Goal: Transaction & Acquisition: Purchase product/service

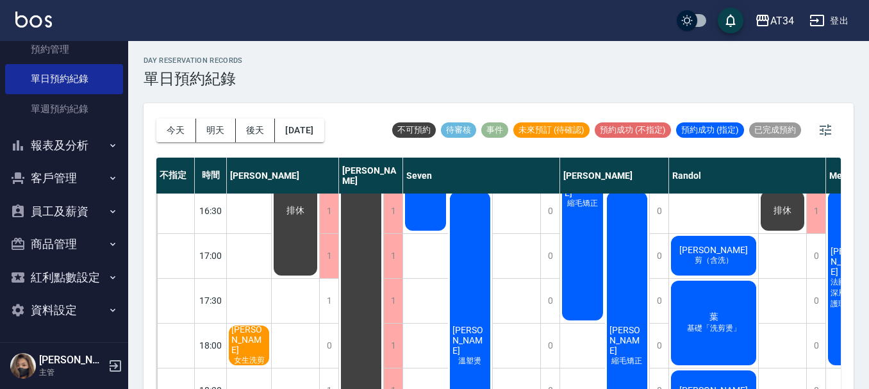
scroll to position [512, 0]
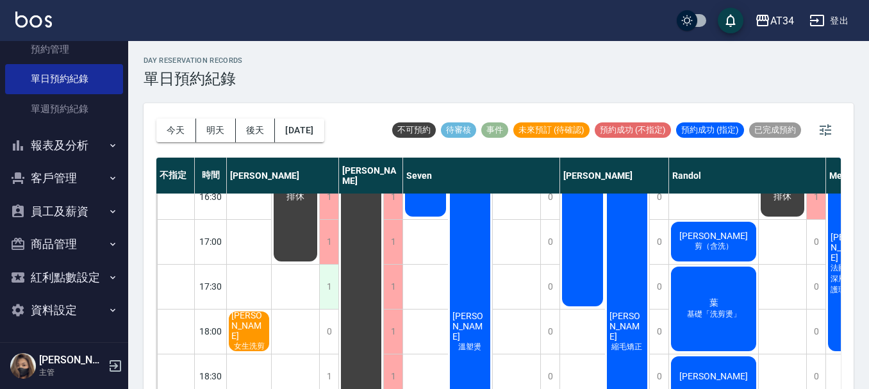
click at [334, 290] on div "1" at bounding box center [328, 287] width 19 height 44
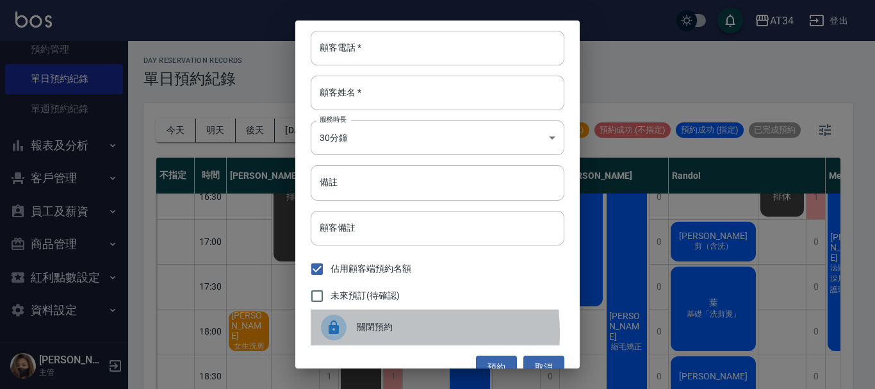
click at [341, 332] on div at bounding box center [334, 328] width 26 height 26
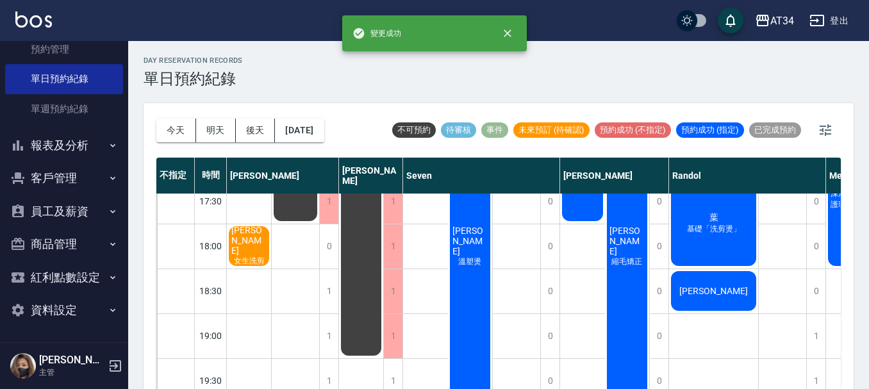
scroll to position [641, 0]
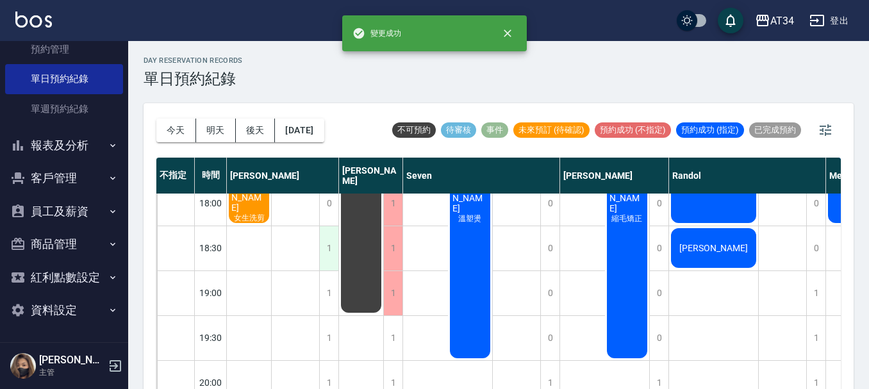
click at [333, 259] on div "1" at bounding box center [328, 248] width 19 height 44
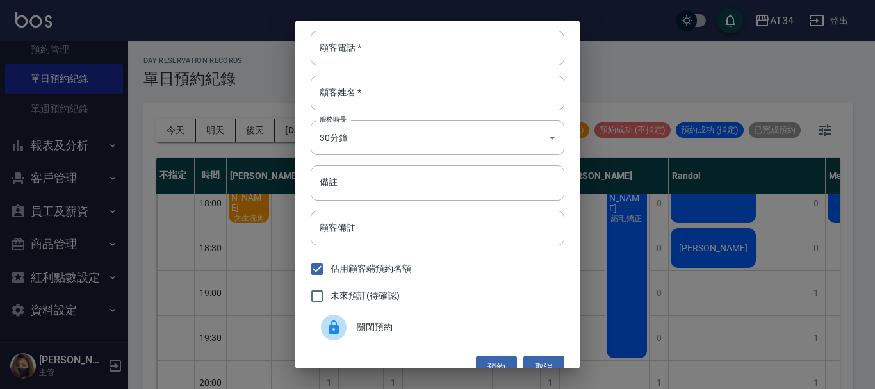
click at [381, 337] on div "關閉預約" at bounding box center [438, 327] width 254 height 36
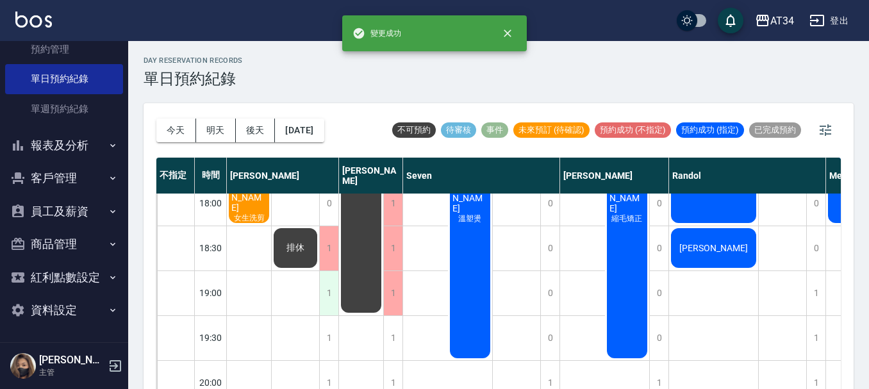
click at [329, 297] on div "1" at bounding box center [328, 293] width 19 height 44
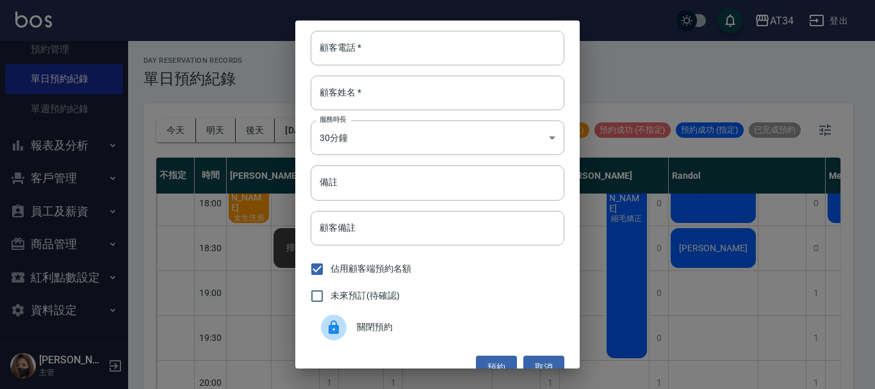
click at [358, 322] on span "關閉預約" at bounding box center [455, 326] width 197 height 13
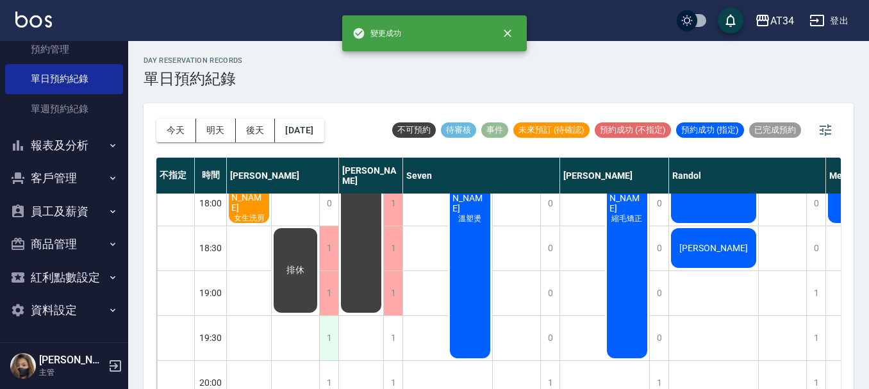
click at [329, 338] on div "1" at bounding box center [328, 338] width 19 height 44
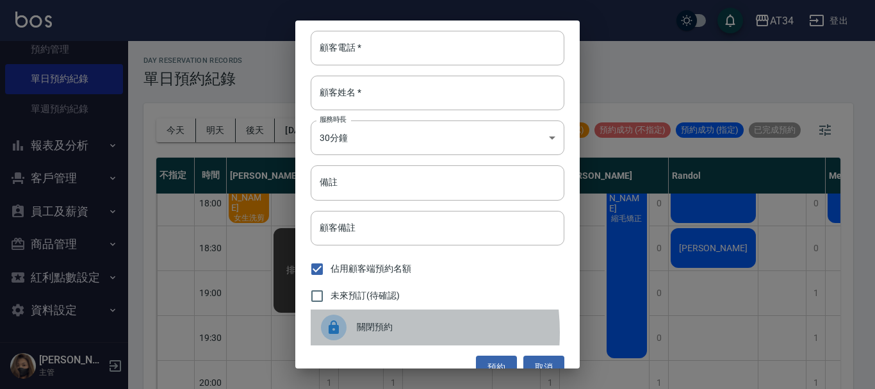
click at [338, 332] on icon at bounding box center [334, 326] width 10 height 13
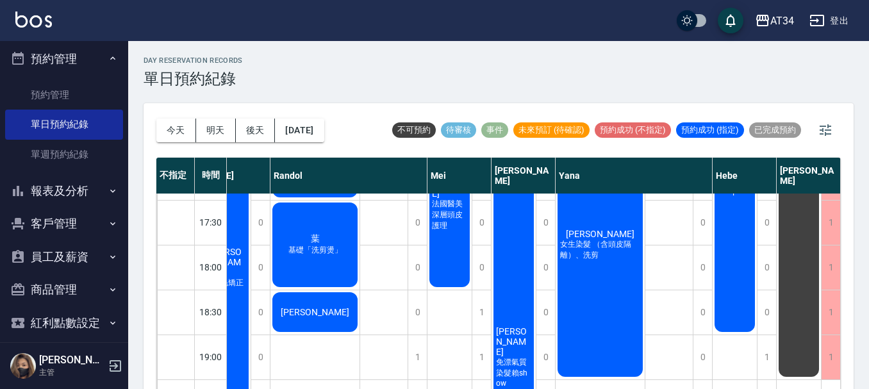
scroll to position [0, 0]
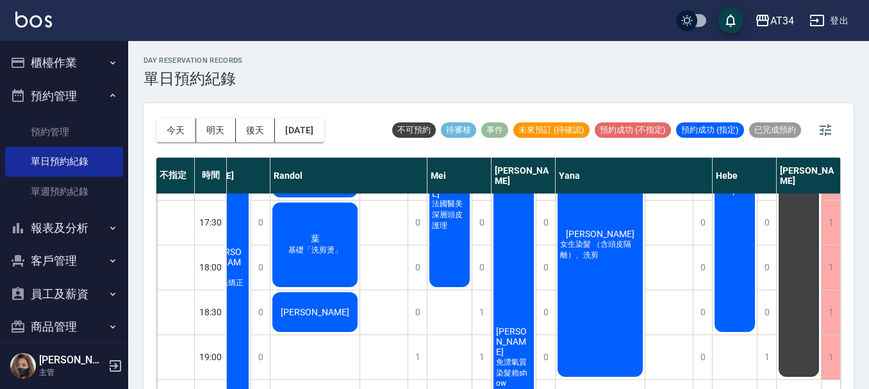
click at [67, 59] on button "櫃檯作業" at bounding box center [64, 62] width 118 height 33
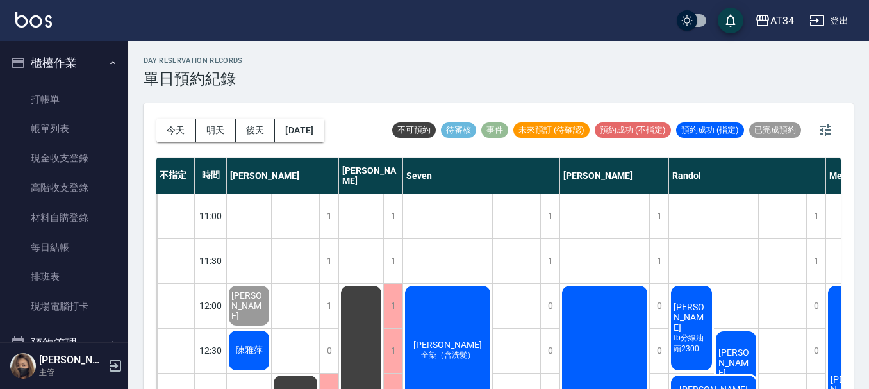
click at [253, 327] on div "陳雅萍" at bounding box center [249, 306] width 44 height 44
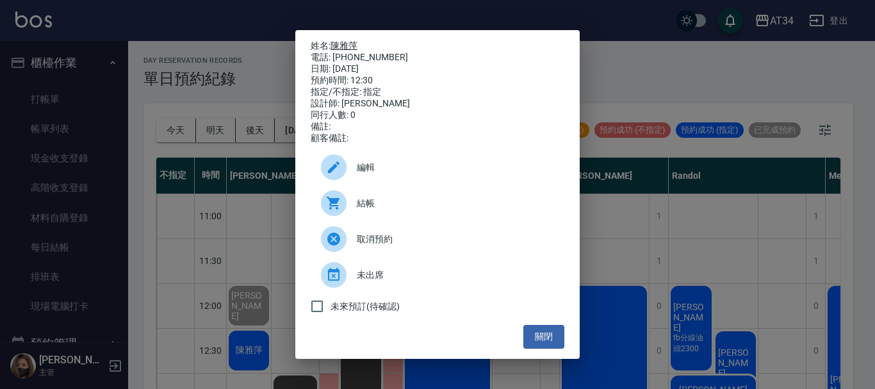
click at [351, 40] on link "陳雅萍" at bounding box center [344, 45] width 27 height 10
click at [543, 345] on button "關閉" at bounding box center [543, 337] width 41 height 24
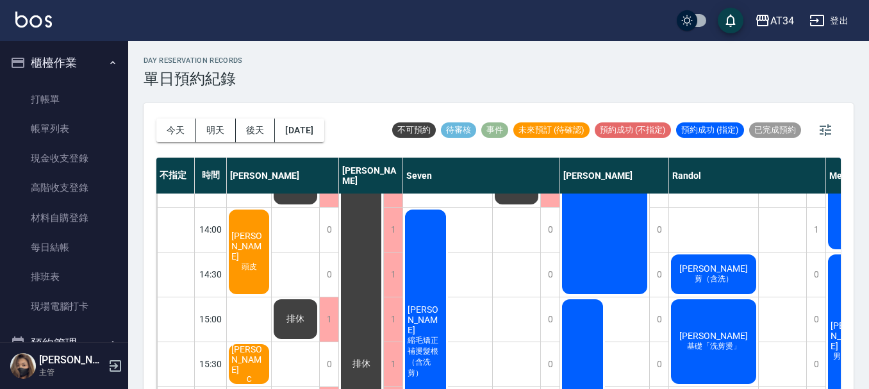
scroll to position [256, 0]
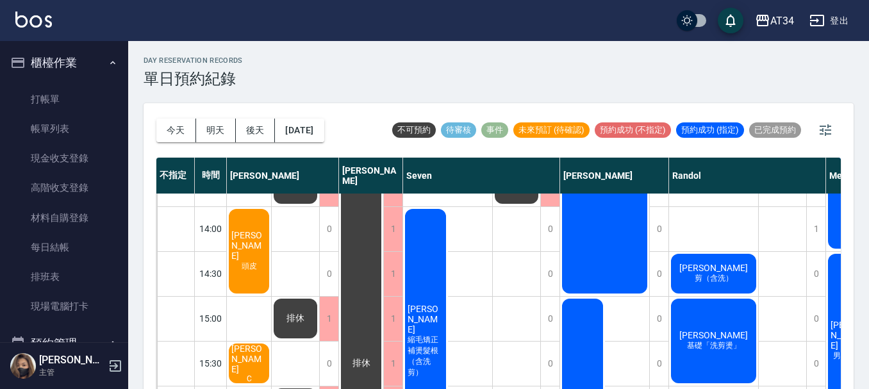
click at [256, 71] on div "高如瑩 頭皮" at bounding box center [249, 50] width 44 height 44
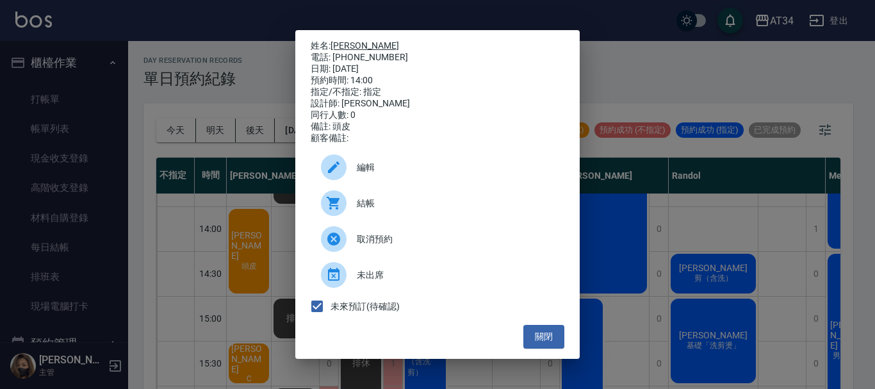
click at [344, 40] on link "高如瑩" at bounding box center [365, 45] width 69 height 10
click at [547, 341] on button "關閉" at bounding box center [543, 337] width 41 height 24
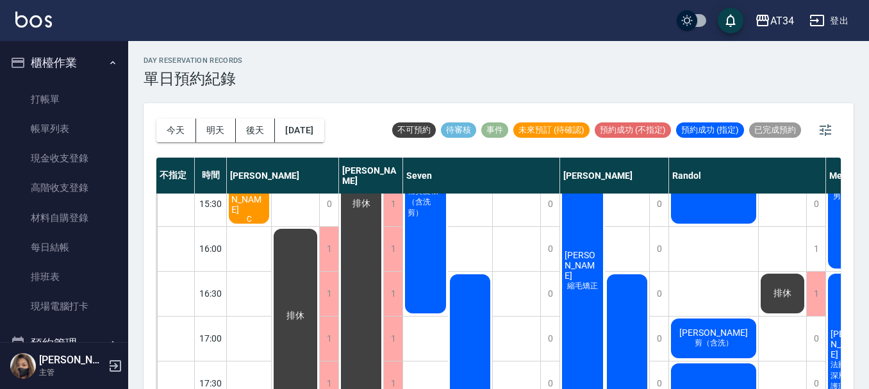
scroll to position [459, 0]
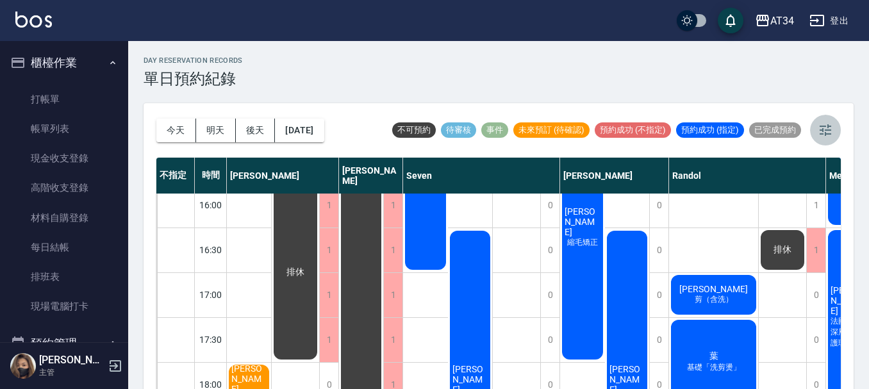
click at [825, 129] on icon "button" at bounding box center [824, 129] width 15 height 15
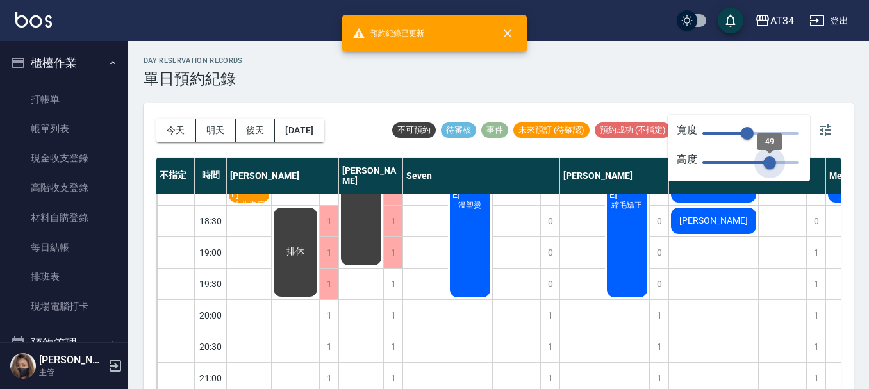
drag, startPoint x: 794, startPoint y: 160, endPoint x: 749, endPoint y: 152, distance: 45.5
click at [766, 161] on span "49" at bounding box center [769, 162] width 13 height 13
type input "47"
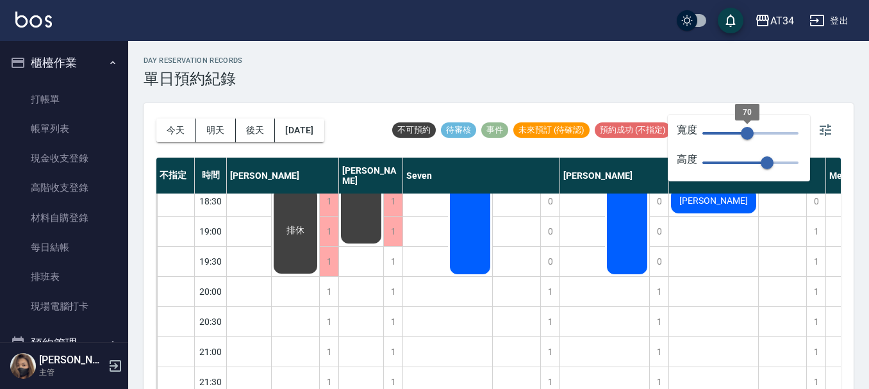
type input "46"
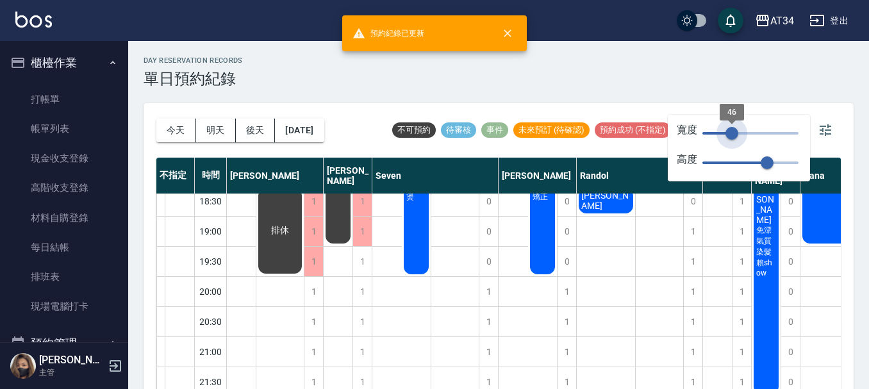
drag, startPoint x: 741, startPoint y: 136, endPoint x: 732, endPoint y: 140, distance: 9.5
click at [732, 140] on span "46" at bounding box center [731, 133] width 13 height 13
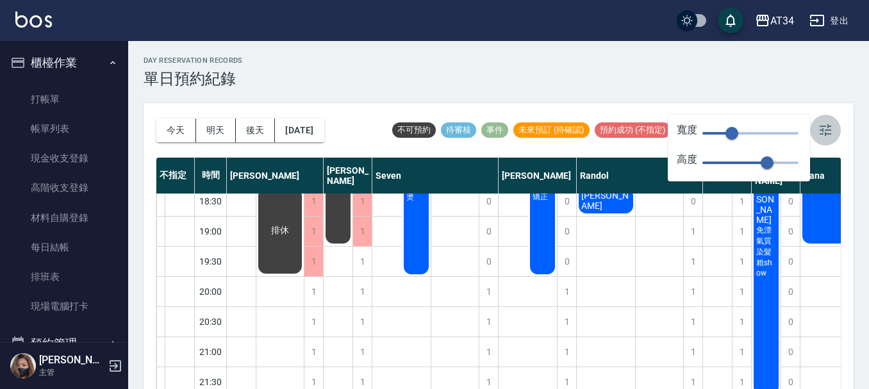
click at [822, 132] on icon "button" at bounding box center [825, 130] width 12 height 12
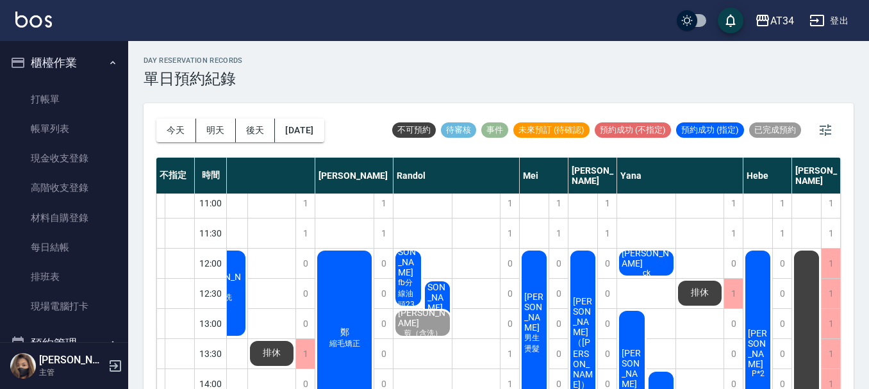
scroll to position [0, 190]
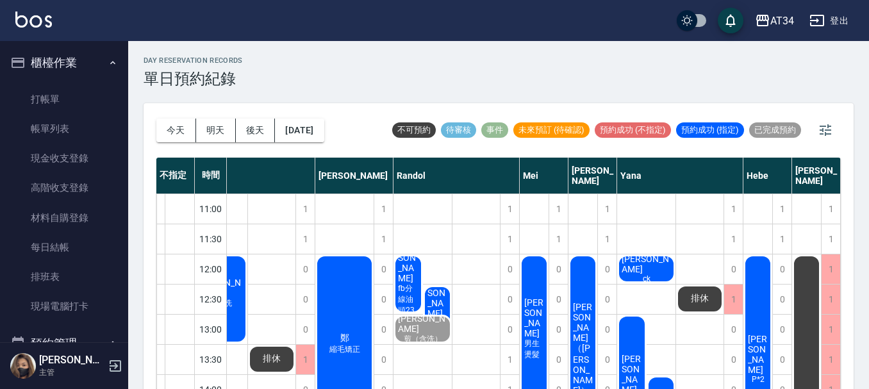
click at [551, 186] on div "Mei" at bounding box center [544, 176] width 49 height 36
click at [97, 95] on link "打帳單" at bounding box center [64, 99] width 118 height 29
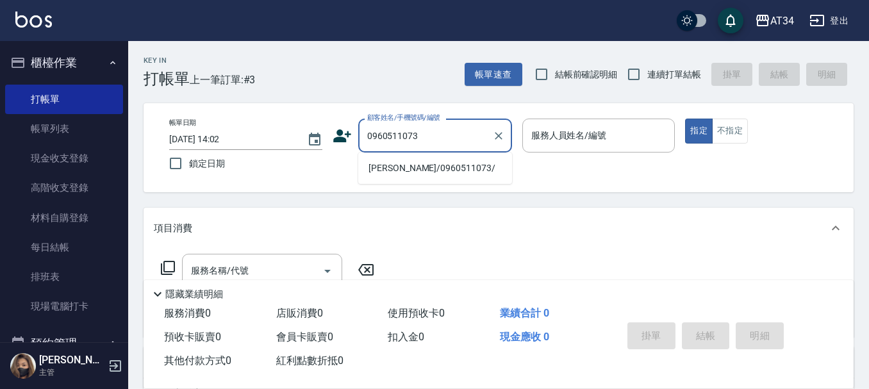
click at [436, 168] on li "許月榕/0960511073/" at bounding box center [435, 168] width 154 height 21
type input "許月榕/0960511073/"
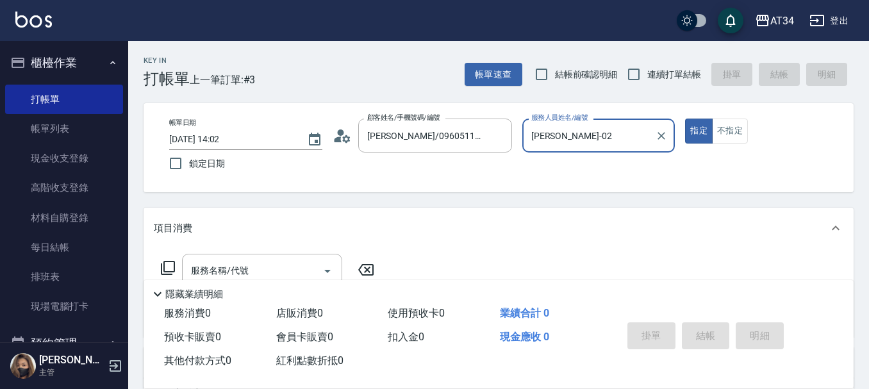
type input "Wendy-02"
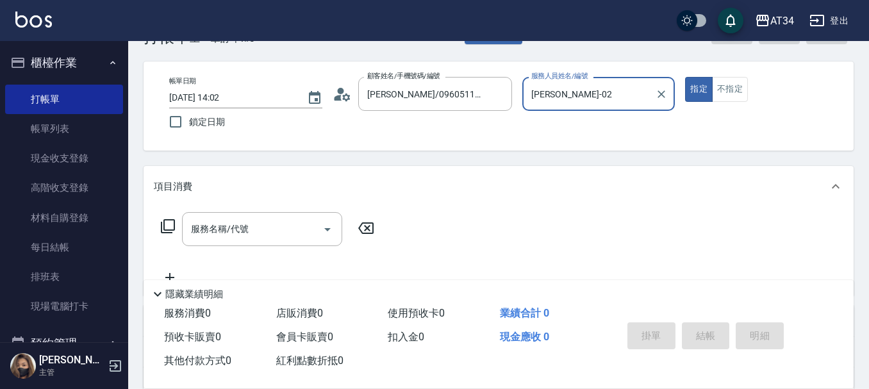
scroll to position [64, 0]
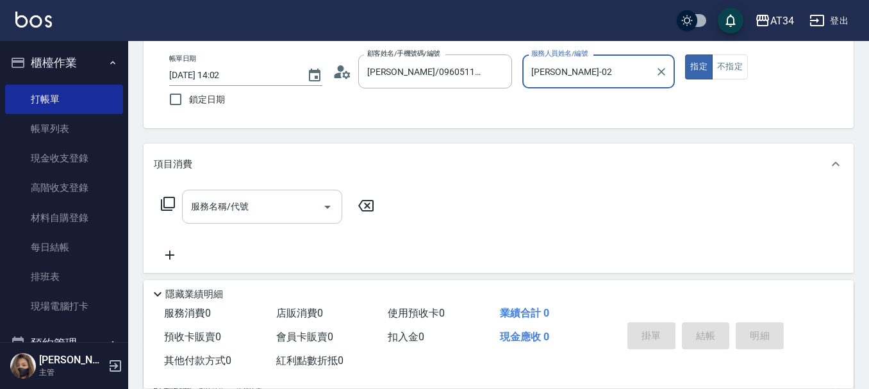
click at [268, 203] on input "服務名稱/代號" at bounding box center [252, 206] width 129 height 22
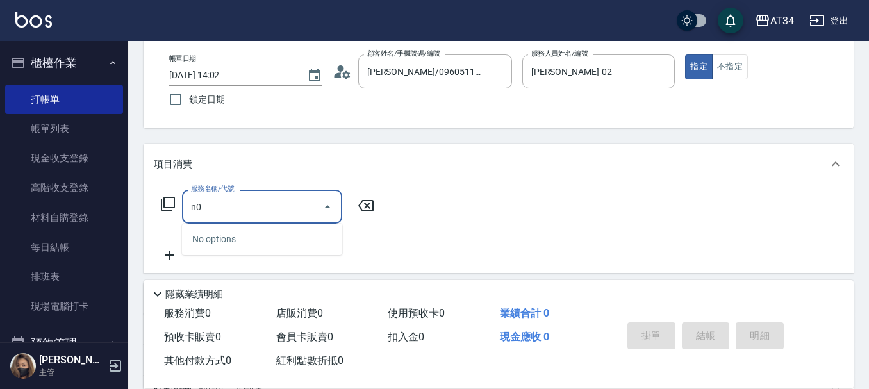
type input "n"
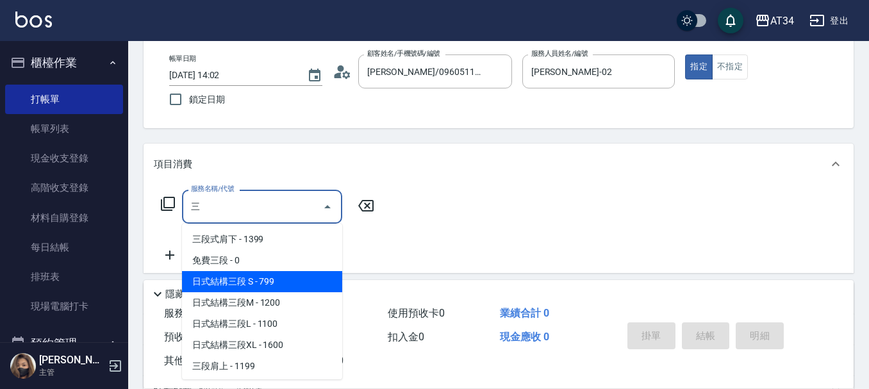
click at [259, 288] on span "日式結構三段 S - 799" at bounding box center [262, 281] width 160 height 21
type input "日式結構三段 S(625)"
type input "70"
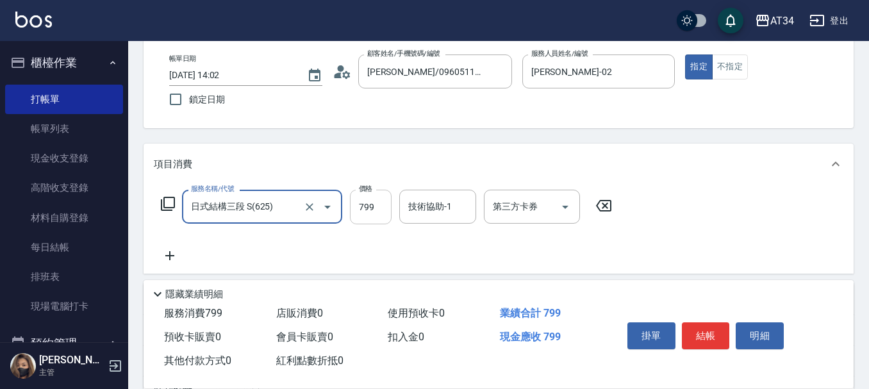
type input "日式結構三段 S(625)"
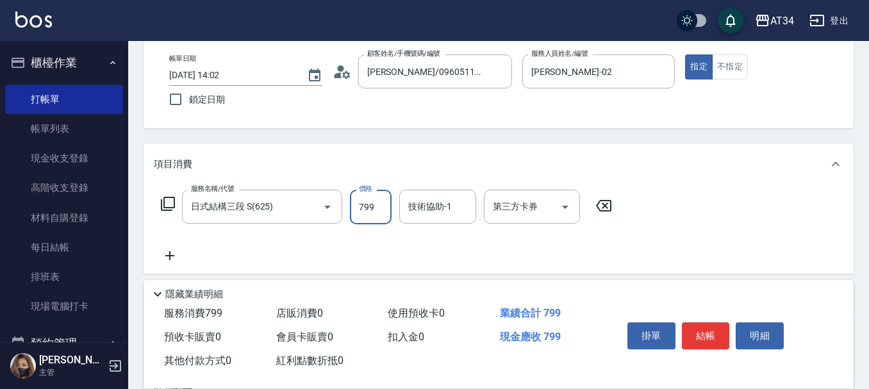
click at [354, 212] on input "799" at bounding box center [371, 207] width 42 height 35
type input "1"
type input "0"
type input "11"
type input "10"
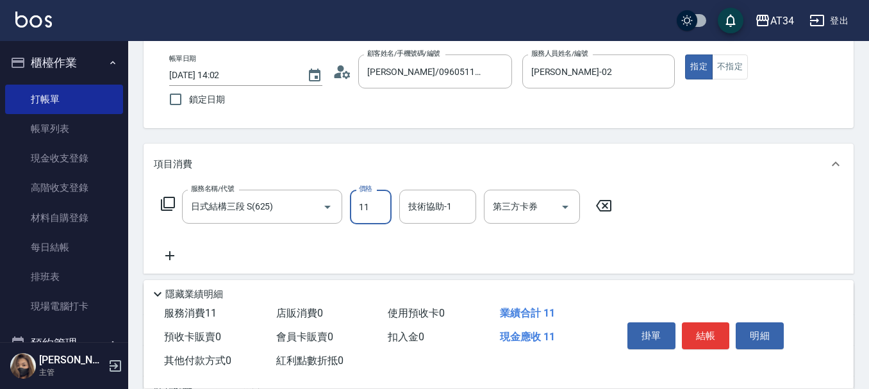
type input "110"
type input "1100"
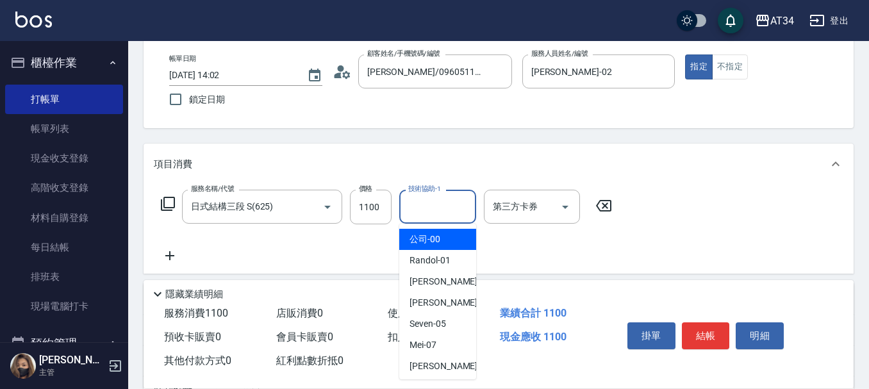
click at [452, 214] on input "技術協助-1" at bounding box center [437, 206] width 65 height 22
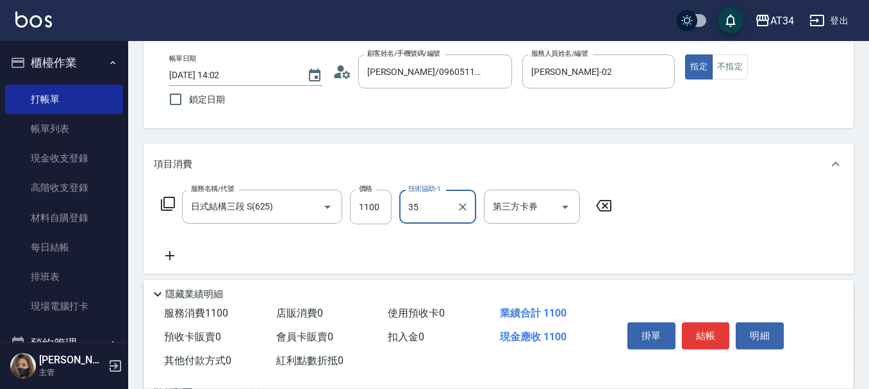
type input "拉拉-35"
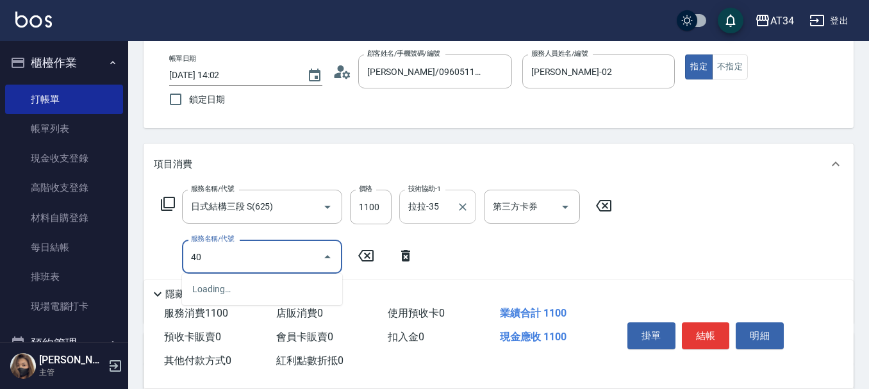
type input "401"
type input "130"
type input "剪髮(401)"
type input "110"
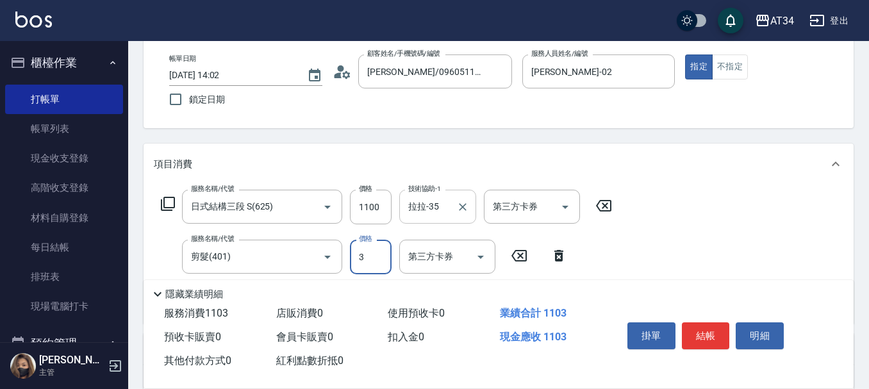
type input "30"
type input "140"
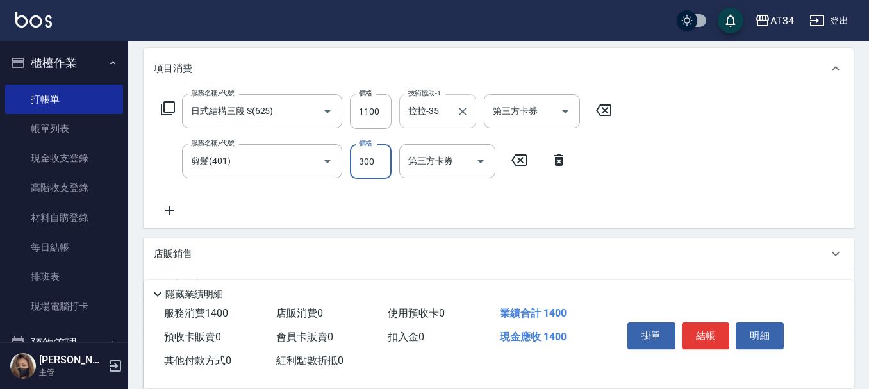
scroll to position [192, 0]
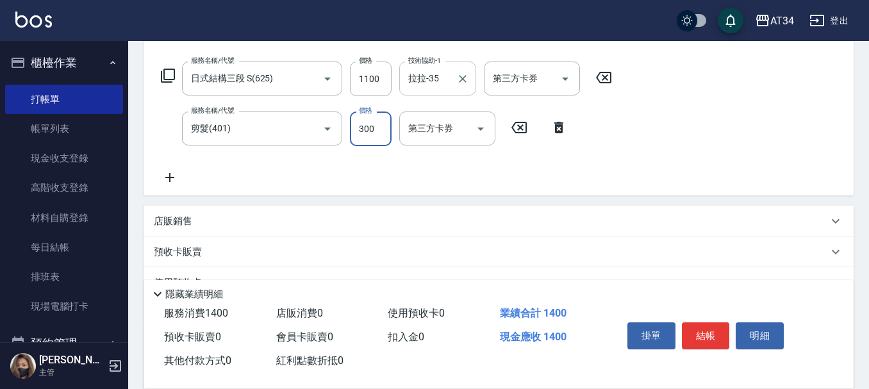
type input "300"
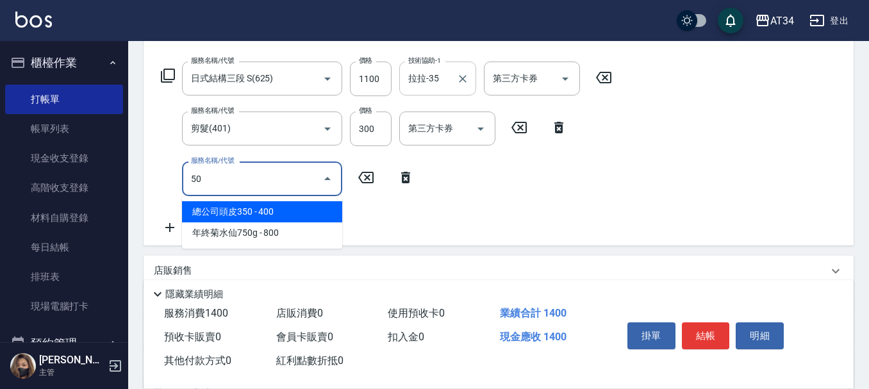
type input "501"
type input "240"
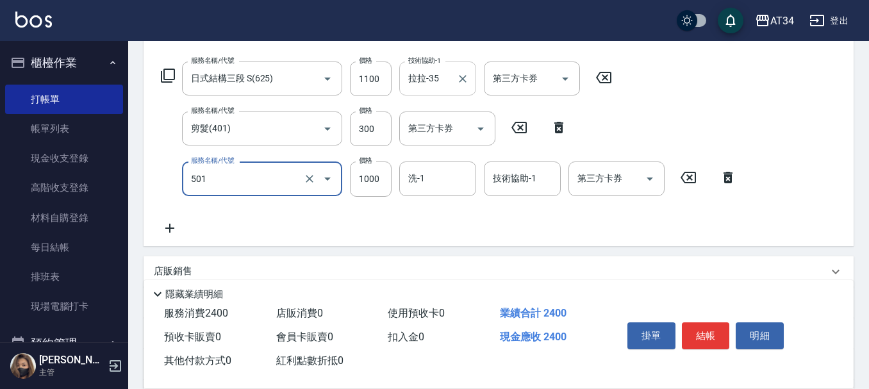
type input "0"
type input "140"
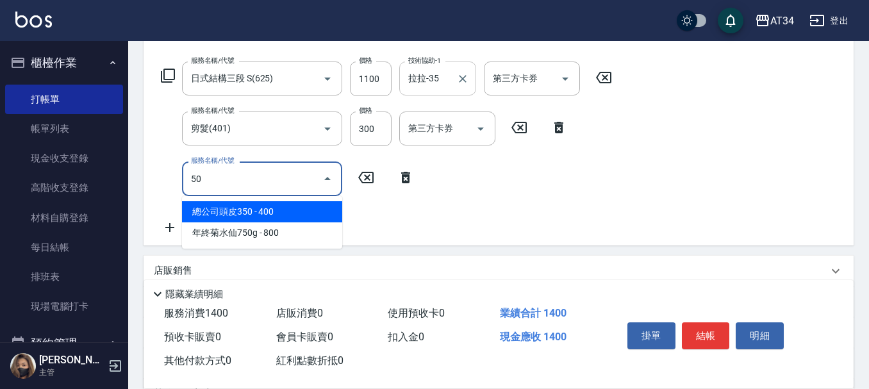
type input "501"
type input "240"
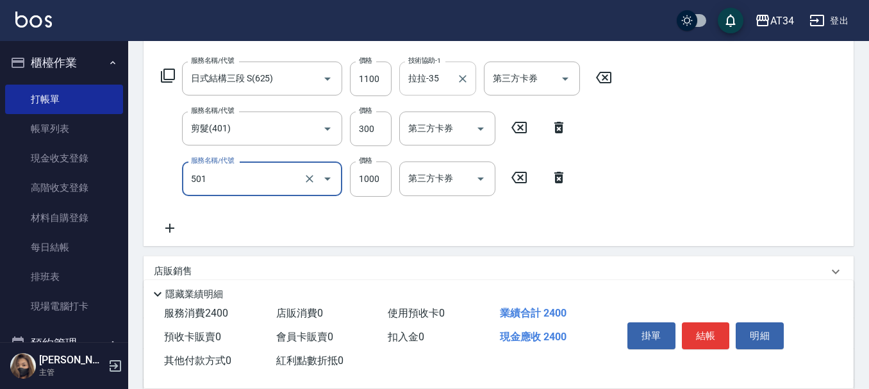
type input "染髮(501)"
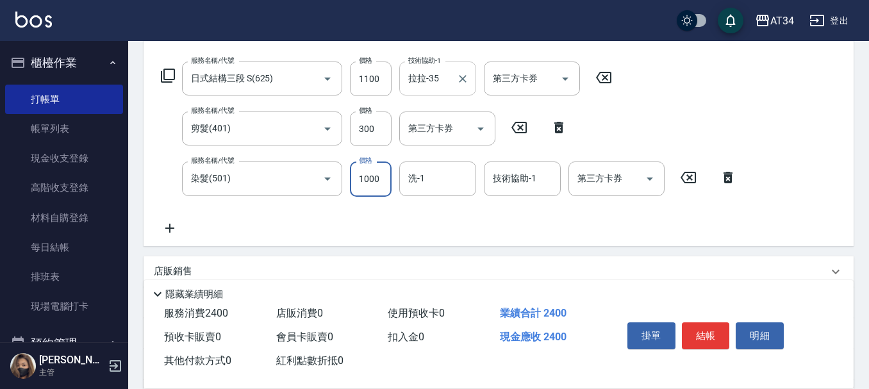
type input "1"
type input "140"
type input "180"
type input "320"
type input "1800"
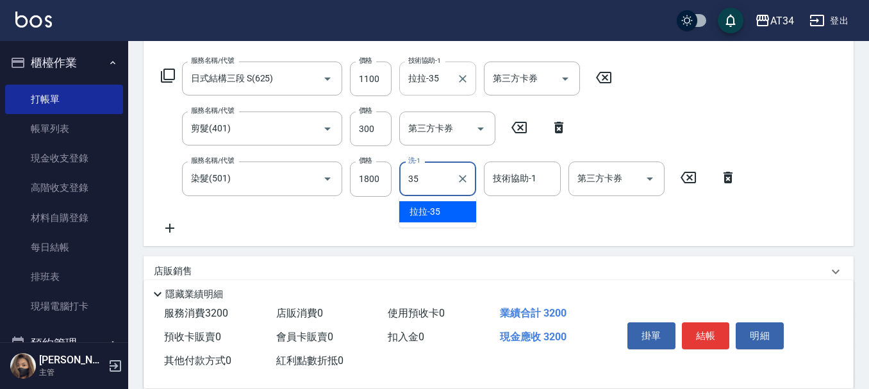
type input "拉拉-35"
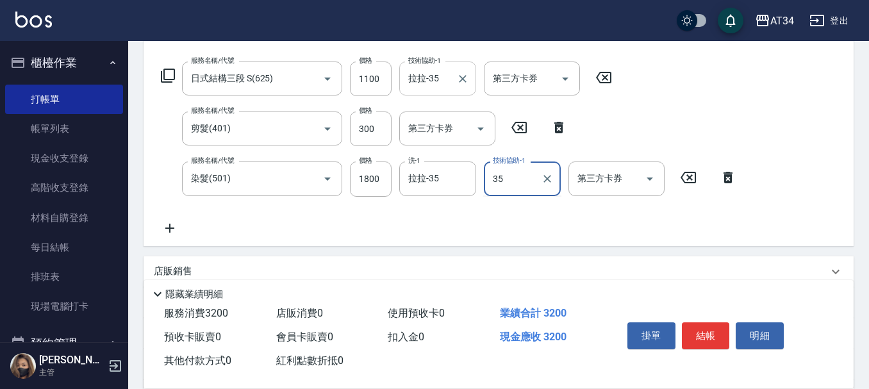
type input "拉拉-35"
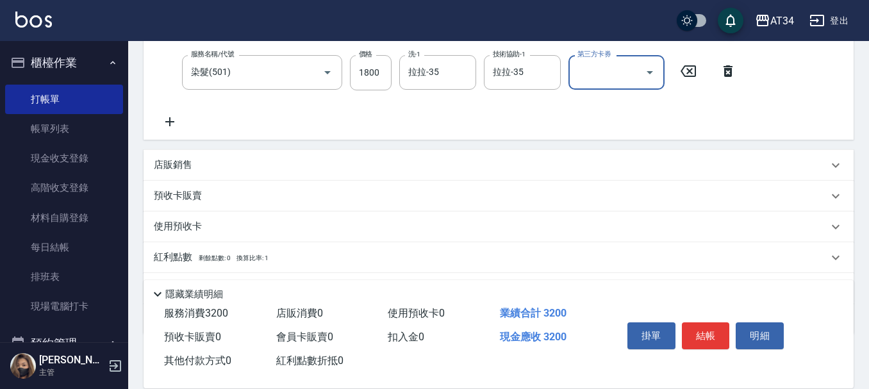
scroll to position [367, 0]
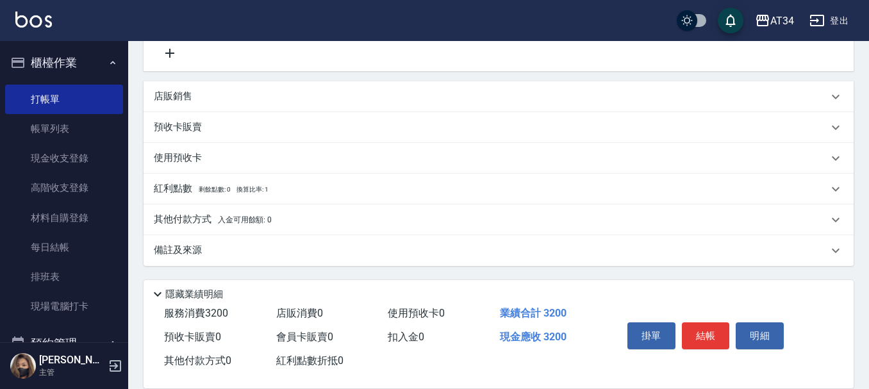
click at [292, 224] on div "其他付款方式 入金可用餘額: 0" at bounding box center [491, 220] width 674 height 14
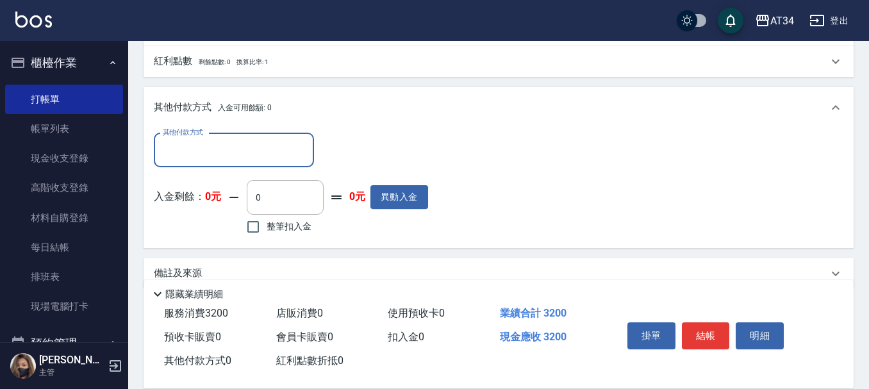
scroll to position [495, 0]
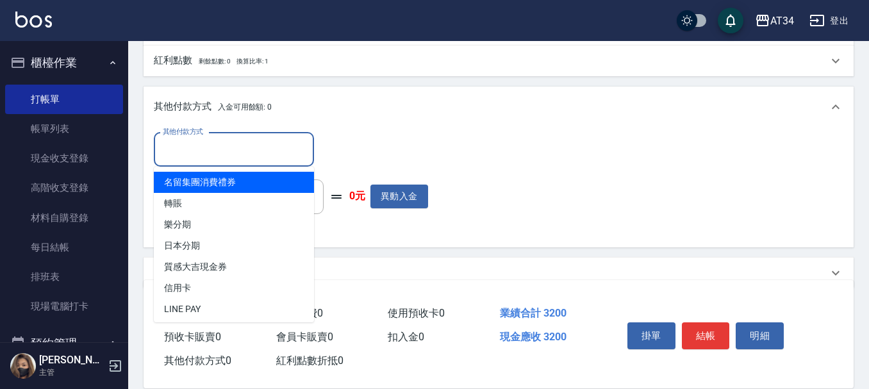
click at [259, 152] on input "其他付款方式" at bounding box center [234, 149] width 149 height 22
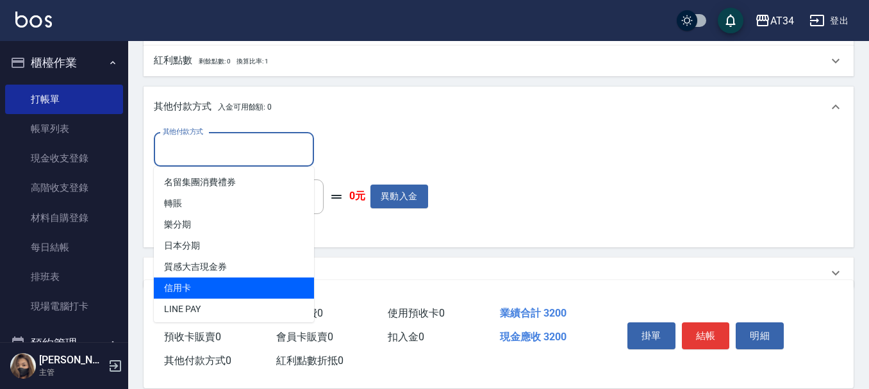
click at [213, 286] on span "信用卡" at bounding box center [234, 287] width 160 height 21
type input "信用卡"
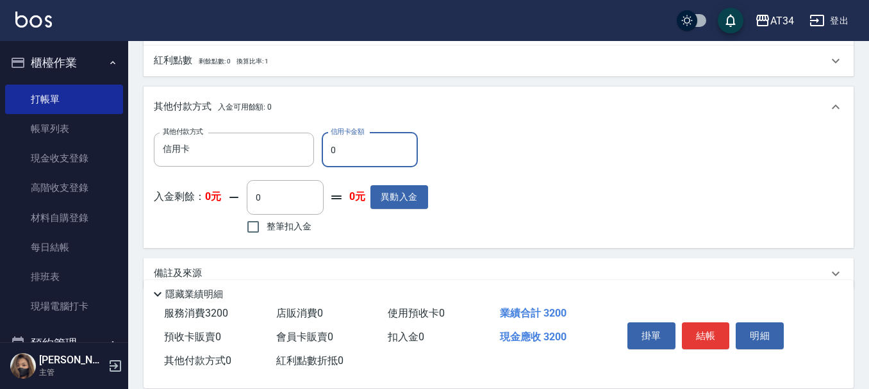
click at [358, 151] on input "0" at bounding box center [370, 150] width 96 height 35
type input "33"
type input "310"
type input "320"
type input "280"
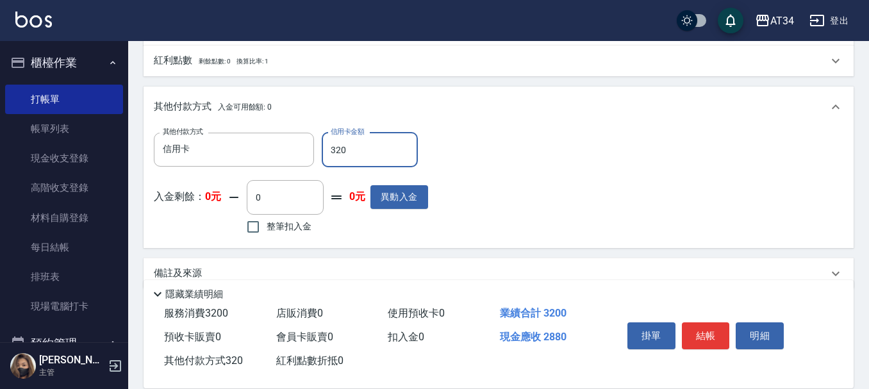
type input "3200"
type input "0"
type input "3200"
click at [705, 334] on button "結帳" at bounding box center [706, 335] width 48 height 27
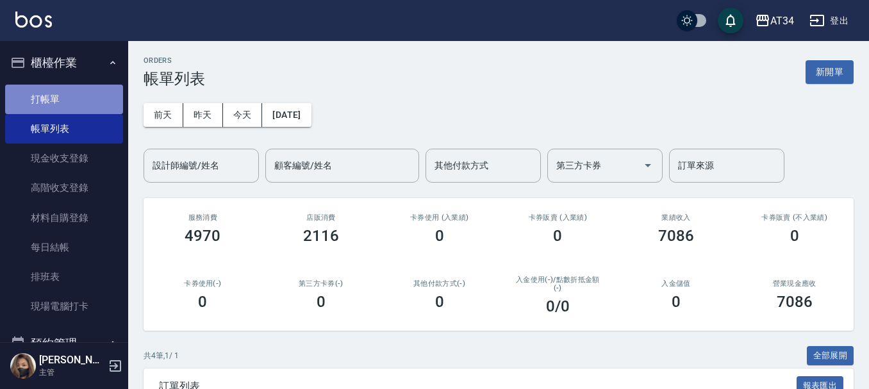
click at [88, 99] on link "打帳單" at bounding box center [64, 99] width 118 height 29
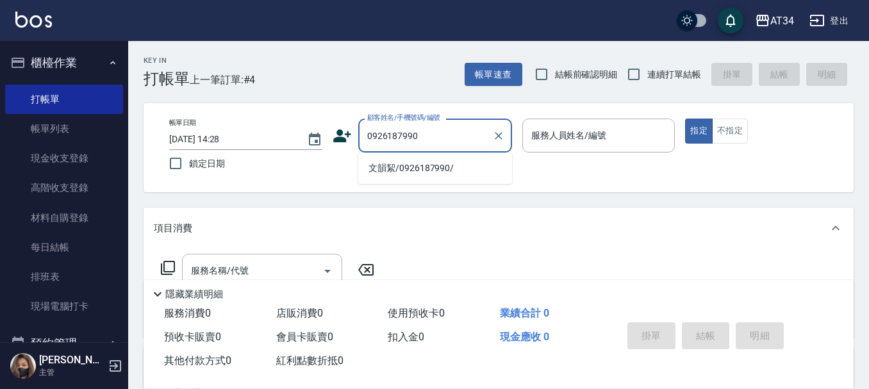
click at [396, 165] on li "文韻絜/0926187990/" at bounding box center [435, 168] width 154 height 21
type input "文韻絜/0926187990/"
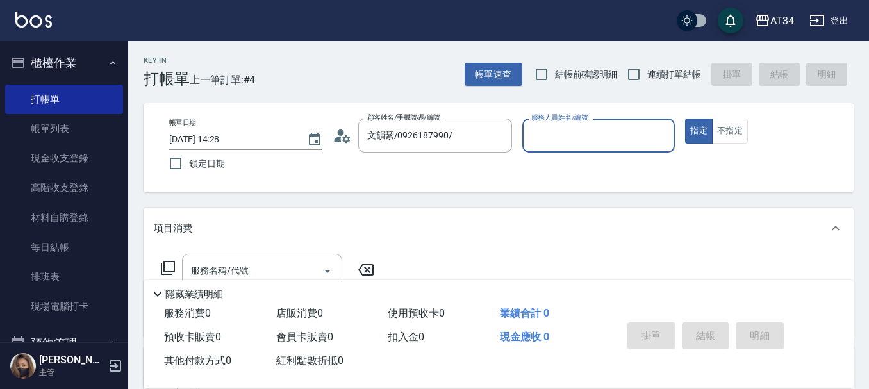
type input "[PERSON_NAME]-02"
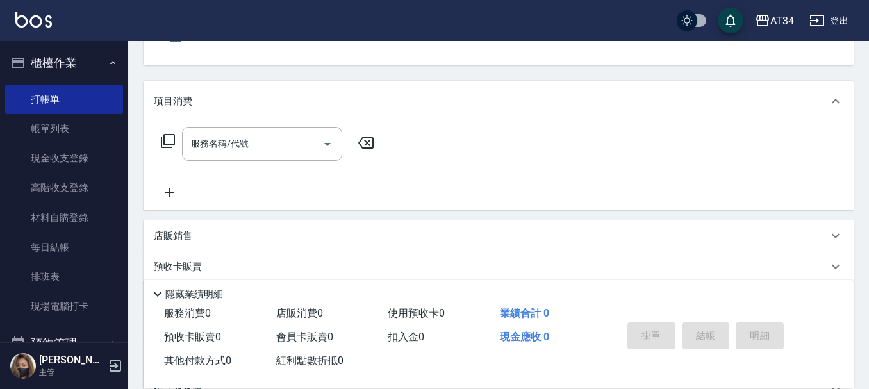
scroll to position [128, 0]
click at [281, 136] on input "服務名稱/代號" at bounding box center [252, 142] width 129 height 22
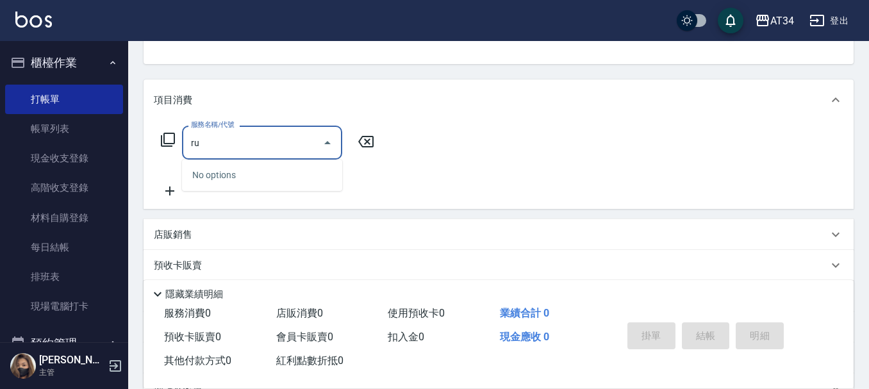
type input "r"
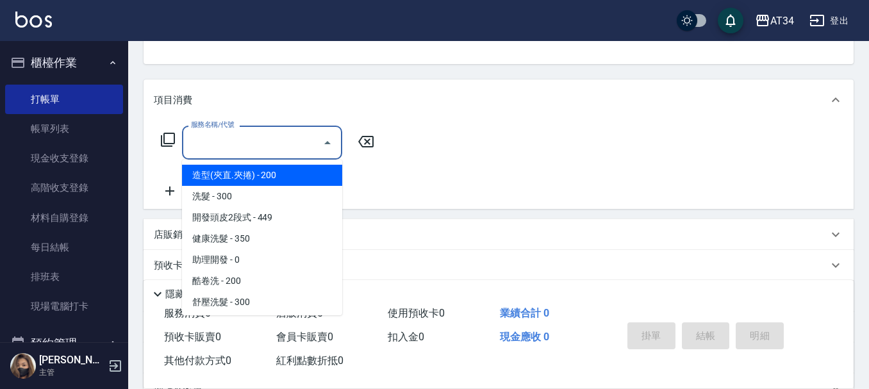
type input "S"
type input "ㄋ"
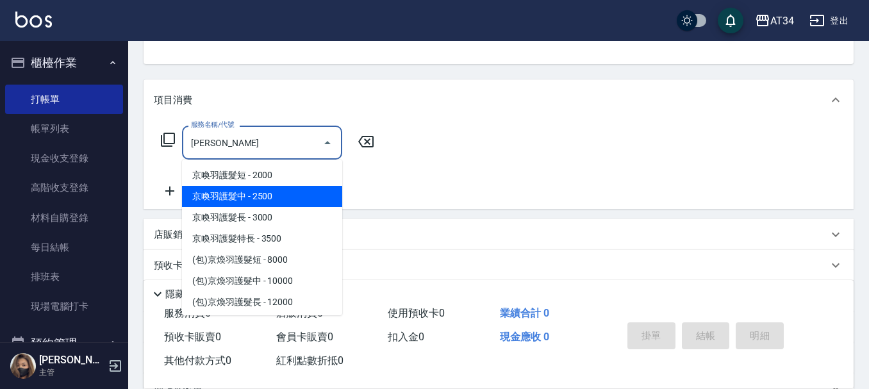
click at [266, 197] on span "京喚羽護髮中 - 2500" at bounding box center [262, 196] width 160 height 21
type input "京喚羽護髮中(630)"
type input "250"
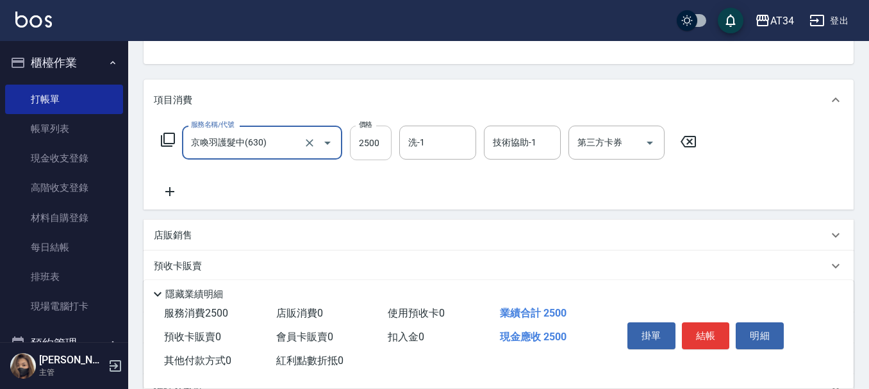
type input "京喚羽護髮中(630)"
click at [357, 149] on input "2500" at bounding box center [371, 143] width 42 height 35
type input "0"
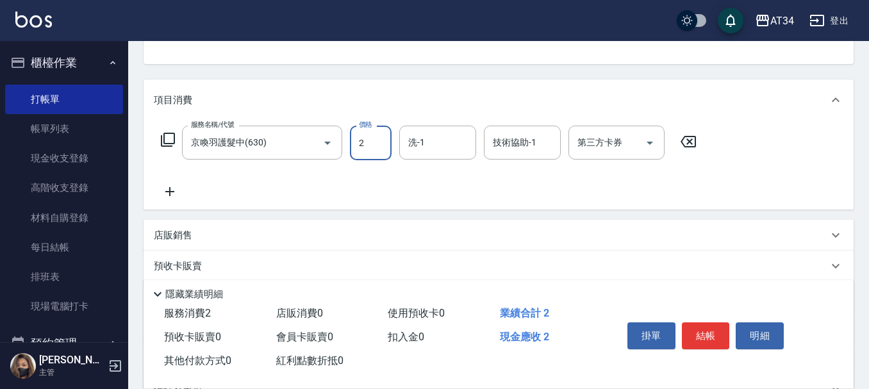
type input "27"
type input "20"
type input "270"
type input "2700"
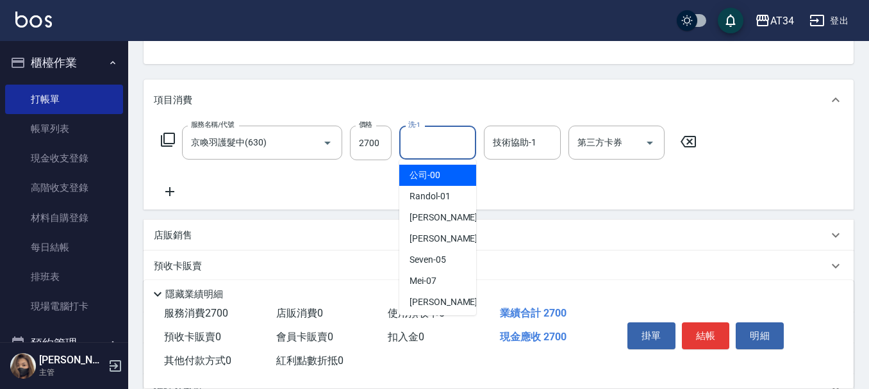
click at [418, 148] on input "洗-1" at bounding box center [437, 142] width 65 height 22
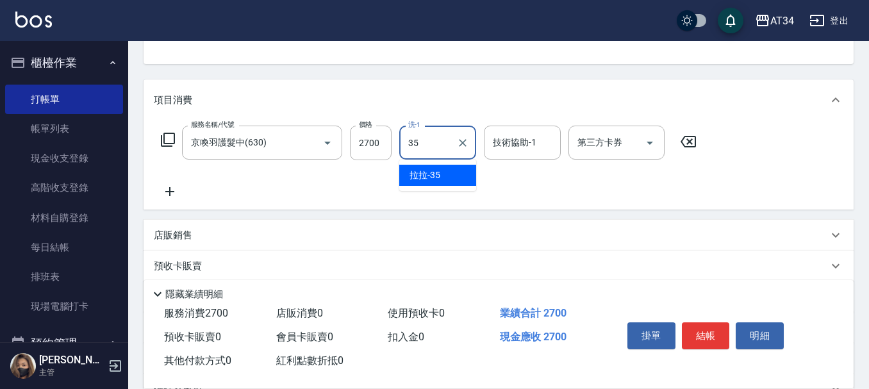
type input "拉拉-35"
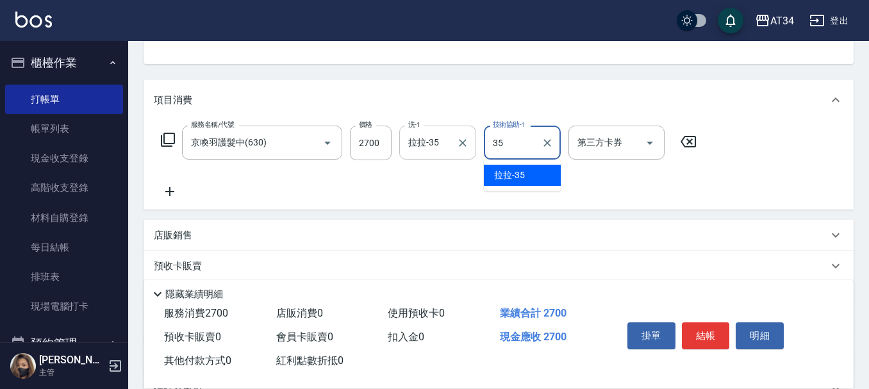
type input "拉拉-35"
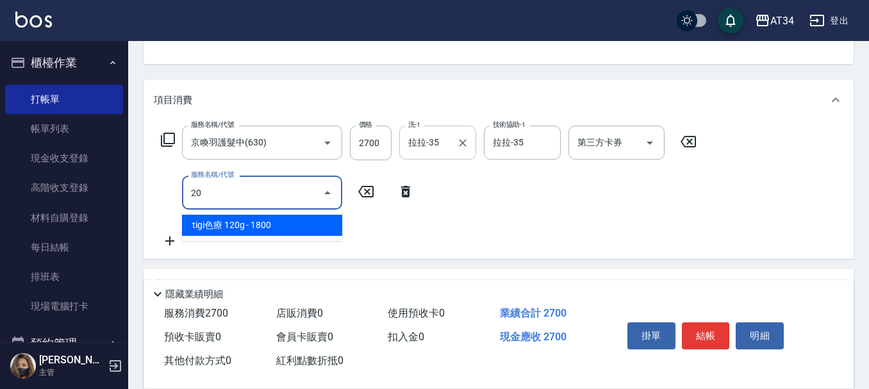
type input "201"
type input "300"
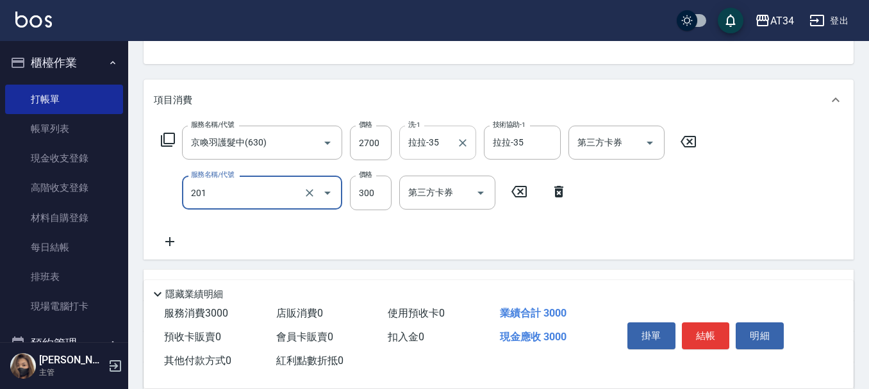
type input "洗髮(201)"
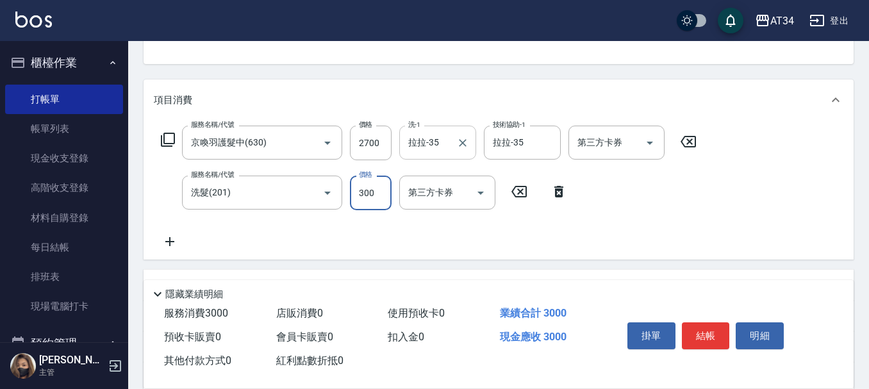
type input "270"
type input "35"
type input "300"
type input "350"
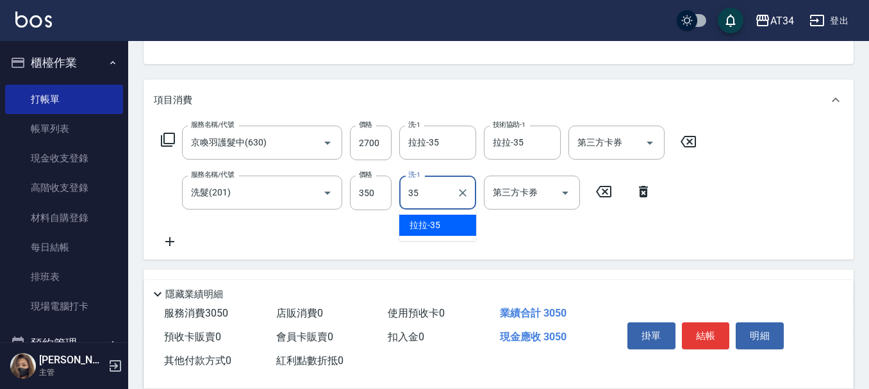
type input "拉拉-35"
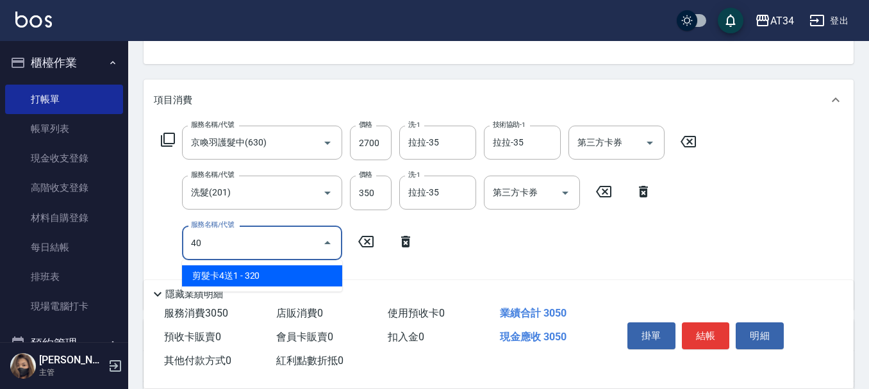
type input "401"
type input "330"
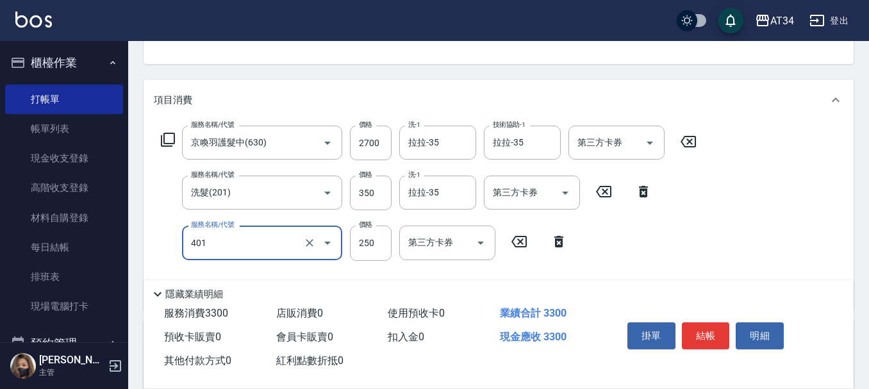
type input "3"
type input "300"
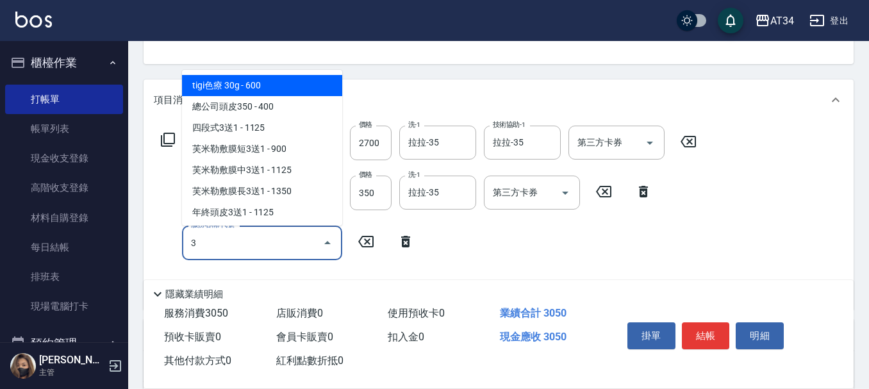
type input "3"
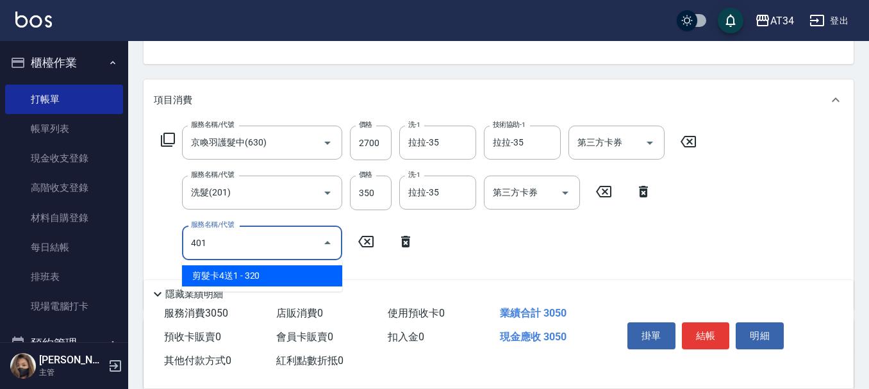
type input "401"
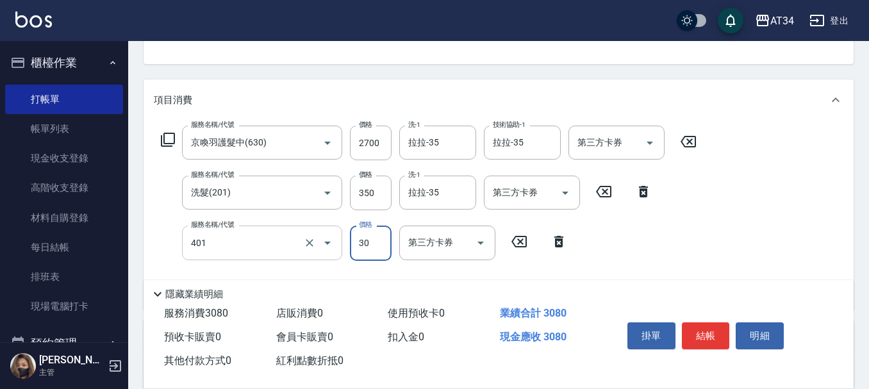
type input "300"
type input "剪髮(401)"
type input "300"
type input "330"
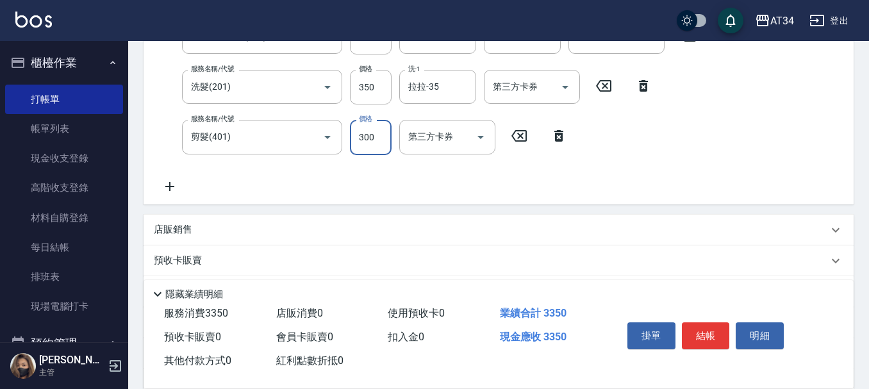
scroll to position [367, 0]
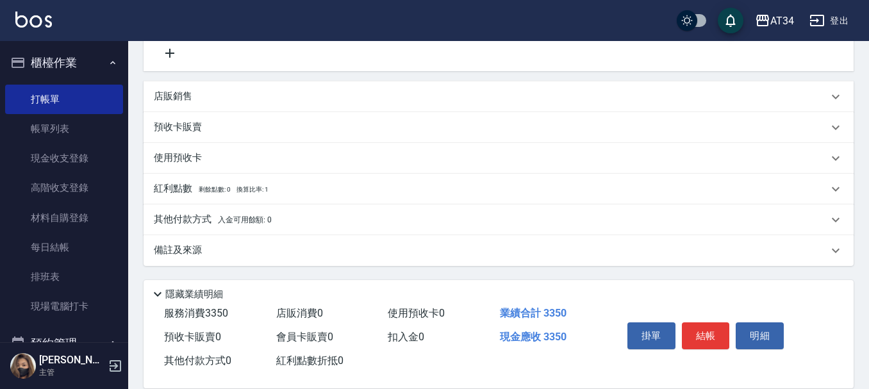
type input "300"
click at [295, 211] on div "其他付款方式 入金可用餘額: 0" at bounding box center [498, 219] width 710 height 31
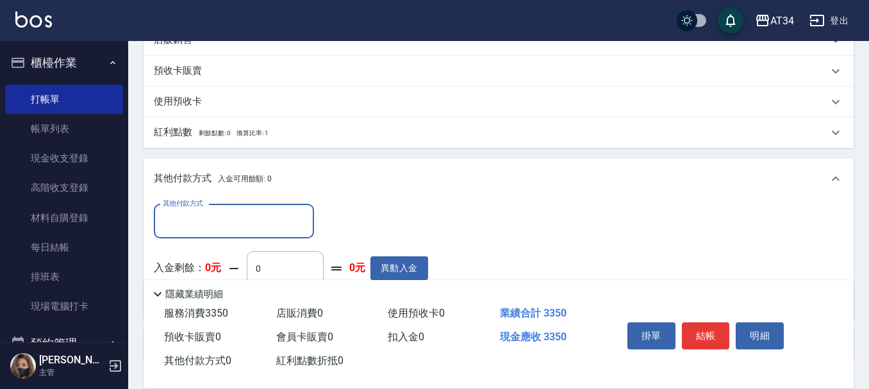
scroll to position [495, 0]
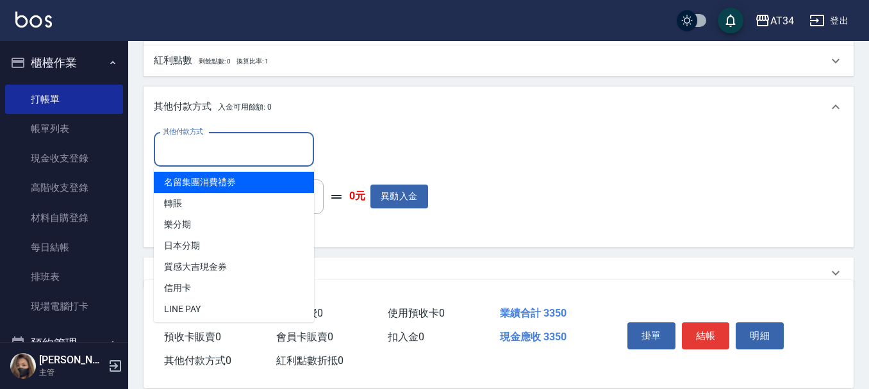
click at [244, 139] on input "其他付款方式" at bounding box center [234, 149] width 149 height 22
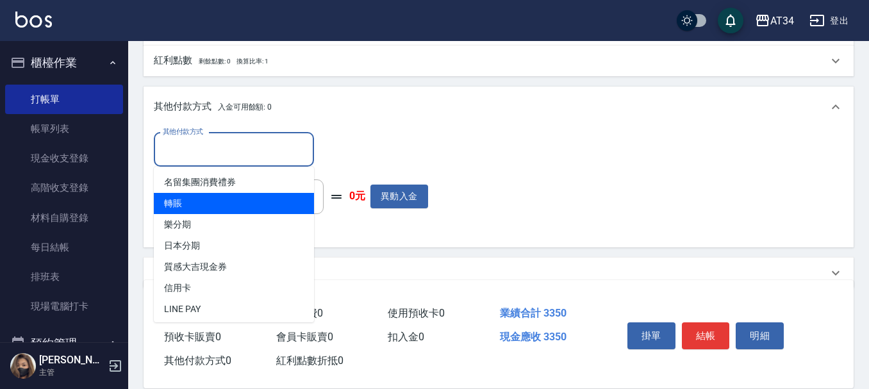
click at [233, 199] on span "轉賬" at bounding box center [234, 203] width 160 height 21
type input "轉賬"
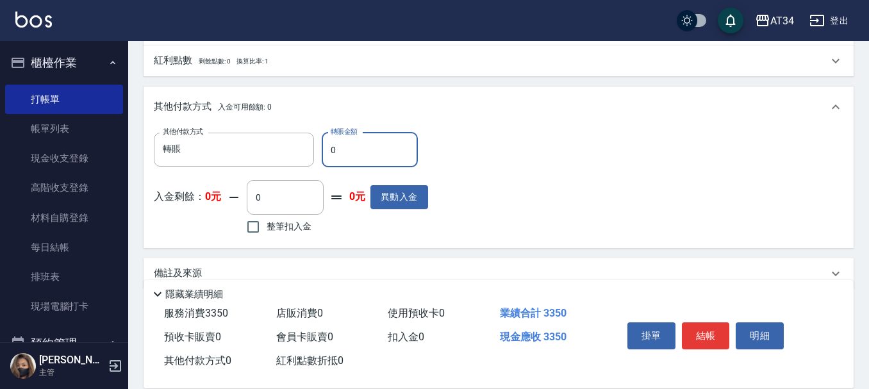
click at [361, 145] on input "0" at bounding box center [370, 150] width 96 height 35
type input "335"
type input "300"
type input "3350"
type input "0"
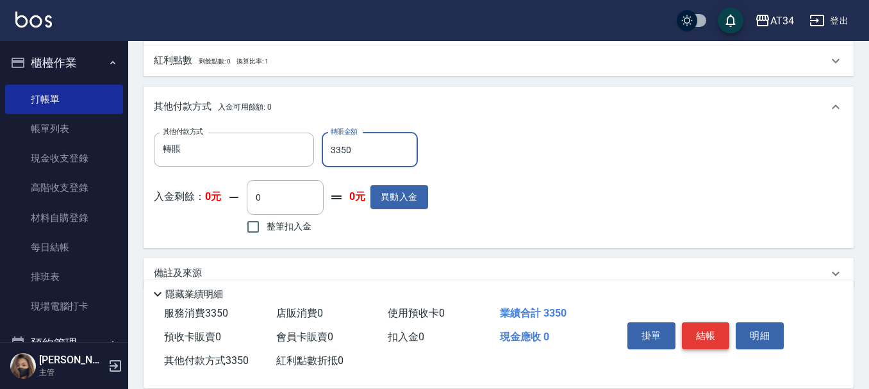
type input "3350"
click at [698, 328] on button "結帳" at bounding box center [706, 335] width 48 height 27
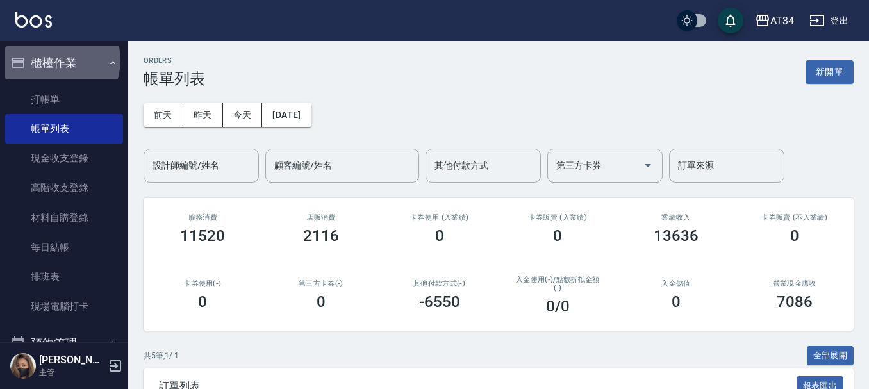
click at [54, 60] on button "櫃檯作業" at bounding box center [64, 62] width 118 height 33
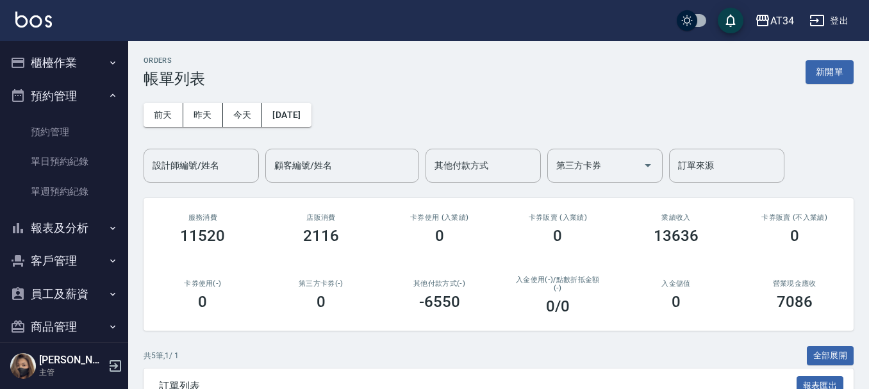
click at [65, 95] on button "預約管理" at bounding box center [64, 95] width 118 height 33
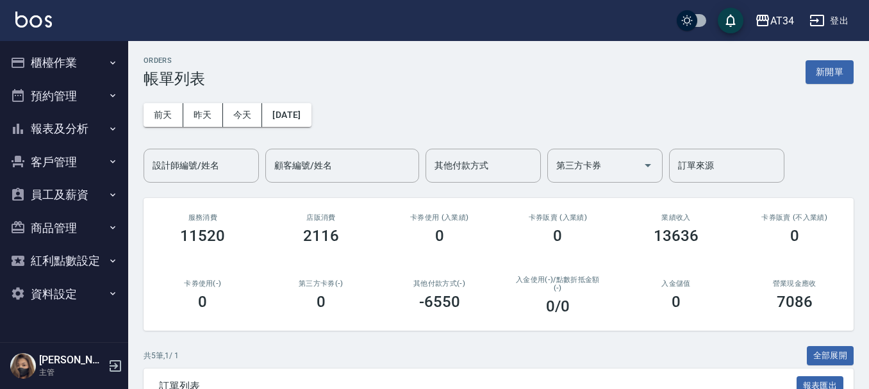
click at [64, 120] on button "報表及分析" at bounding box center [64, 128] width 118 height 33
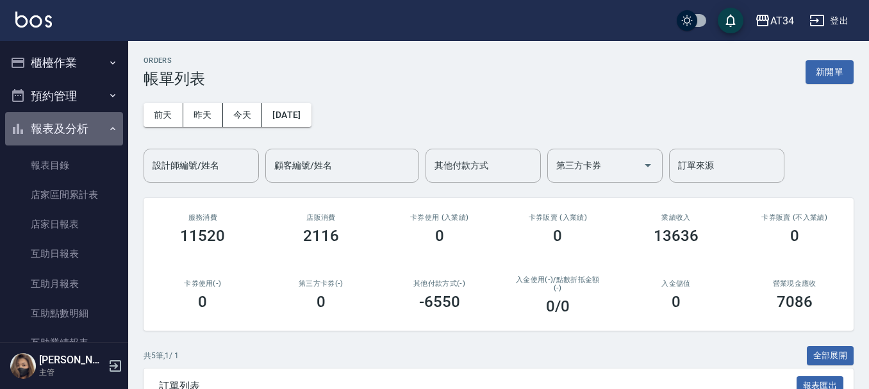
click at [83, 113] on button "報表及分析" at bounding box center [64, 128] width 118 height 33
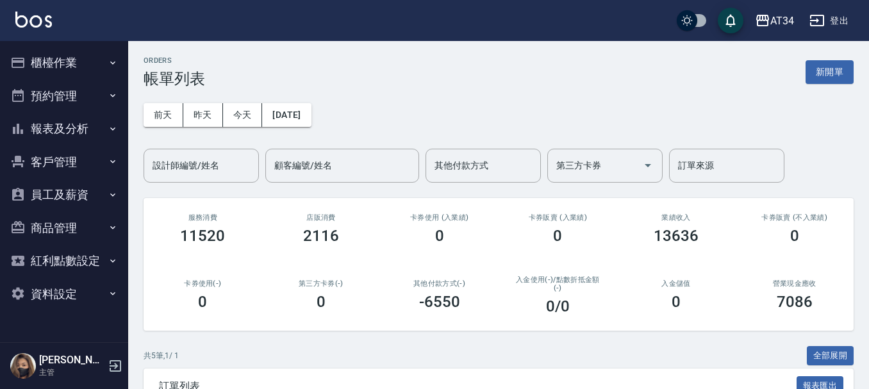
click at [82, 180] on button "員工及薪資" at bounding box center [64, 194] width 118 height 33
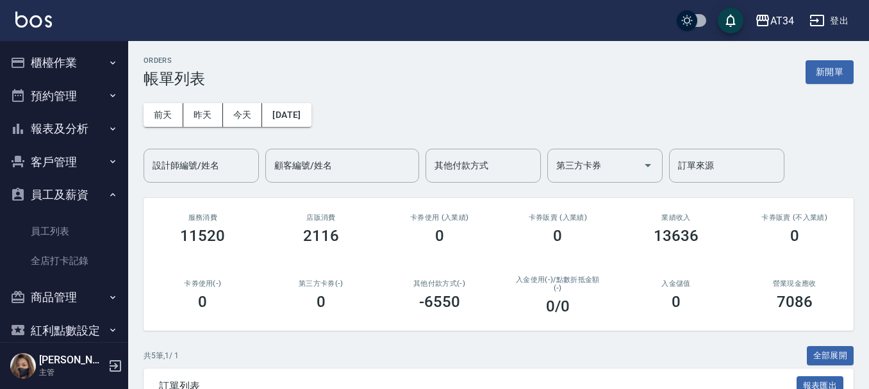
click at [85, 172] on button "客戶管理" at bounding box center [64, 161] width 118 height 33
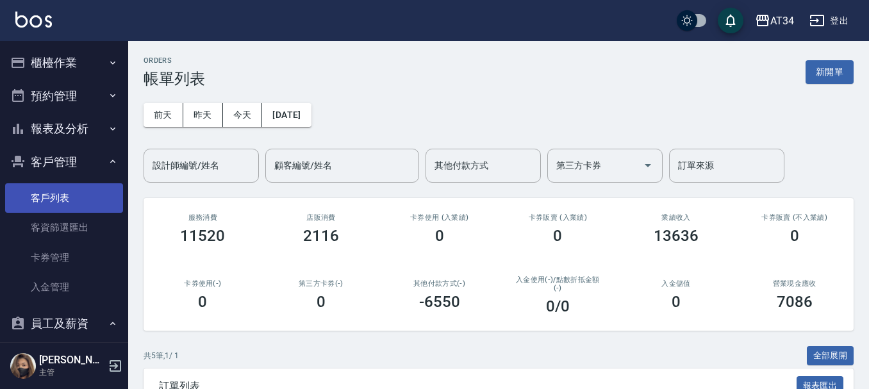
click at [82, 188] on link "客戶列表" at bounding box center [64, 197] width 118 height 29
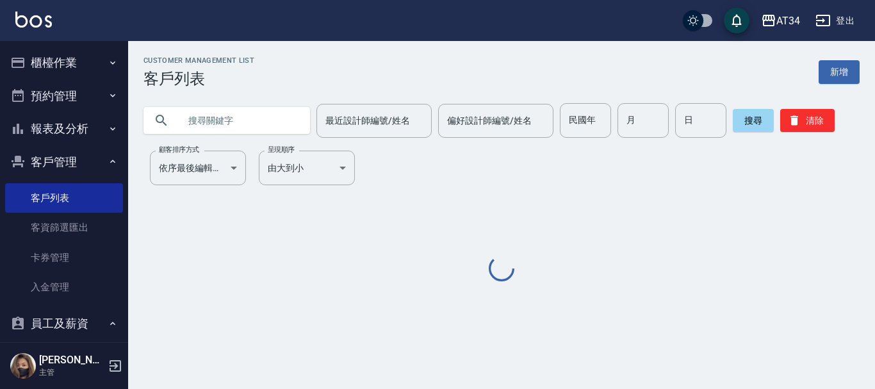
click at [202, 119] on input "text" at bounding box center [239, 120] width 120 height 35
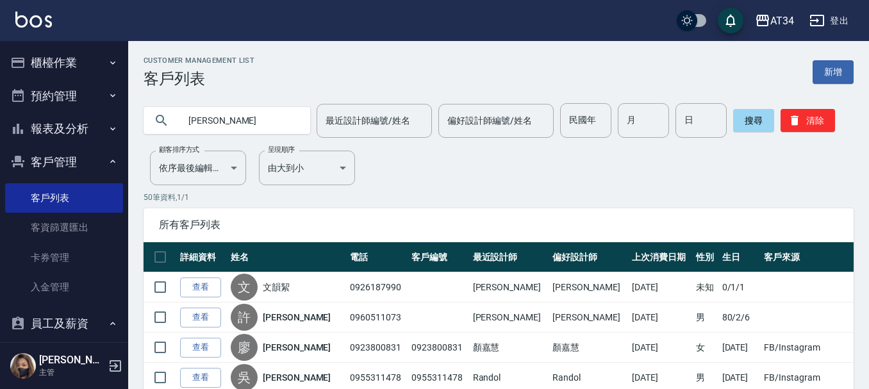
type input "鄭家"
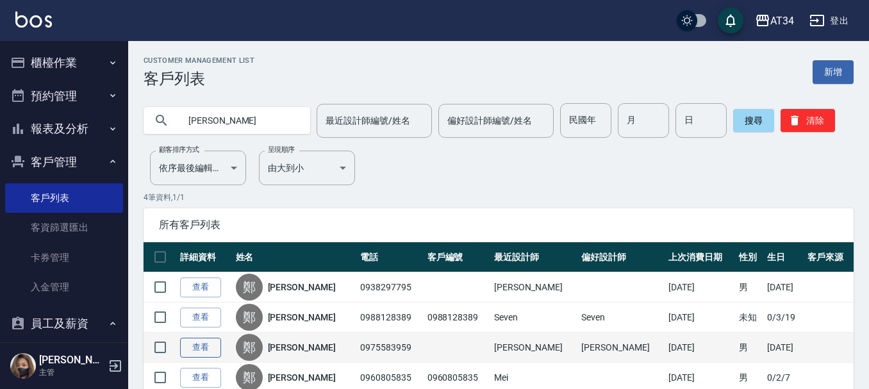
click at [188, 347] on link "查看" at bounding box center [200, 348] width 41 height 20
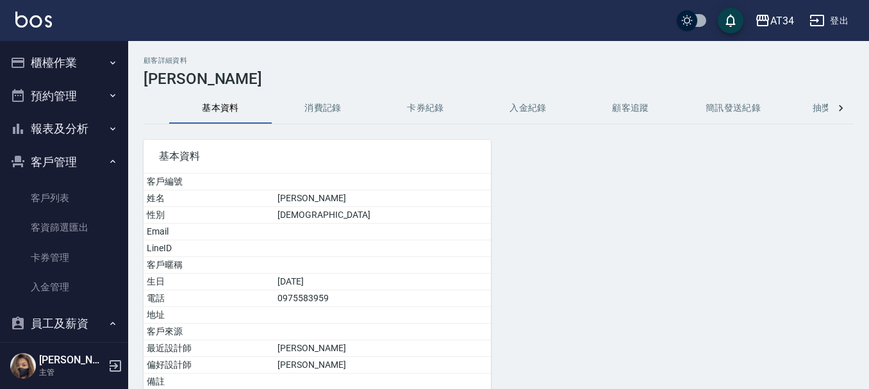
click at [332, 107] on button "消費記錄" at bounding box center [323, 108] width 102 height 31
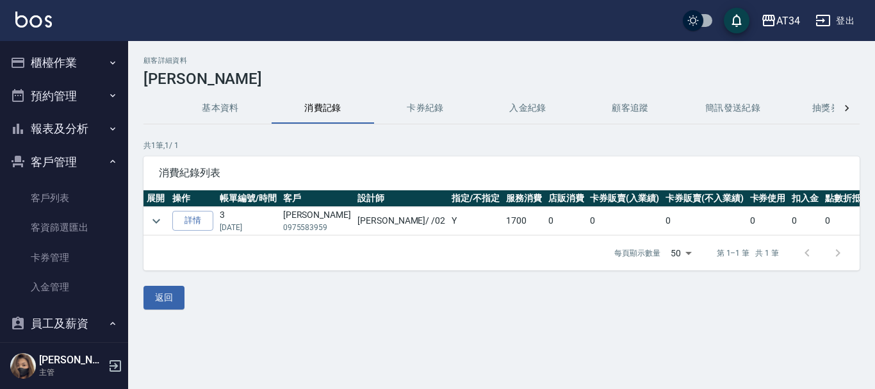
click at [142, 219] on div "顧客詳細資料 鄭家妍 基本資料 消費記錄 卡券紀錄 入金紀錄 顧客追蹤 簡訊發送紀錄 抽獎券紀錄 共 1 筆, 1 / 1 消費紀錄列表 展開 操作 帳單編號…" at bounding box center [501, 182] width 747 height 253
click at [152, 218] on icon "expand row" at bounding box center [156, 220] width 15 height 15
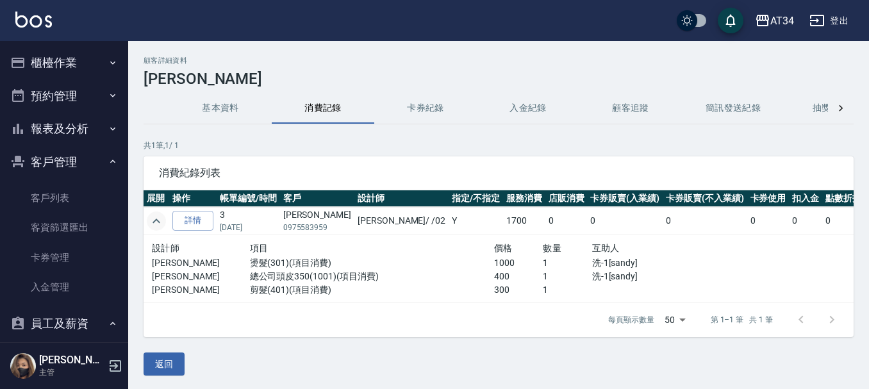
click at [152, 218] on icon "expand row" at bounding box center [156, 220] width 15 height 15
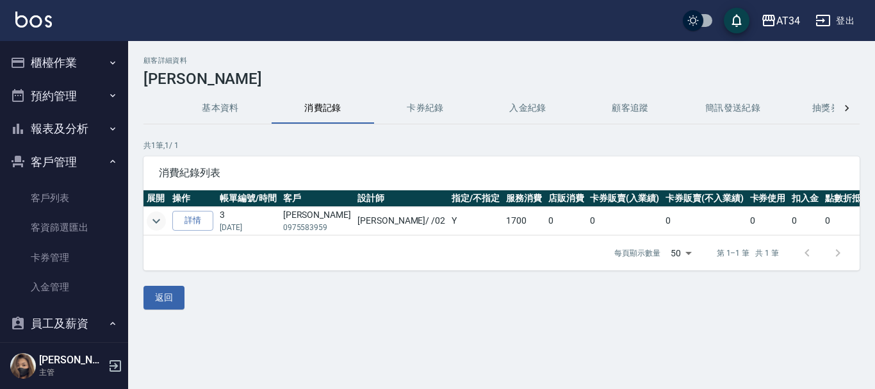
click at [77, 58] on button "櫃檯作業" at bounding box center [64, 62] width 118 height 33
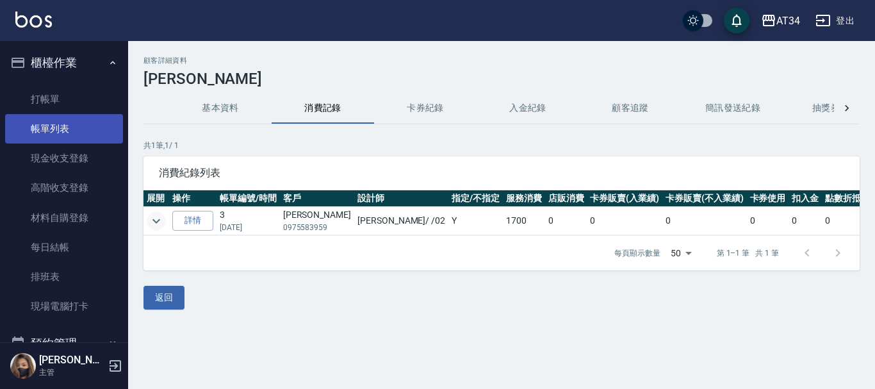
click at [76, 115] on link "帳單列表" at bounding box center [64, 128] width 118 height 29
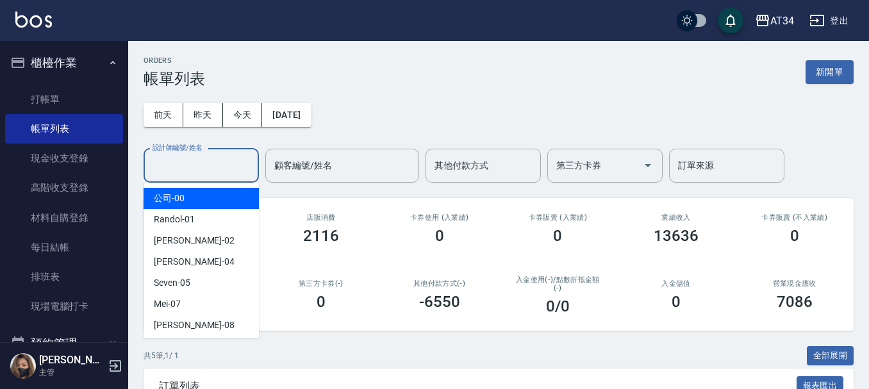
click at [250, 164] on input "設計師編號/姓名" at bounding box center [201, 165] width 104 height 22
click at [345, 85] on div "ORDERS 帳單列表 新開單" at bounding box center [498, 71] width 710 height 31
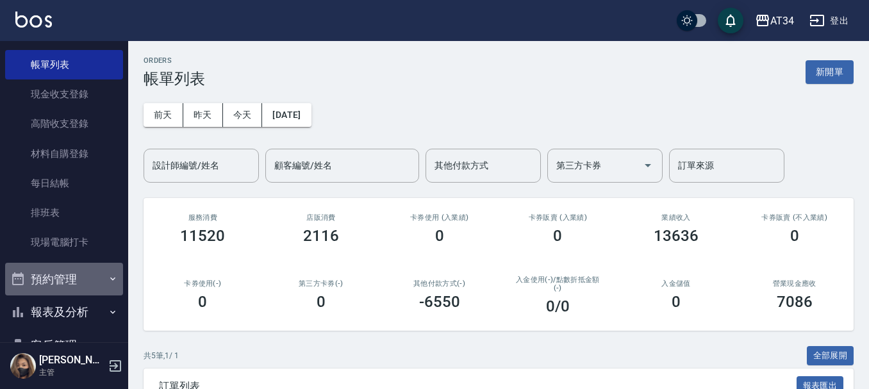
click at [80, 269] on button "預約管理" at bounding box center [64, 279] width 118 height 33
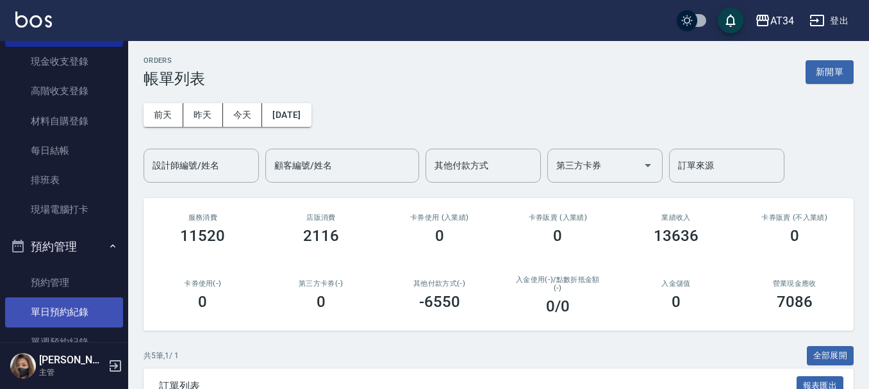
scroll to position [128, 0]
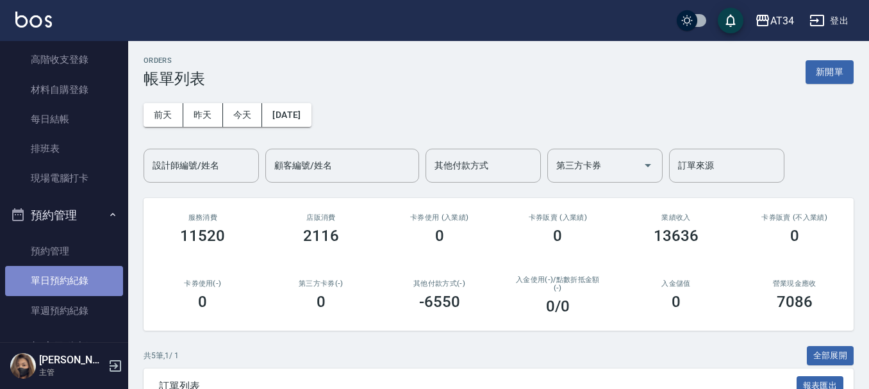
click at [82, 277] on link "單日預約紀錄" at bounding box center [64, 280] width 118 height 29
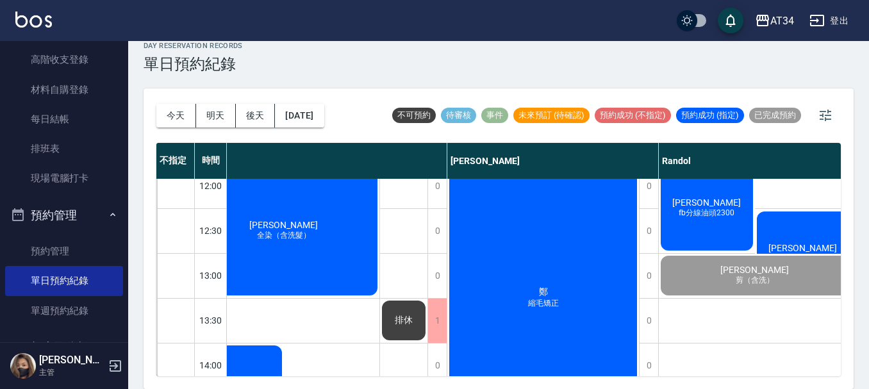
scroll to position [0, 318]
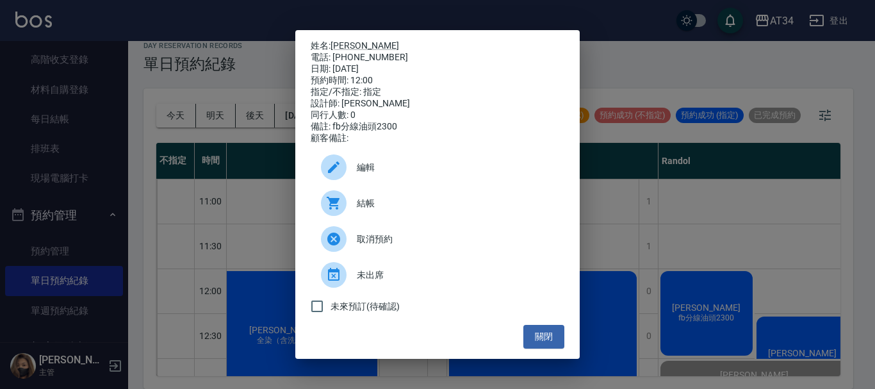
click at [409, 209] on span "結帳" at bounding box center [455, 203] width 197 height 13
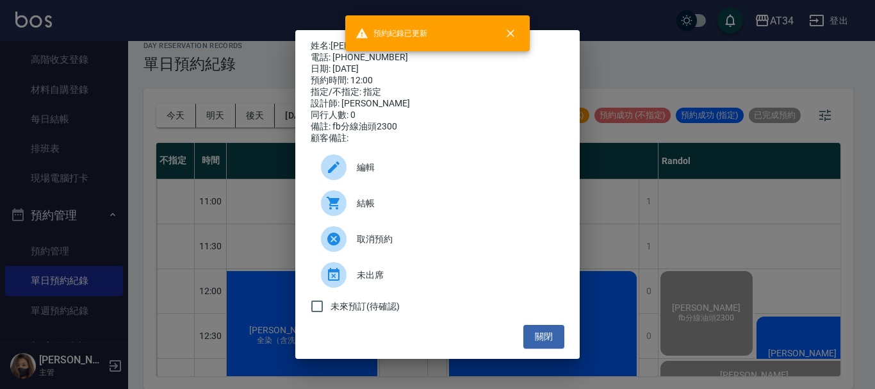
click at [760, 188] on div "姓名: 翁澤宇 電話: 0968929903 日期: 2025/08/23 預約時間: 12:00 指定/不指定: 指定 設計師: Randol 同行人數: …" at bounding box center [437, 194] width 875 height 389
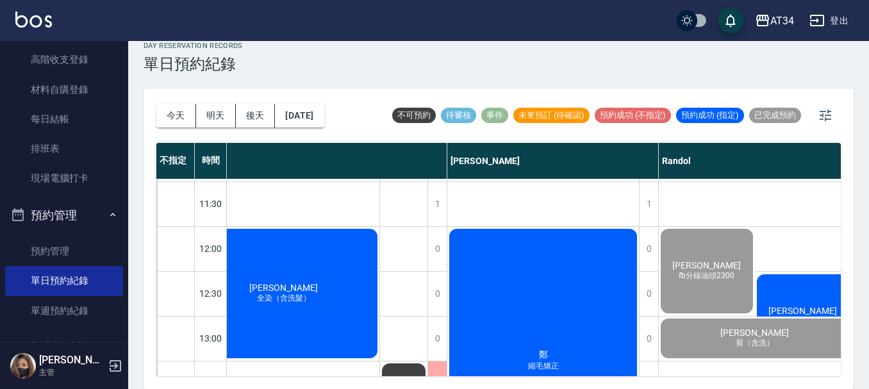
scroll to position [64, 318]
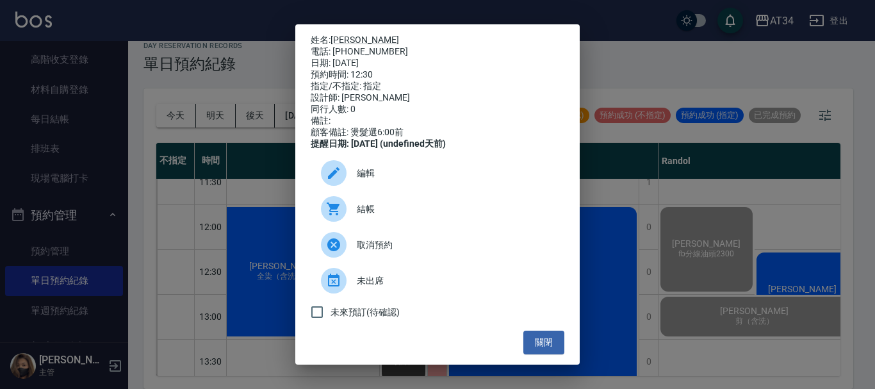
click at [407, 211] on span "結帳" at bounding box center [455, 208] width 197 height 13
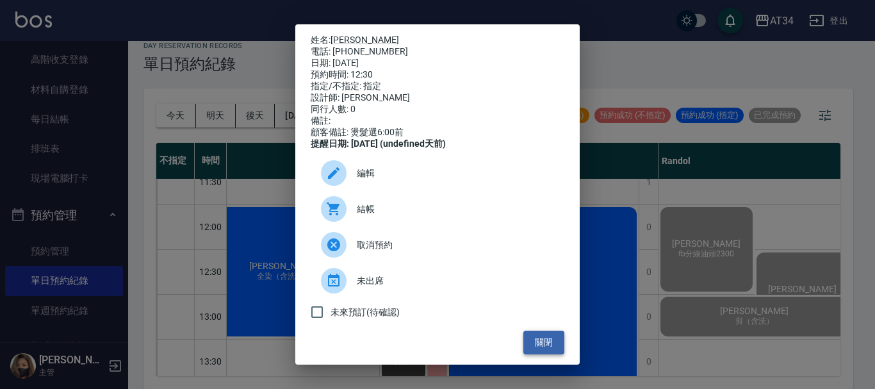
click at [532, 346] on button "關閉" at bounding box center [543, 343] width 41 height 24
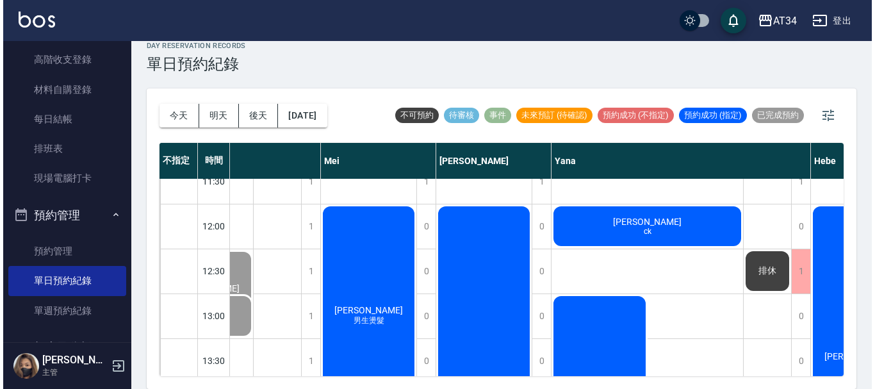
scroll to position [64, 918]
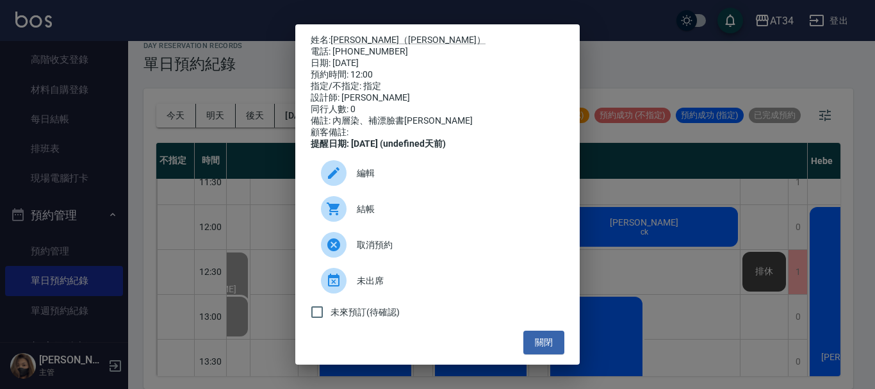
click at [441, 216] on span "結帳" at bounding box center [455, 208] width 197 height 13
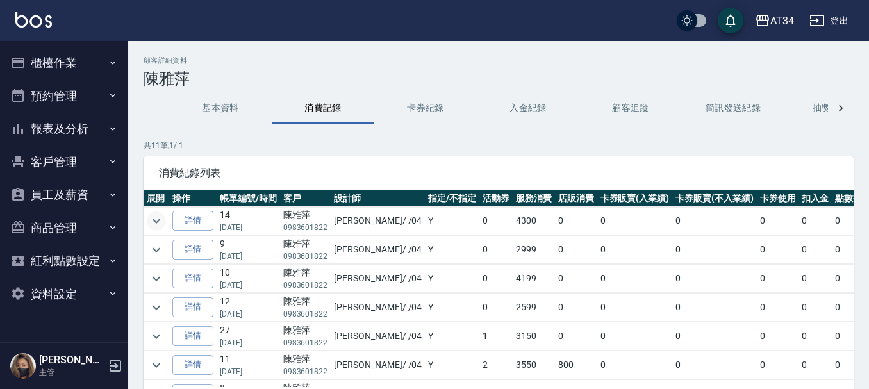
click at [160, 222] on icon "expand row" at bounding box center [156, 220] width 15 height 15
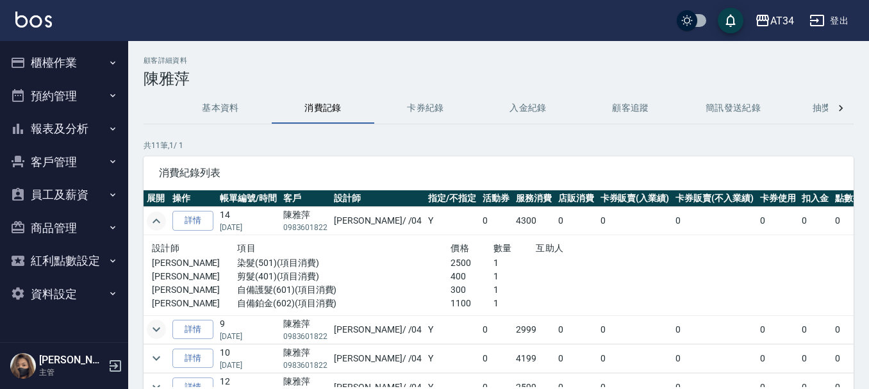
click at [158, 325] on icon "expand row" at bounding box center [156, 329] width 15 height 15
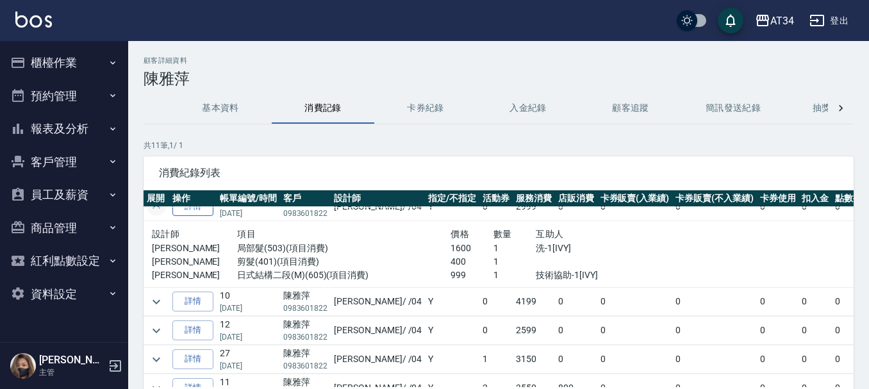
scroll to position [128, 0]
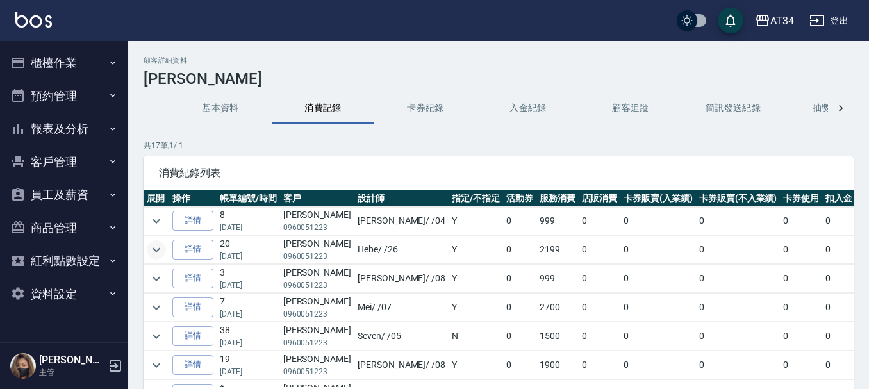
click at [159, 250] on icon "expand row" at bounding box center [156, 249] width 15 height 15
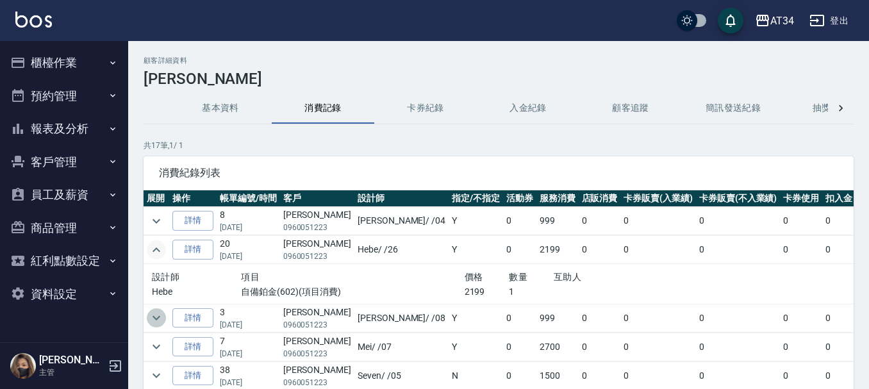
click at [159, 325] on icon "expand row" at bounding box center [156, 317] width 15 height 15
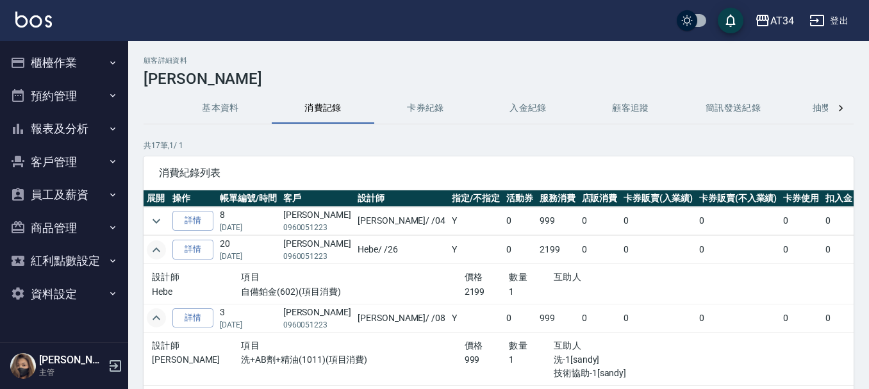
scroll to position [64, 0]
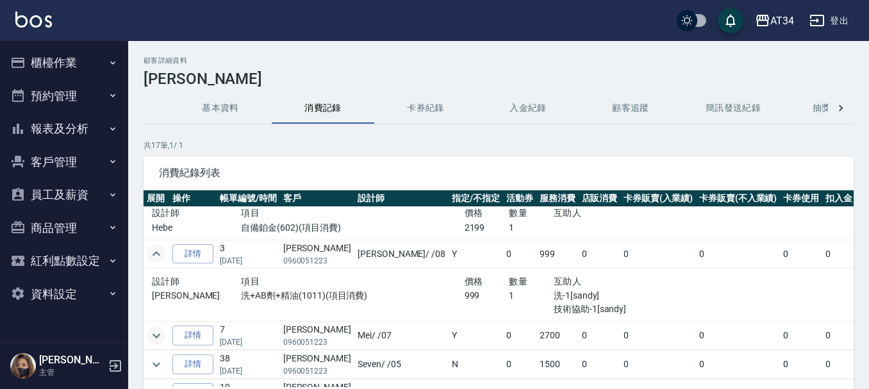
click at [154, 338] on icon "expand row" at bounding box center [156, 335] width 15 height 15
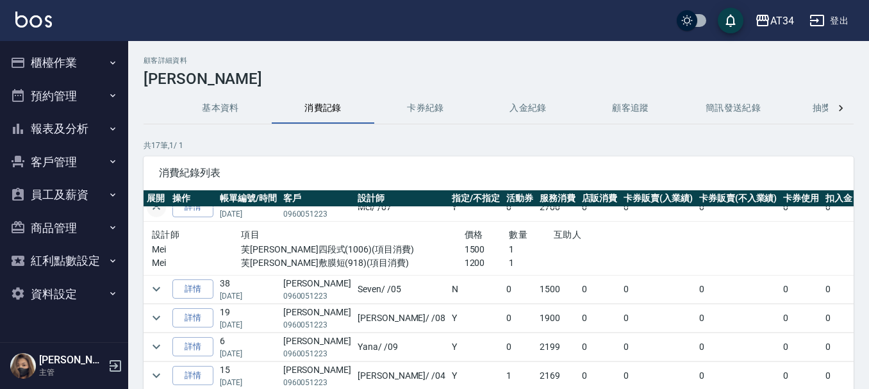
scroll to position [256, 0]
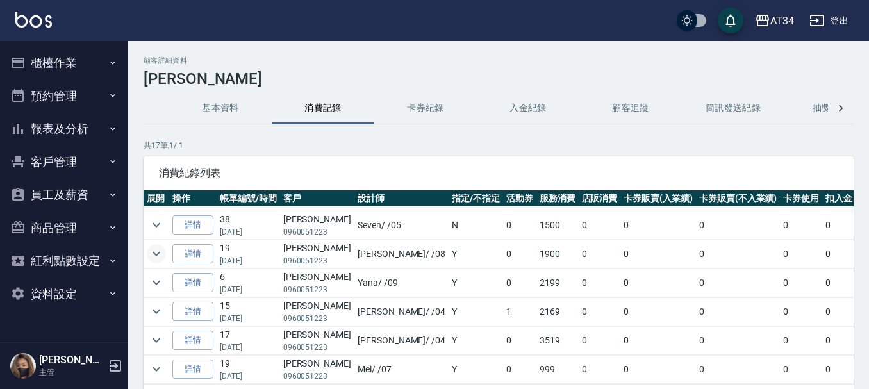
click at [163, 252] on icon "expand row" at bounding box center [156, 253] width 15 height 15
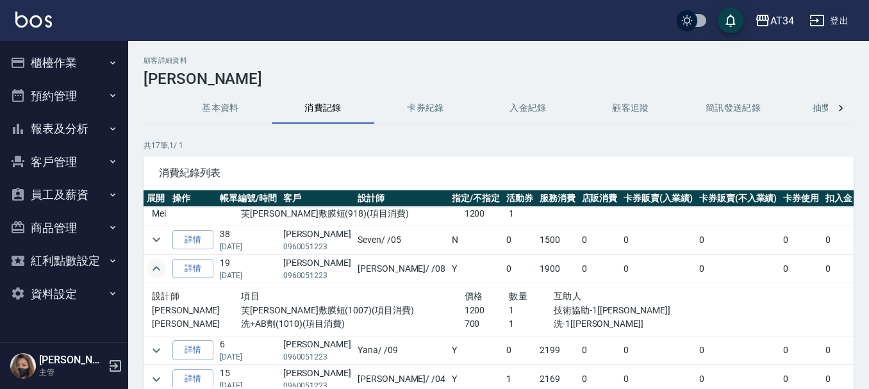
scroll to position [128, 0]
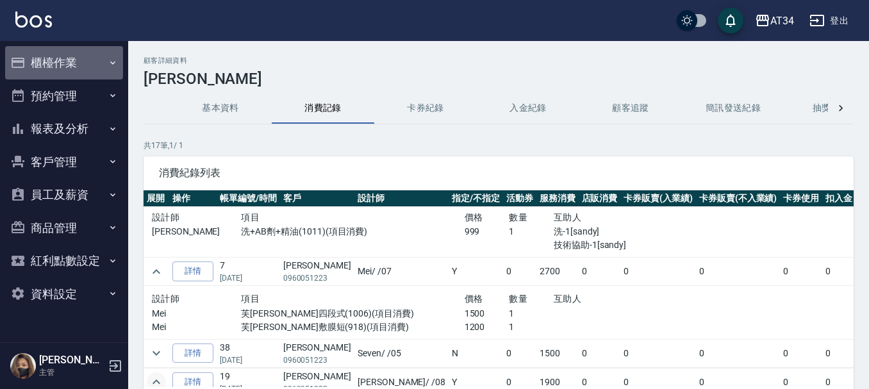
click at [67, 54] on button "櫃檯作業" at bounding box center [64, 62] width 118 height 33
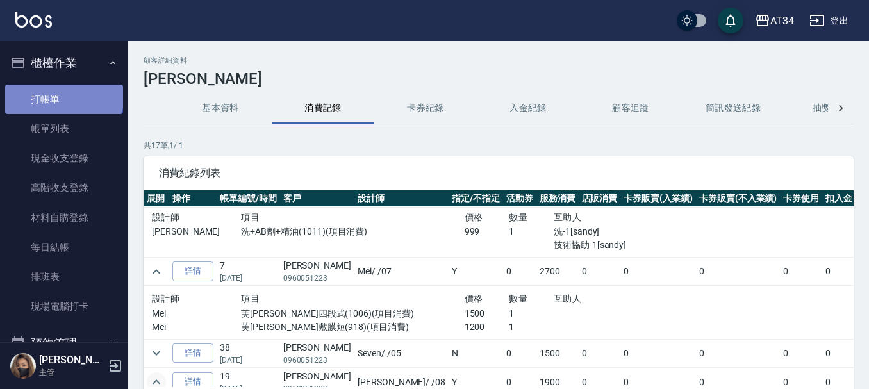
click at [63, 94] on link "打帳單" at bounding box center [64, 99] width 118 height 29
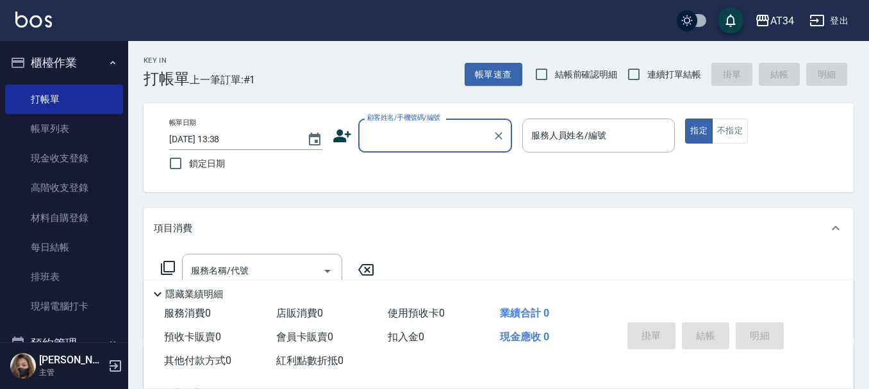
drag, startPoint x: 167, startPoint y: 1, endPoint x: 427, endPoint y: 72, distance: 269.8
click at [431, 71] on div "Key In 打帳單 上一筆訂單:#1 帳單速查 結帳前確認明細 連續打單結帳 掛單 結帳 明細" at bounding box center [490, 64] width 725 height 47
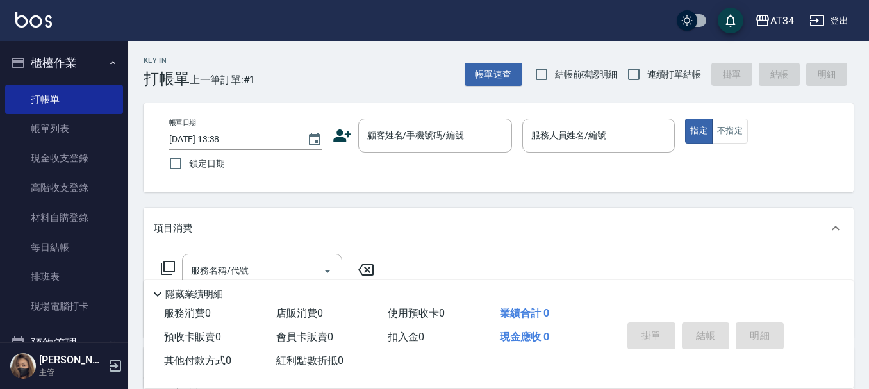
click at [26, 68] on button "櫃檯作業" at bounding box center [64, 62] width 118 height 33
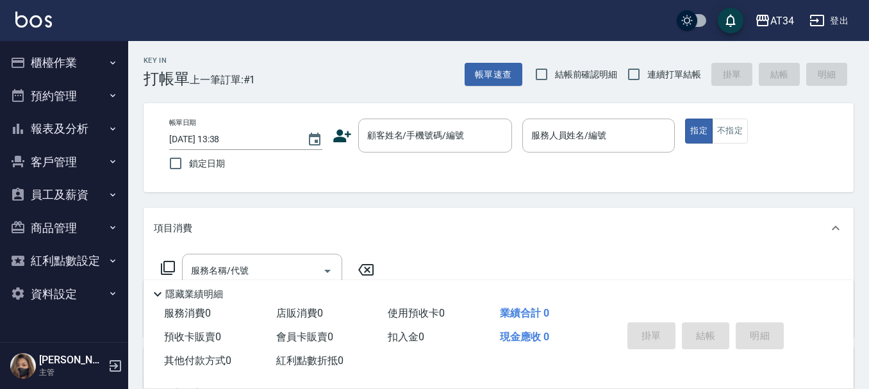
click at [59, 127] on button "報表及分析" at bounding box center [64, 128] width 118 height 33
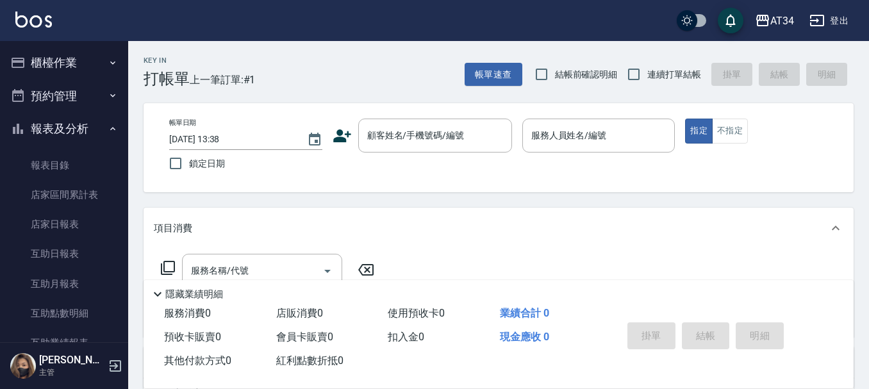
click at [64, 95] on button "預約管理" at bounding box center [64, 95] width 118 height 33
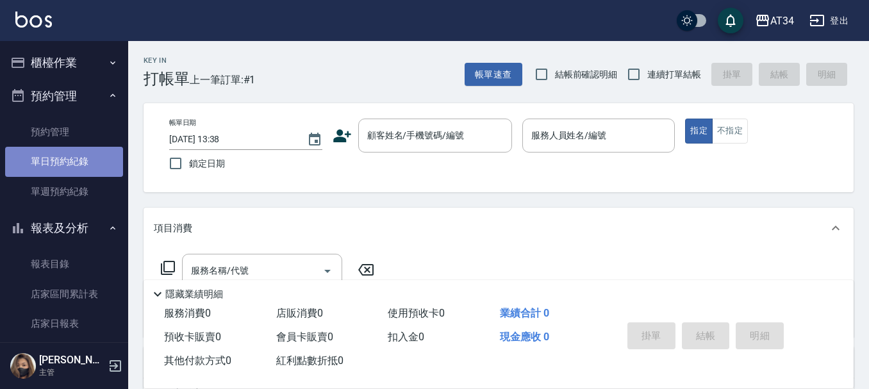
click at [64, 161] on link "單日預約紀錄" at bounding box center [64, 161] width 118 height 29
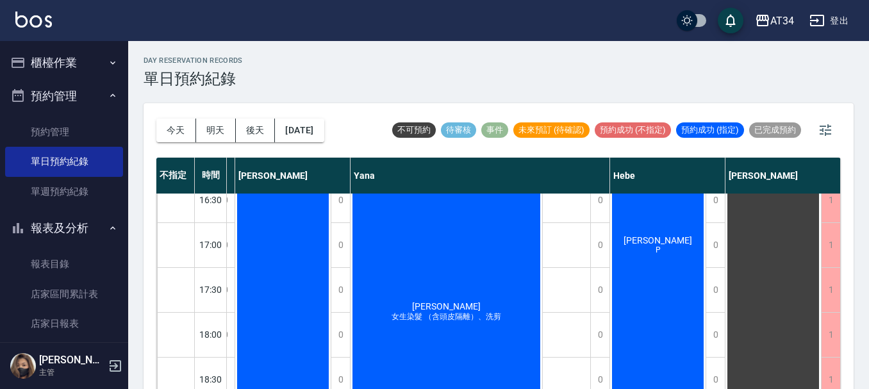
scroll to position [512, 1122]
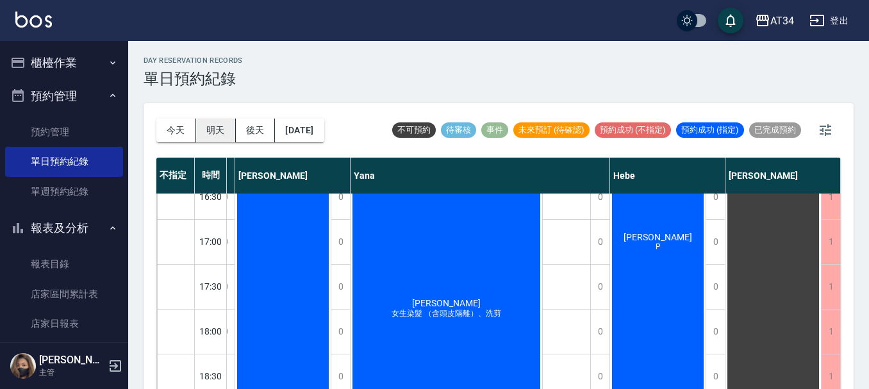
click at [214, 127] on button "明天" at bounding box center [216, 131] width 40 height 24
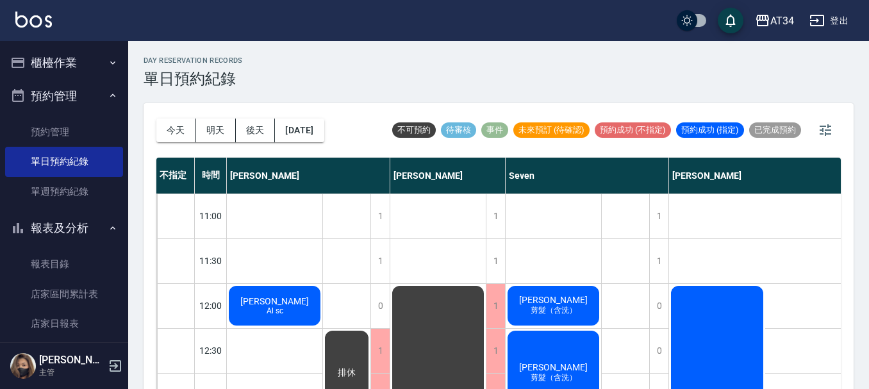
scroll to position [192, 0]
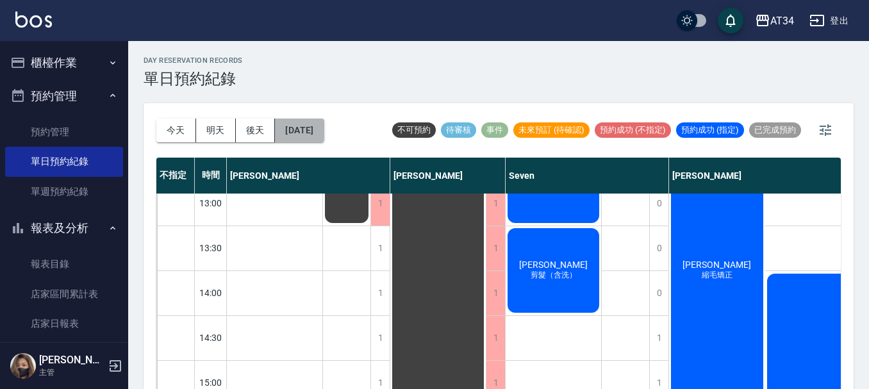
click at [323, 130] on button "2025/08/24" at bounding box center [299, 131] width 49 height 24
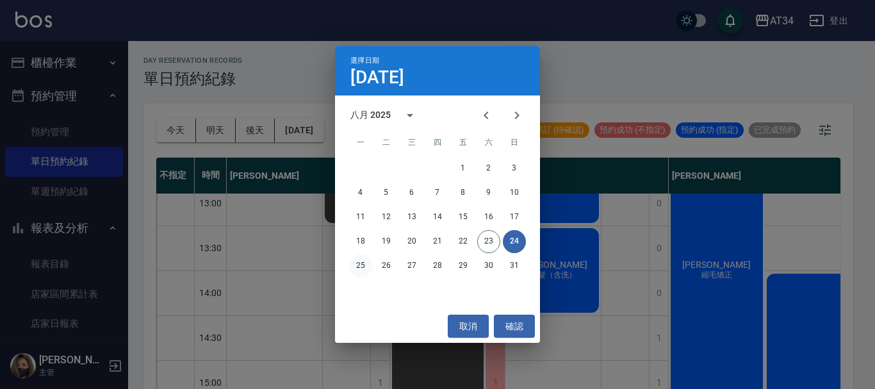
click at [362, 264] on button "25" at bounding box center [360, 265] width 23 height 23
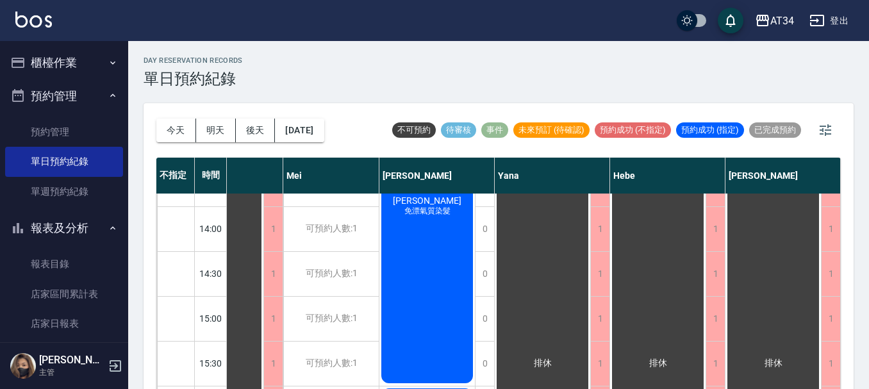
scroll to position [320, 603]
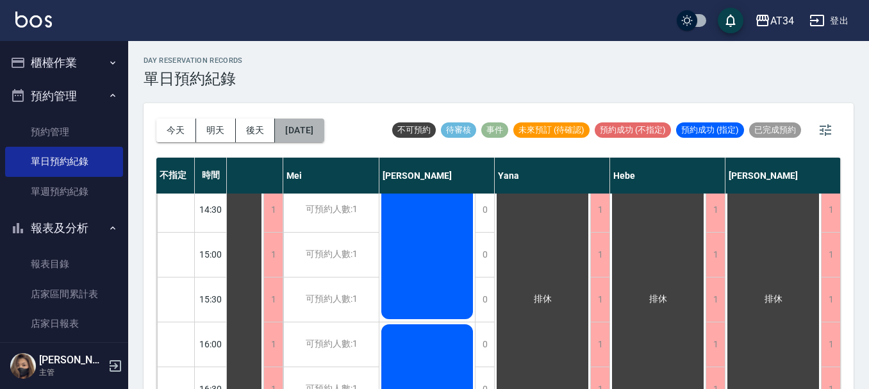
click at [311, 133] on button "2025/08/25" at bounding box center [299, 131] width 49 height 24
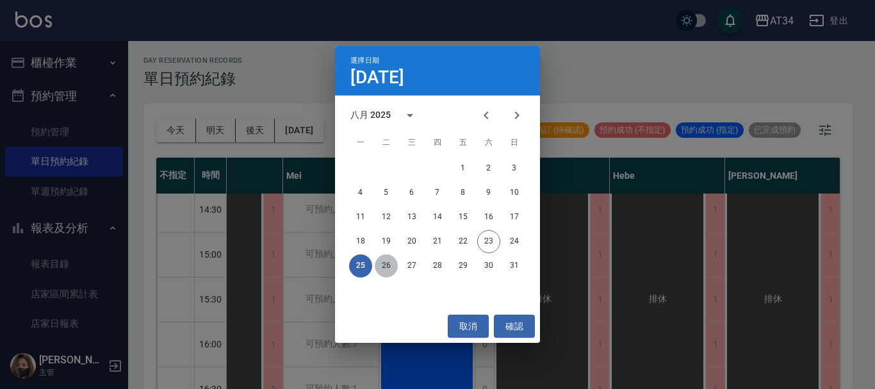
click at [389, 266] on button "26" at bounding box center [386, 265] width 23 height 23
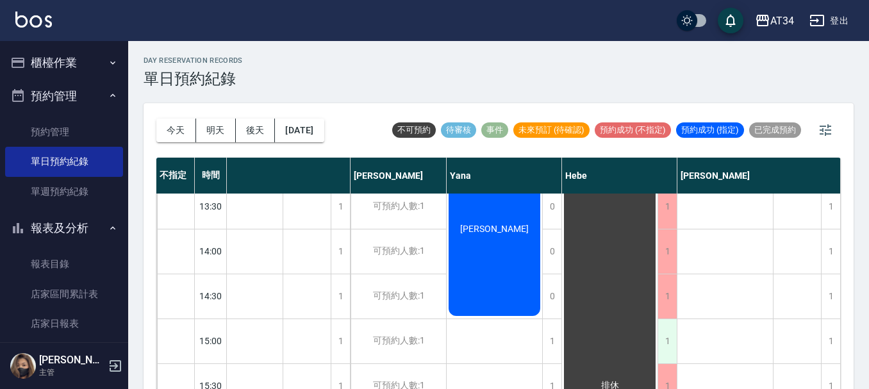
scroll to position [256, 584]
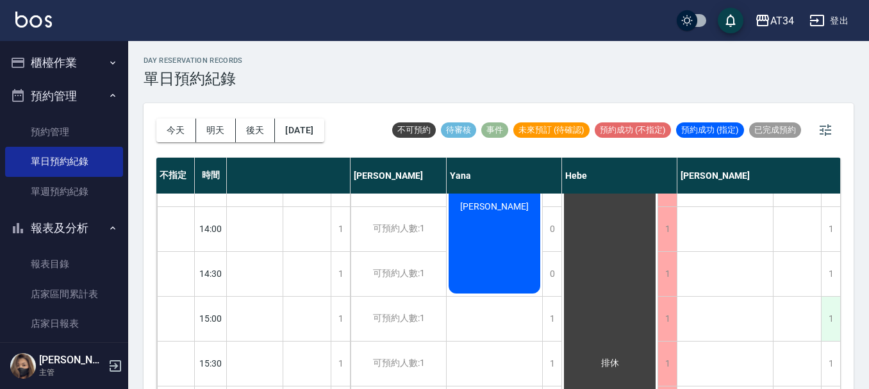
click at [824, 323] on div "1" at bounding box center [830, 319] width 19 height 44
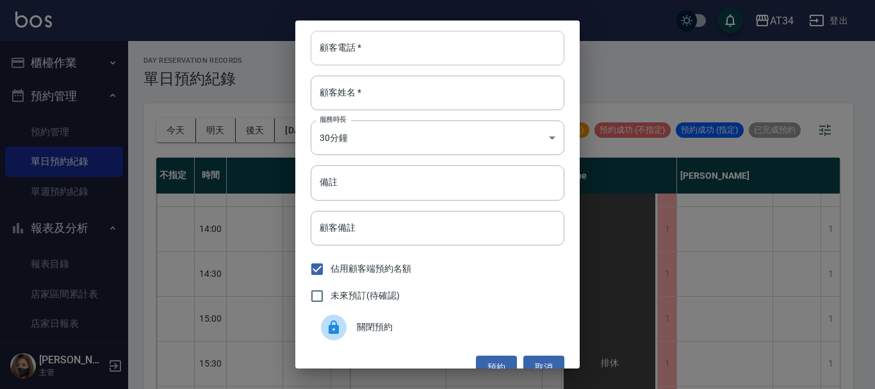
click at [414, 54] on input "顧客電話   *" at bounding box center [438, 48] width 254 height 35
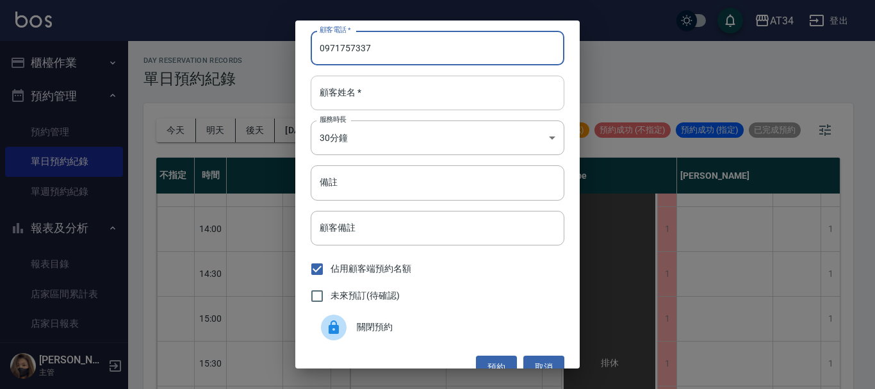
type input "0971757337"
click at [382, 94] on input "顧客姓名   *" at bounding box center [438, 93] width 254 height 35
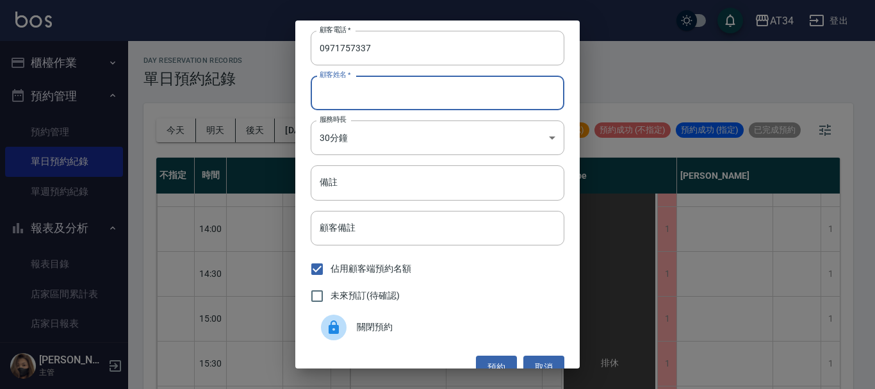
type input "j"
type input "王s"
click at [357, 186] on input "備註" at bounding box center [438, 182] width 254 height 35
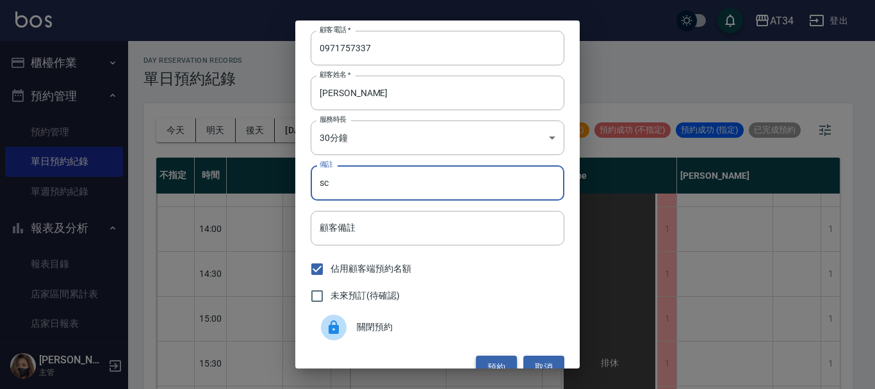
type input "sc"
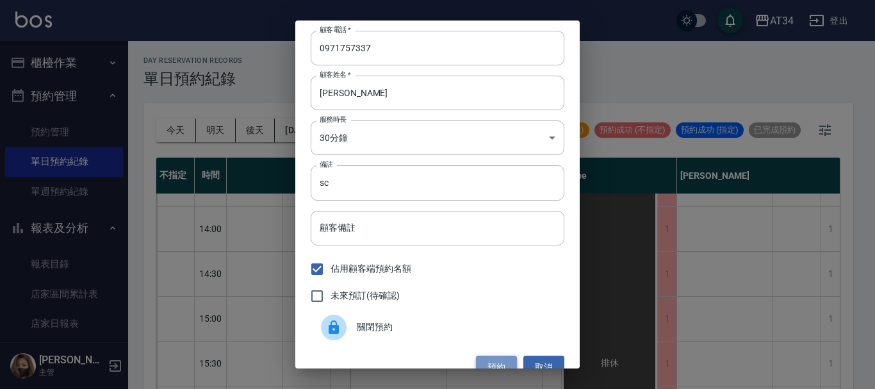
click at [487, 362] on button "預約" at bounding box center [496, 368] width 41 height 24
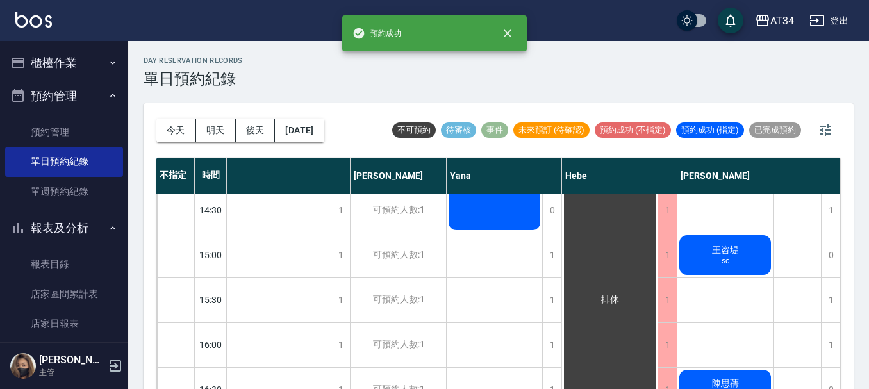
scroll to position [320, 578]
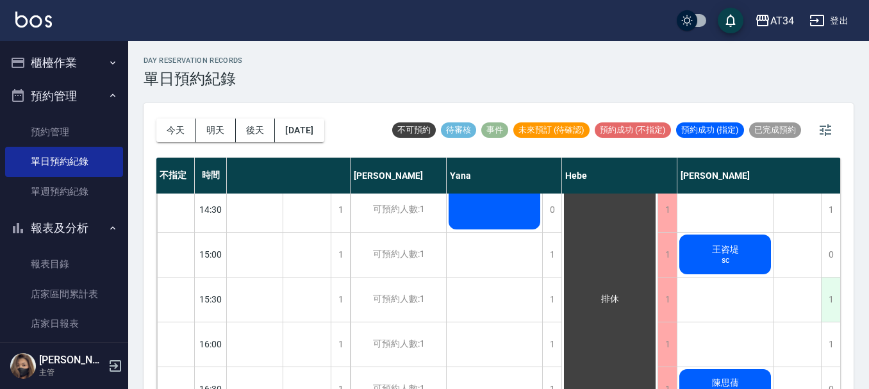
click at [828, 298] on div "1" at bounding box center [830, 299] width 19 height 44
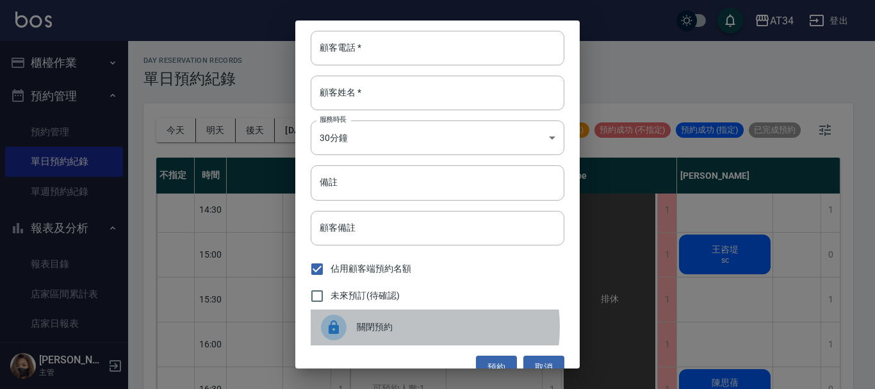
click at [396, 327] on span "關閉預約" at bounding box center [455, 326] width 197 height 13
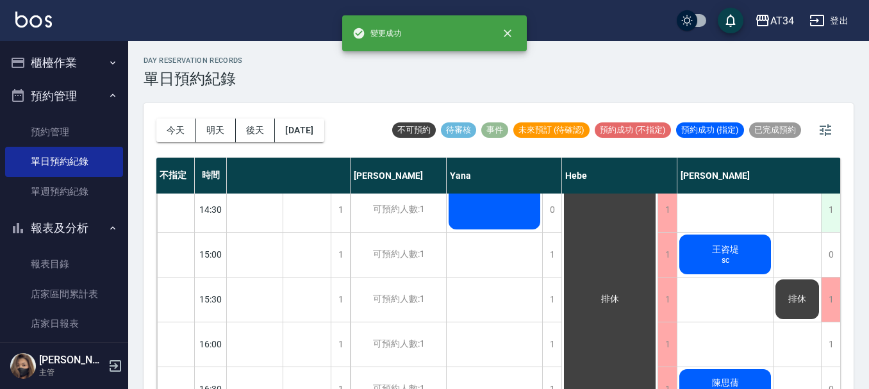
click at [828, 213] on div "1" at bounding box center [830, 210] width 19 height 44
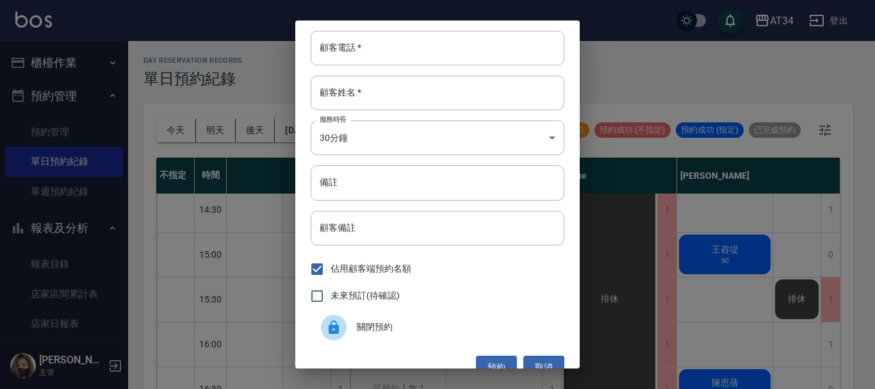
click at [368, 326] on span "關閉預約" at bounding box center [455, 326] width 197 height 13
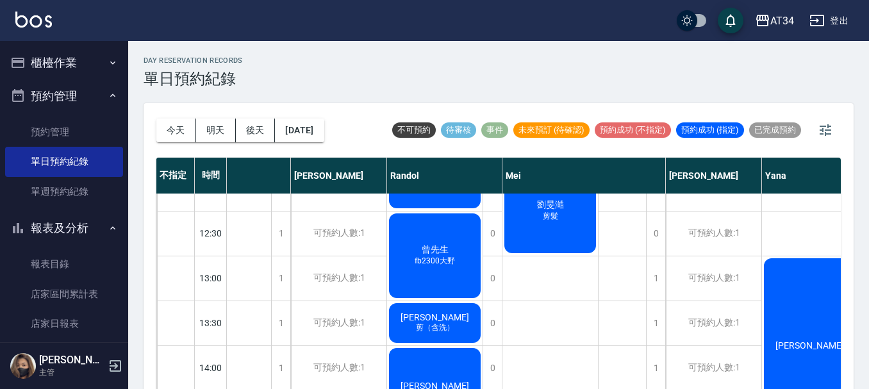
scroll to position [0, 263]
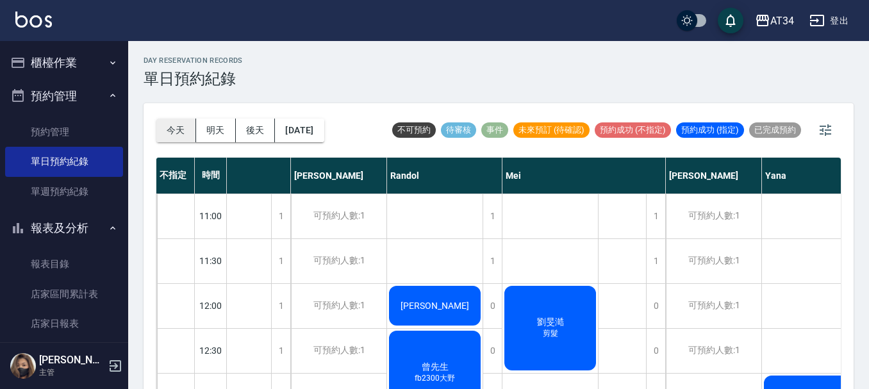
click at [180, 129] on button "今天" at bounding box center [176, 131] width 40 height 24
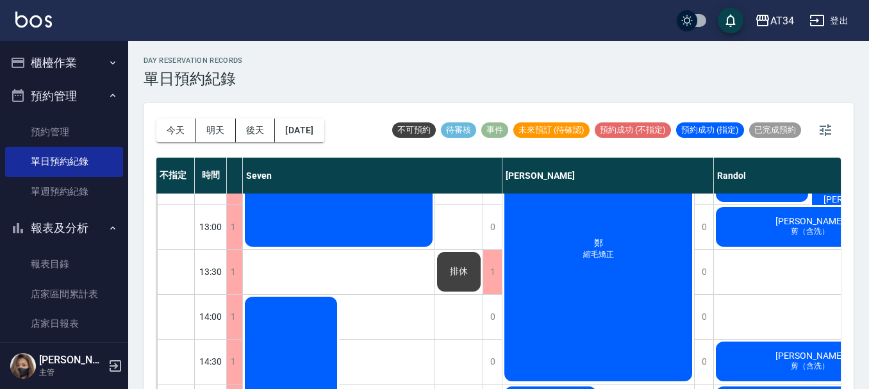
scroll to position [128, 263]
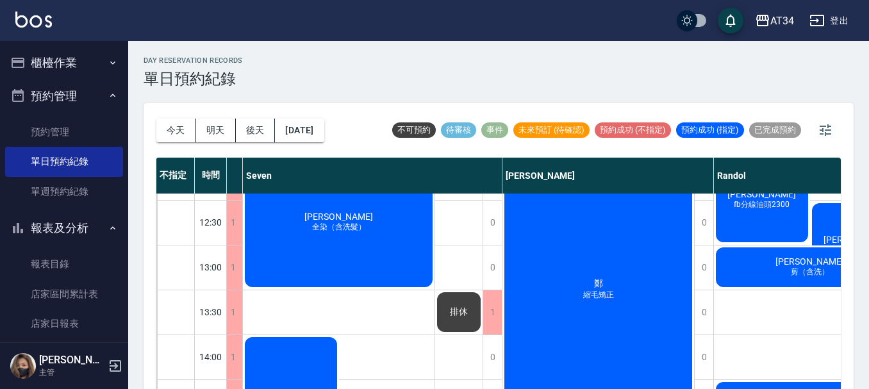
click at [60, 199] on div "吳吉生 剪（含洗）" at bounding box center [11, 178] width 95 height 44
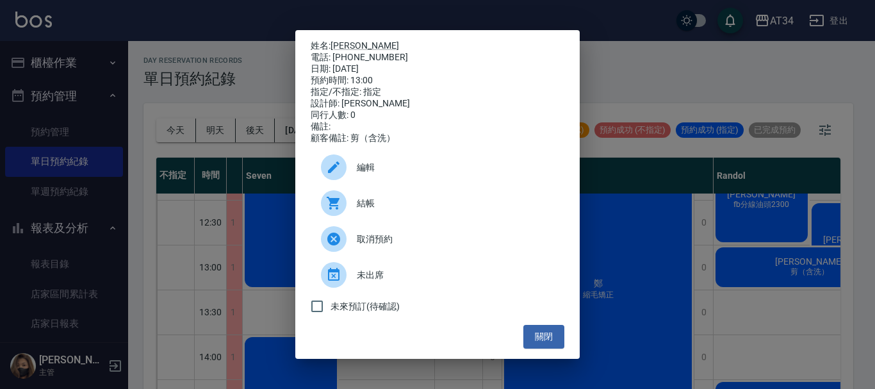
click at [347, 216] on div at bounding box center [339, 203] width 36 height 26
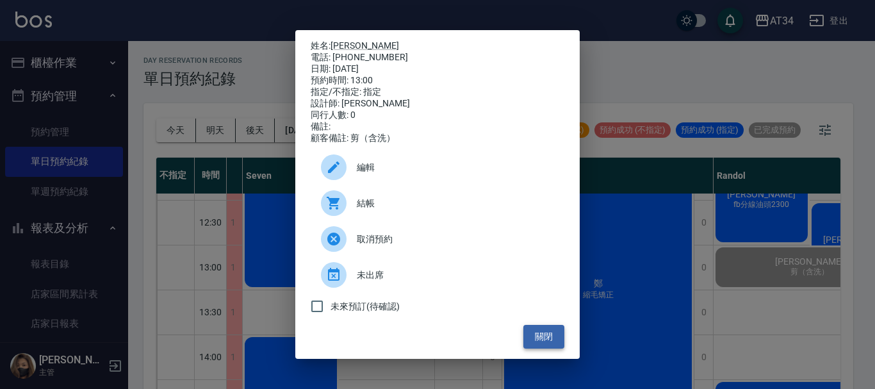
click at [538, 348] on button "關閉" at bounding box center [543, 337] width 41 height 24
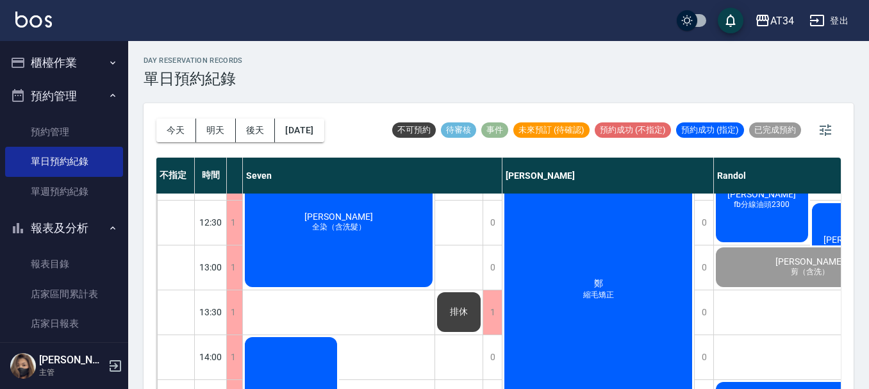
scroll to position [128, 0]
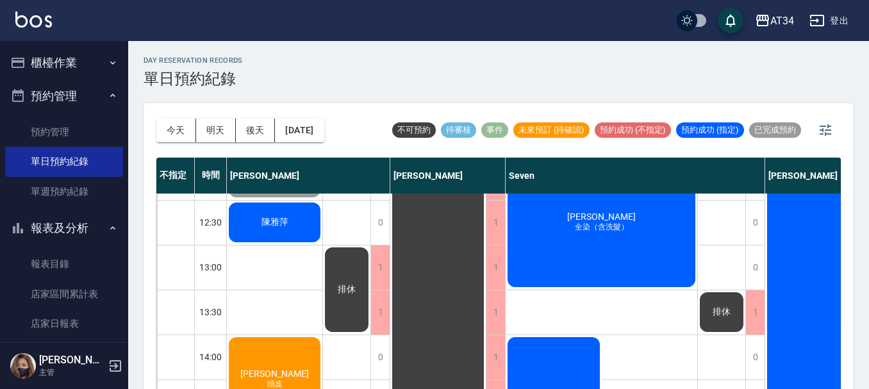
click at [248, 199] on div "高如瑩 頭皮" at bounding box center [274, 178] width 95 height 44
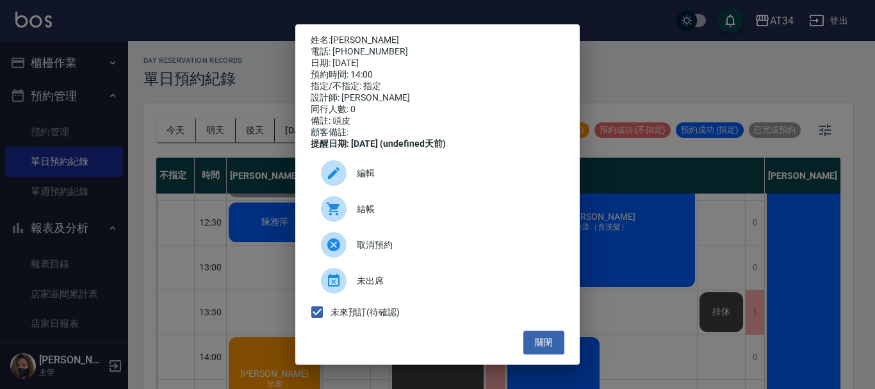
click at [256, 272] on div "姓名: 高如瑩 電話: 0960051223 日期: 2025/08/23 預約時間: 14:00 指定/不指定: 指定 設計師: Gina 同行人數: 0 …" at bounding box center [437, 194] width 875 height 389
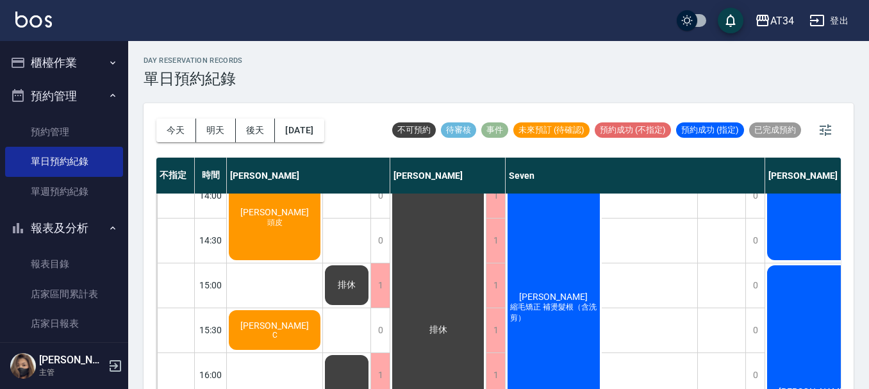
scroll to position [256, 0]
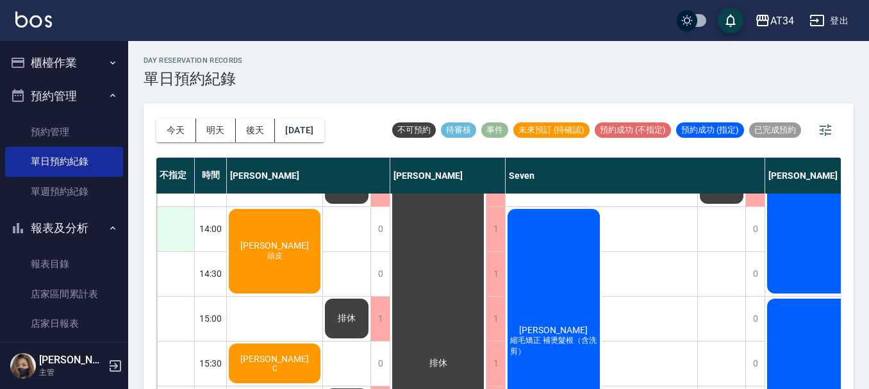
drag, startPoint x: 190, startPoint y: 230, endPoint x: 183, endPoint y: 229, distance: 7.1
click at [183, 229] on div at bounding box center [175, 229] width 37 height 44
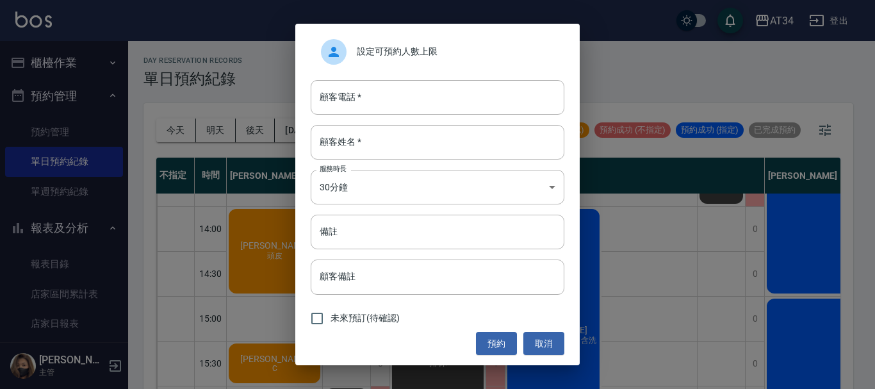
click at [496, 1] on div "設定可預約人數上限 顧客電話   * 顧客電話   * 顧客姓名   * 顧客姓名   * 服務時長 30分鐘 1 服務時長 備註 備註 顧客備註 顧客備註 …" at bounding box center [437, 194] width 875 height 389
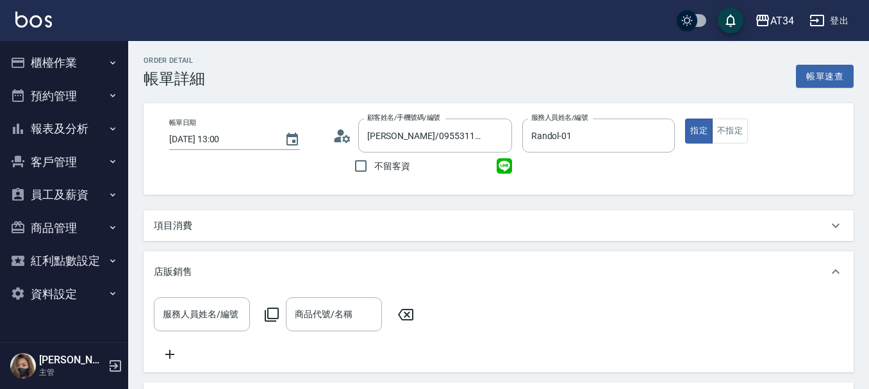
click at [259, 230] on div "項目消費" at bounding box center [491, 225] width 674 height 13
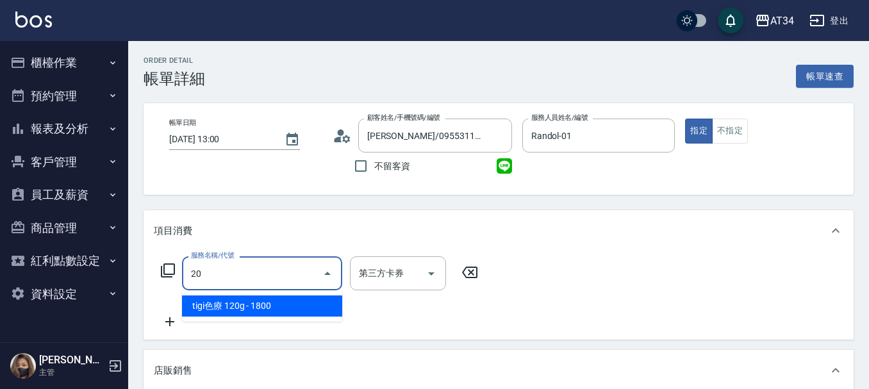
type input "201"
type input "30"
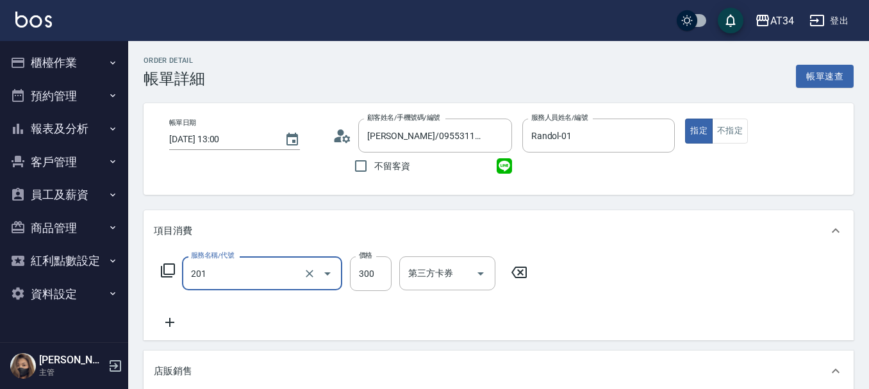
type input "洗髮(201)"
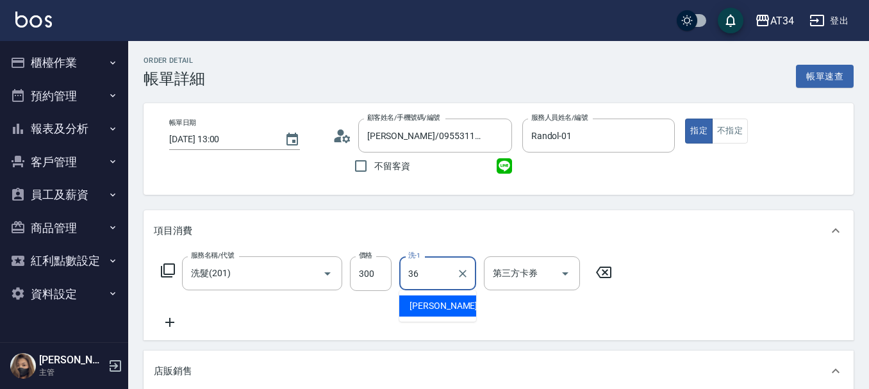
type input "3"
type input "322"
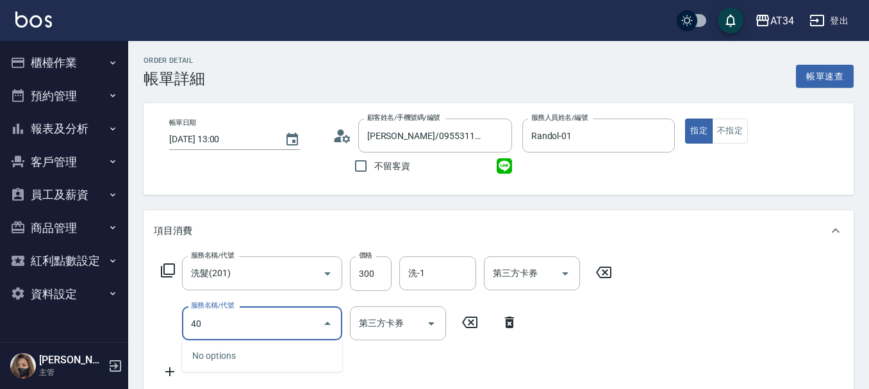
type input "401"
type input "50"
type input "剪髮(401)"
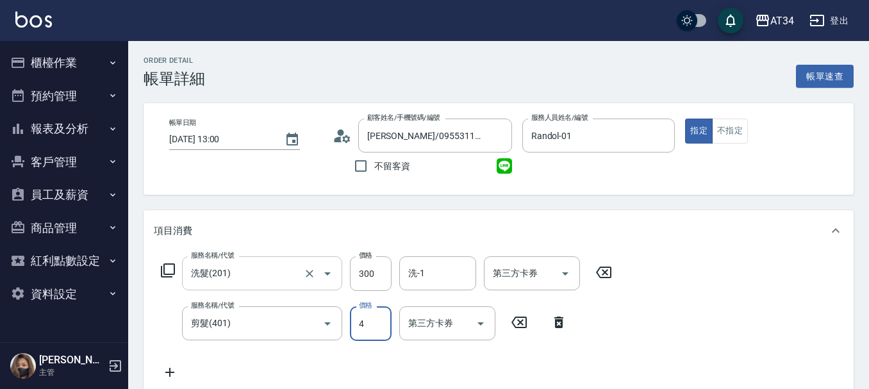
type input "45"
type input "30"
type input "452"
type input "30"
type input "50"
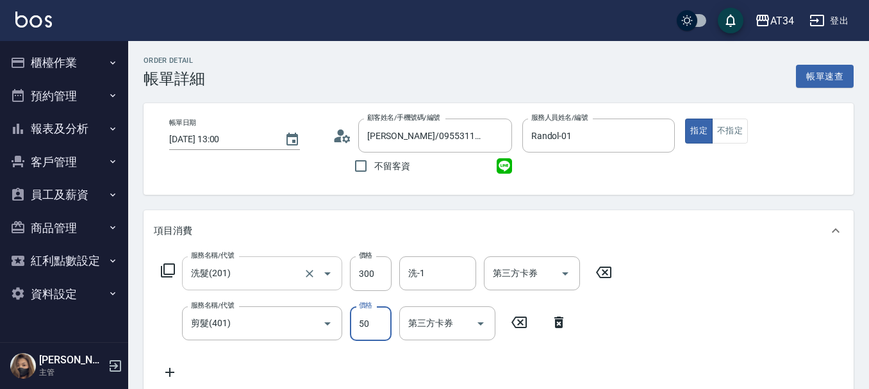
type input "80"
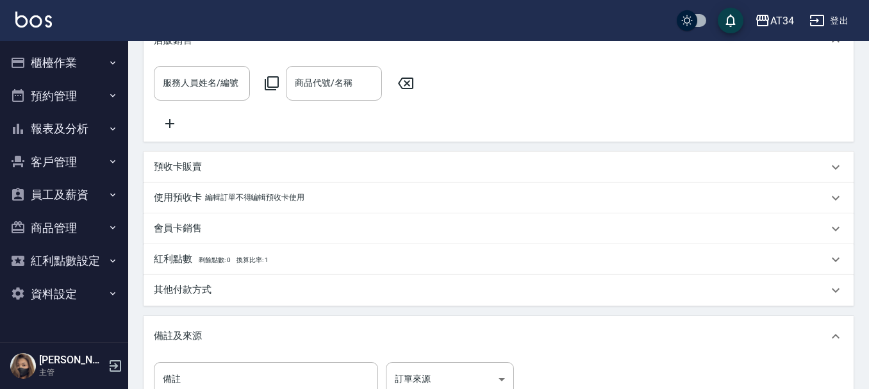
scroll to position [384, 0]
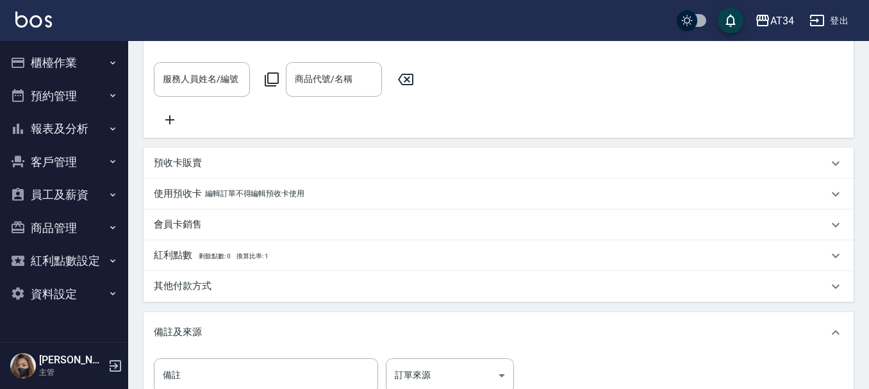
type input "500"
click at [224, 170] on div "預收卡販賣" at bounding box center [491, 162] width 674 height 13
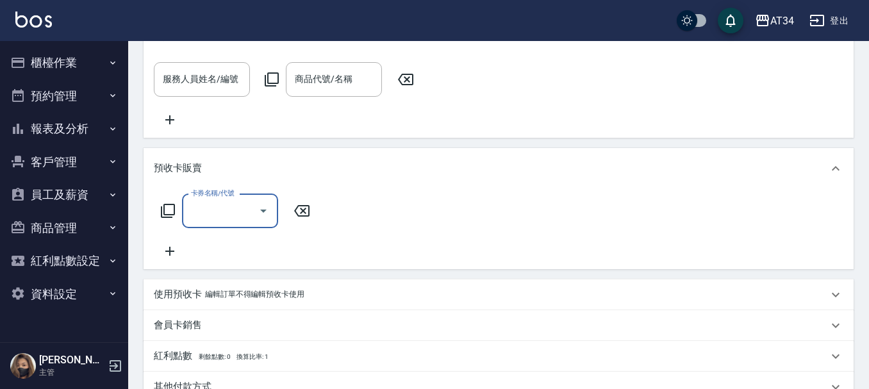
scroll to position [0, 0]
type input "01"
click at [224, 217] on input "01" at bounding box center [220, 211] width 65 height 22
click at [306, 217] on icon at bounding box center [302, 210] width 32 height 15
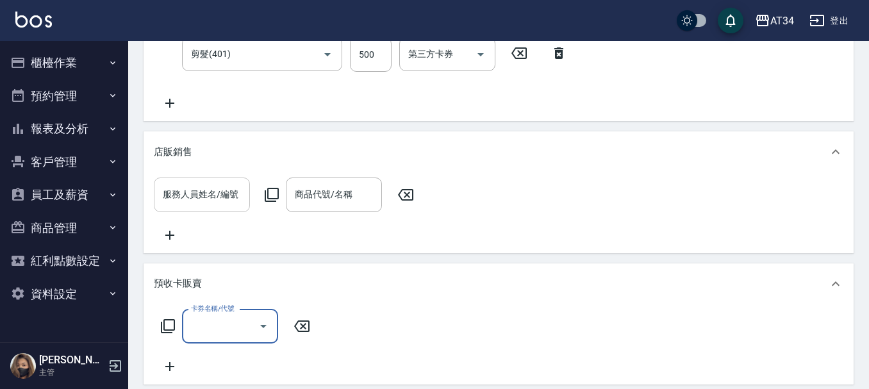
scroll to position [256, 0]
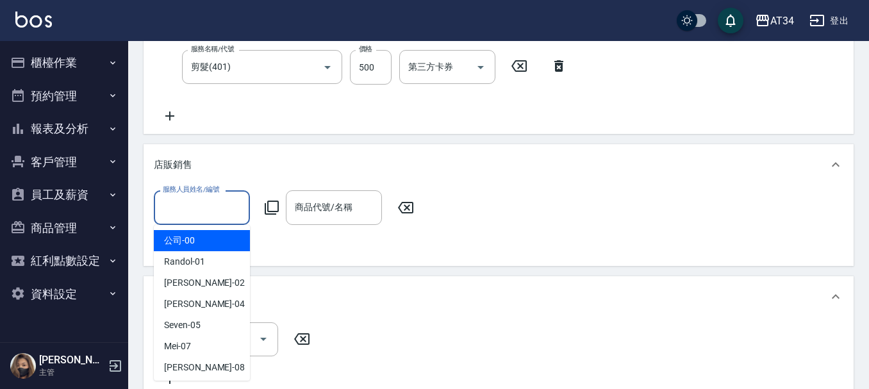
click at [212, 213] on input "服務人員姓名/編號" at bounding box center [202, 207] width 85 height 22
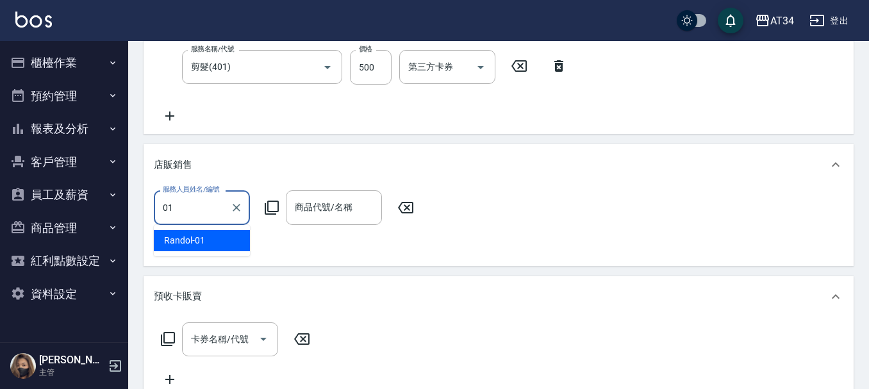
type input "Randol-01"
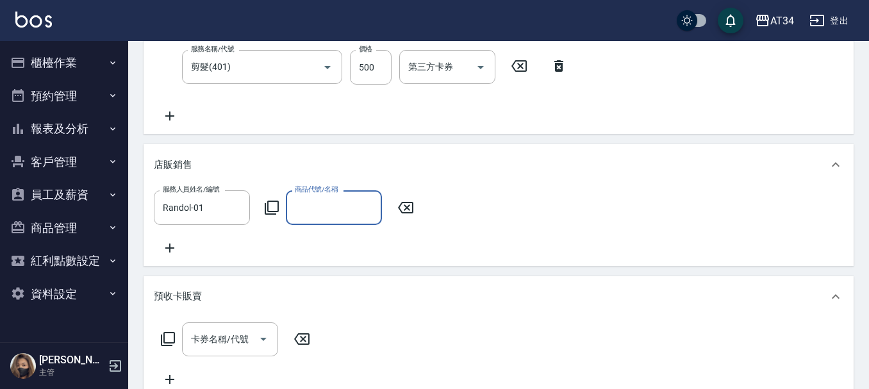
click at [302, 208] on input "商品代號/名稱" at bounding box center [333, 207] width 85 height 22
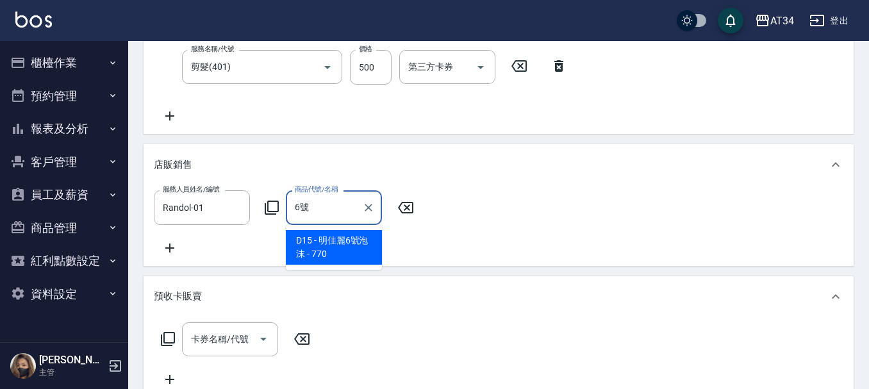
type input "明佳麗6號泡沫"
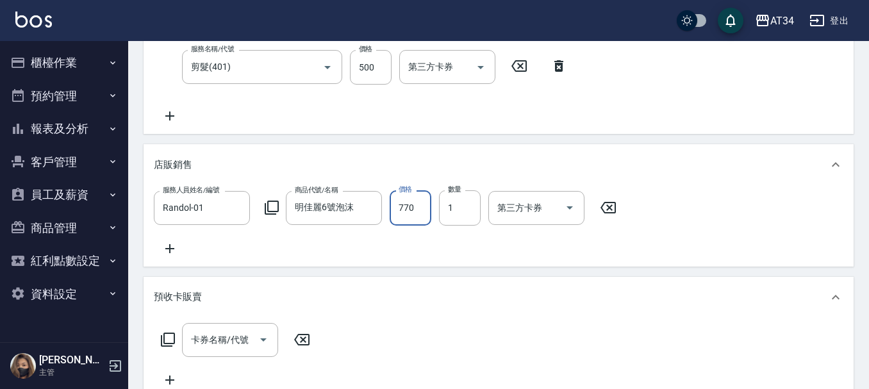
type input "80"
type input "616"
type input "140"
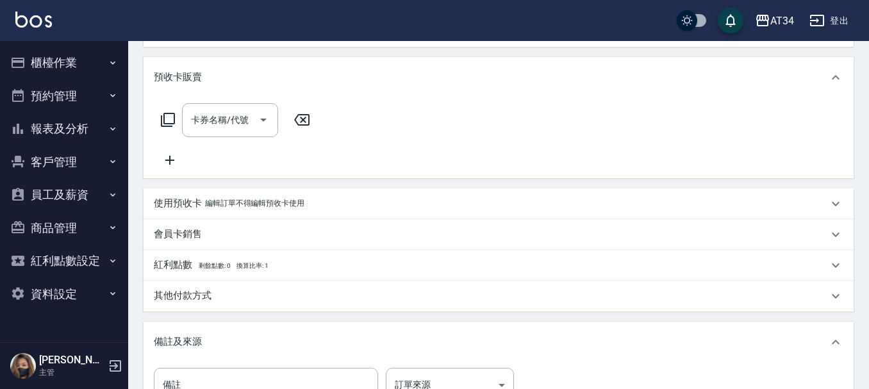
scroll to position [663, 0]
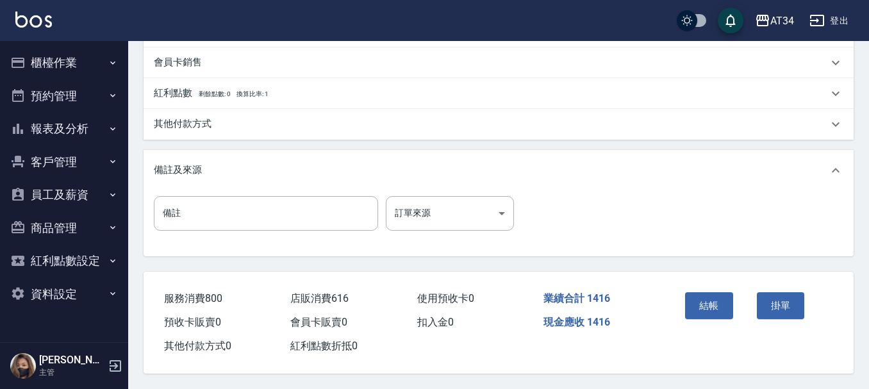
type input "616"
click at [680, 294] on div "結帳" at bounding box center [716, 315] width 72 height 56
click at [706, 295] on button "結帳" at bounding box center [709, 305] width 48 height 27
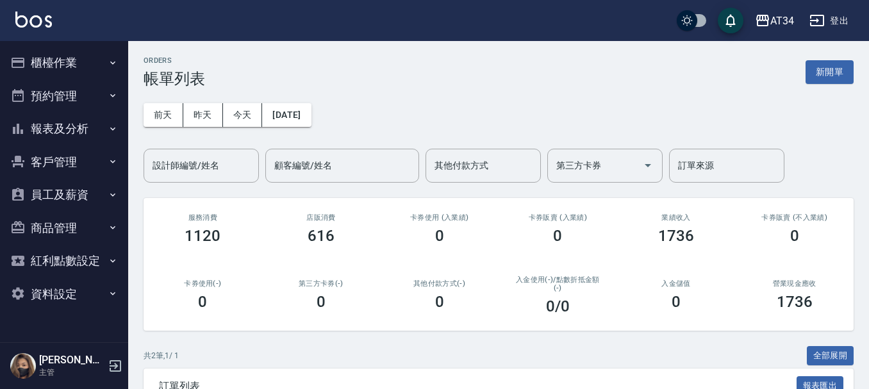
click at [72, 61] on button "櫃檯作業" at bounding box center [64, 62] width 118 height 33
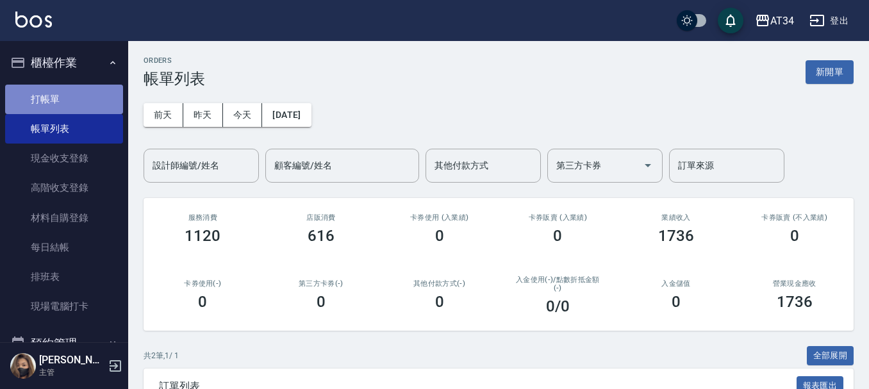
click at [70, 97] on link "打帳單" at bounding box center [64, 99] width 118 height 29
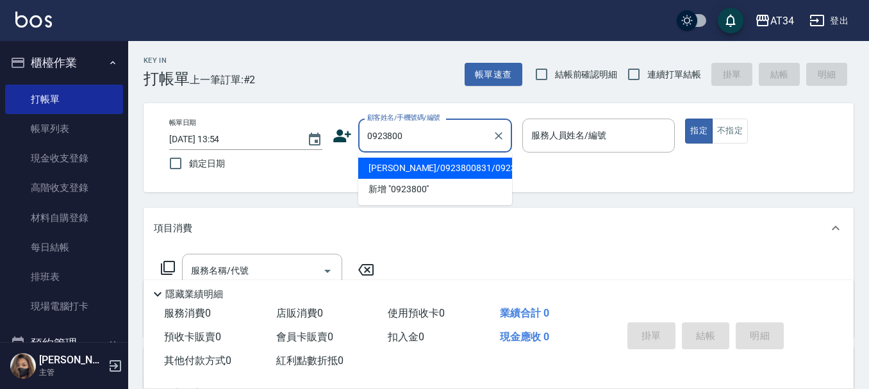
click at [461, 168] on li "廖婕榆/0923800831/0923800831" at bounding box center [435, 168] width 154 height 21
type input "廖婕榆/0923800831/0923800831"
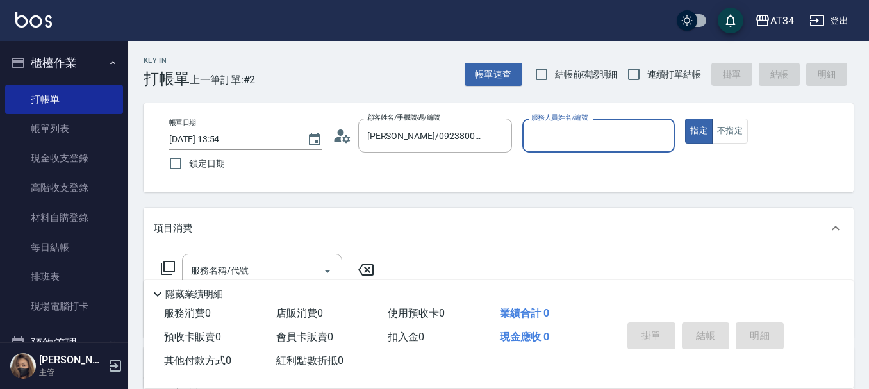
type input "annie-27"
click at [327, 265] on icon "Open" at bounding box center [327, 270] width 15 height 15
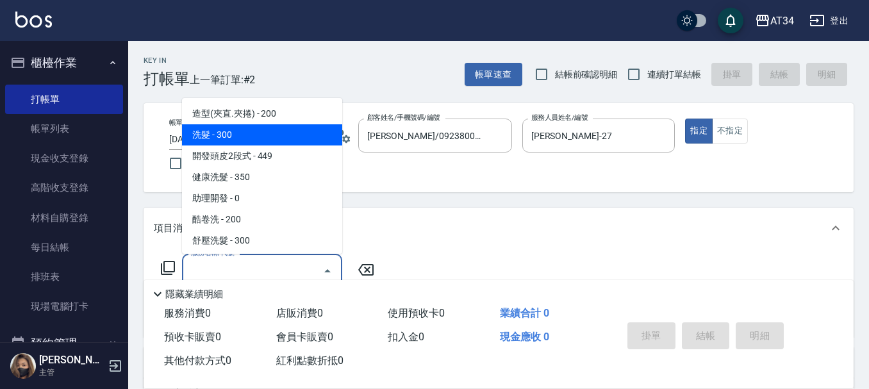
click at [255, 138] on span "洗髮 - 300" at bounding box center [262, 134] width 160 height 21
type input "洗髮(201)"
type input "30"
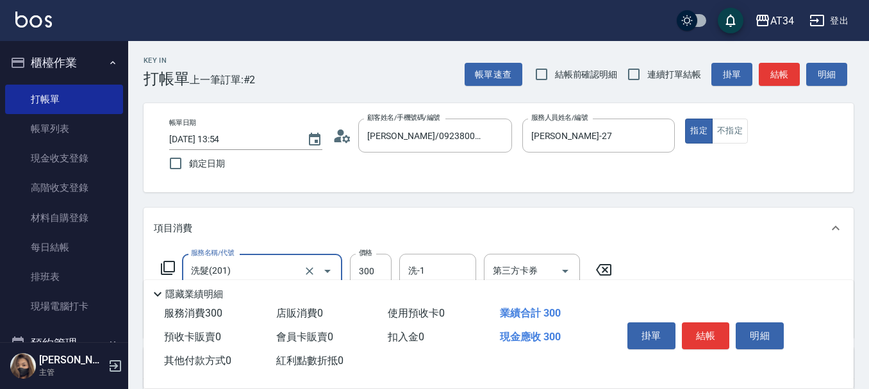
type input "6"
type input "0"
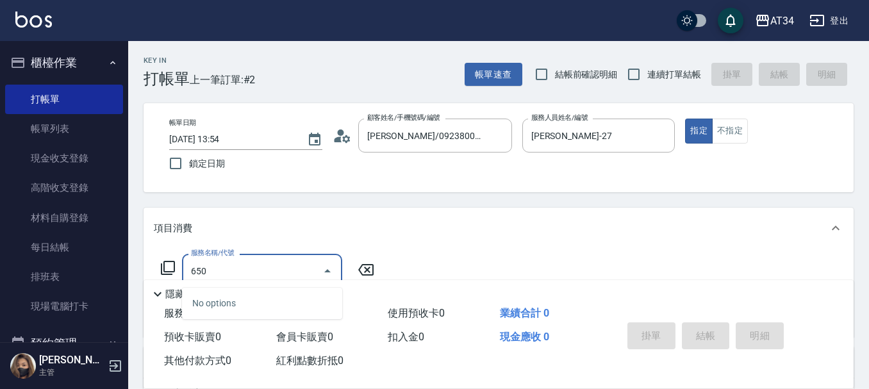
click at [295, 264] on input "650" at bounding box center [252, 270] width 129 height 22
click at [325, 272] on icon "Close" at bounding box center [327, 270] width 6 height 3
click at [301, 262] on input "650" at bounding box center [252, 270] width 129 height 22
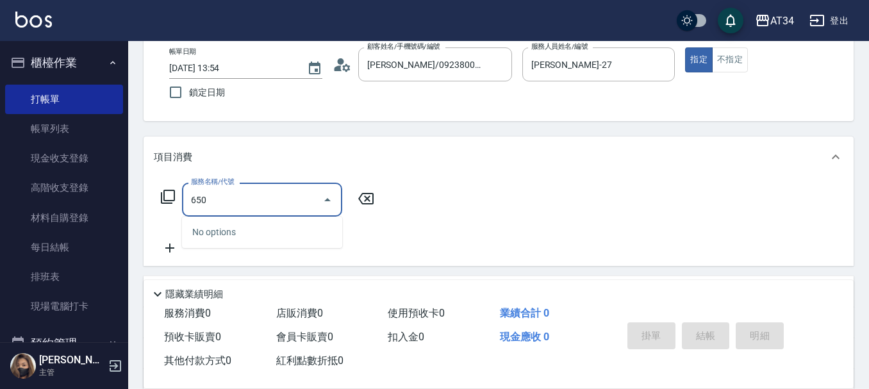
scroll to position [128, 0]
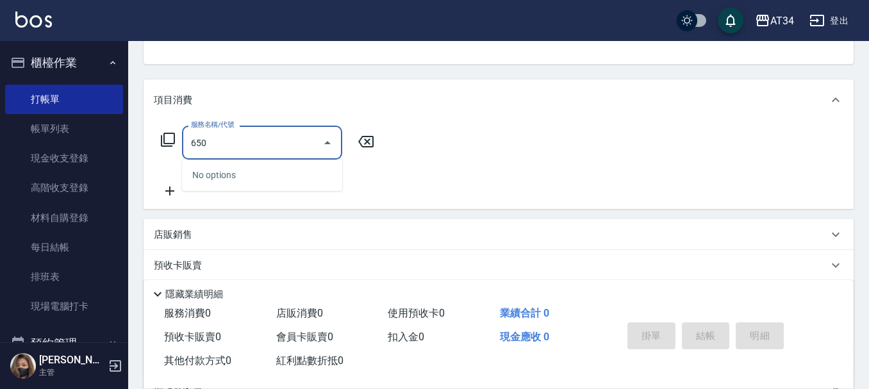
click at [315, 147] on input "650" at bounding box center [252, 142] width 129 height 22
click at [293, 179] on div "No options" at bounding box center [262, 175] width 160 height 31
type input "6"
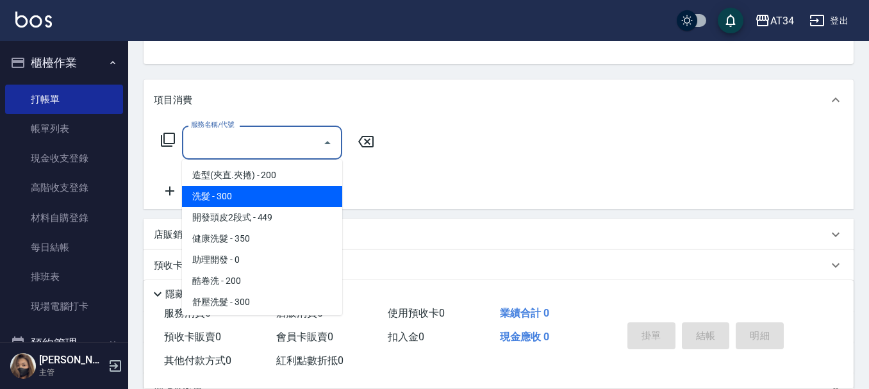
click at [268, 201] on span "洗髮 - 300" at bounding box center [262, 196] width 160 height 21
type input "洗髮(201)"
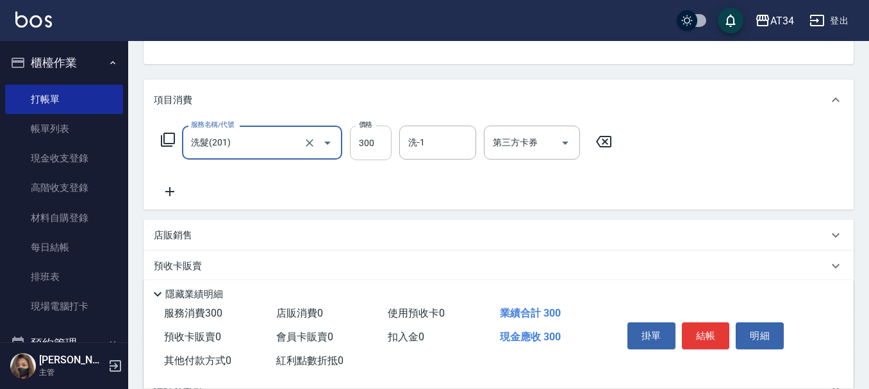
click at [359, 148] on input "300" at bounding box center [371, 143] width 42 height 35
type input "0"
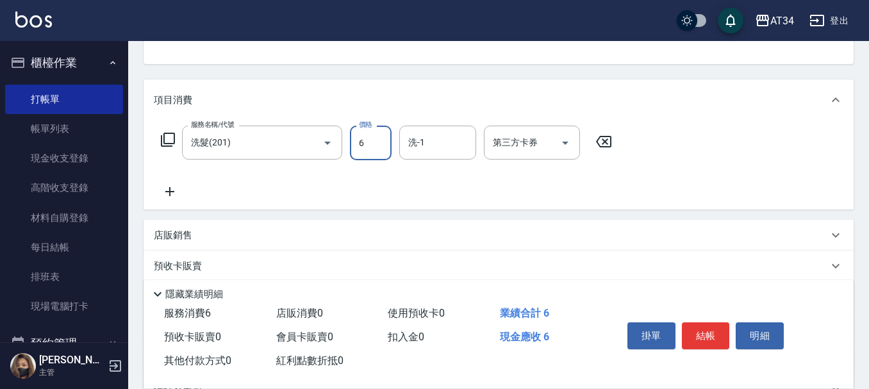
type input "65"
type input "60"
type input "650"
click at [442, 150] on input "洗-1" at bounding box center [437, 142] width 65 height 22
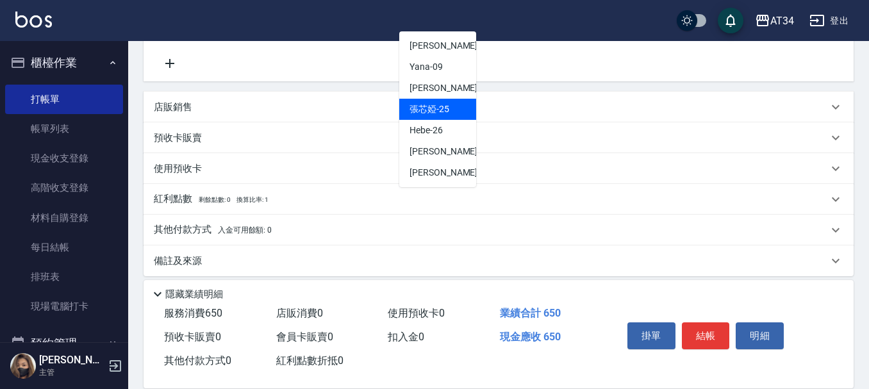
click at [424, 110] on span "張芯婭 -25" at bounding box center [429, 108] width 40 height 13
type input "張芯婭-25"
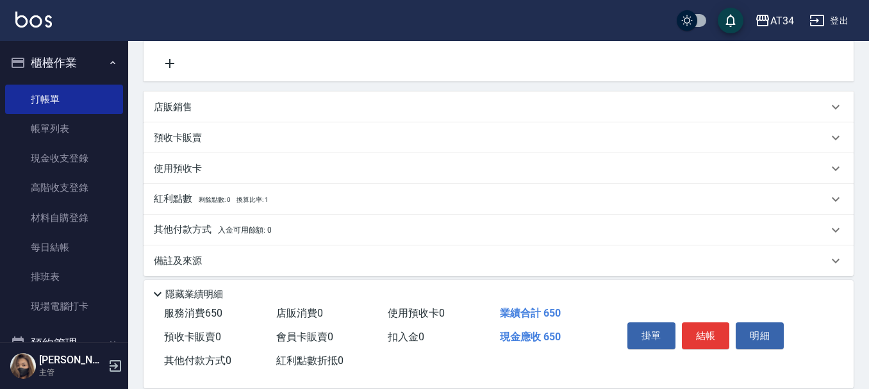
click at [308, 72] on div "服務名稱/代號 洗髮(201) 服務名稱/代號 價格 650 價格 洗-1 張芯婭-25 洗-1 第三方卡券 第三方卡券" at bounding box center [498, 36] width 710 height 89
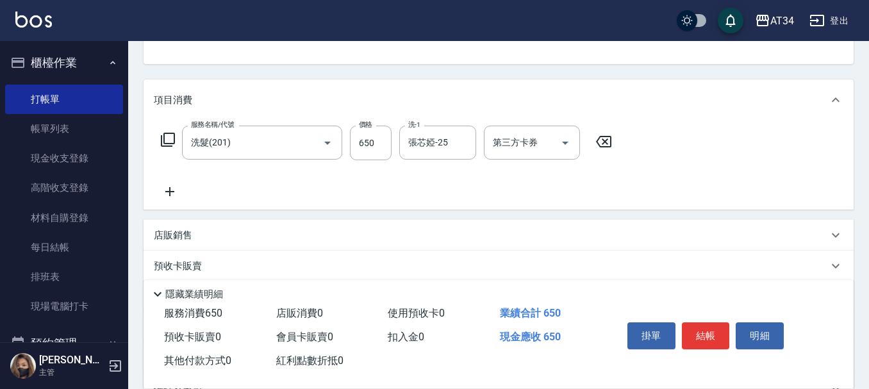
click at [167, 193] on icon at bounding box center [170, 191] width 32 height 15
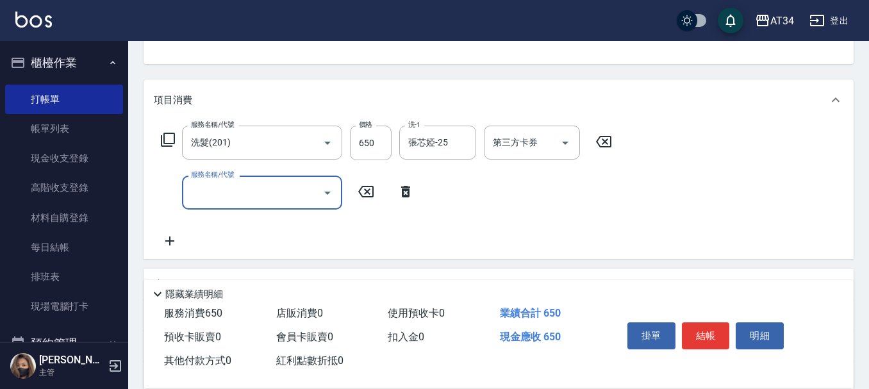
click at [330, 194] on icon "Open" at bounding box center [327, 192] width 15 height 15
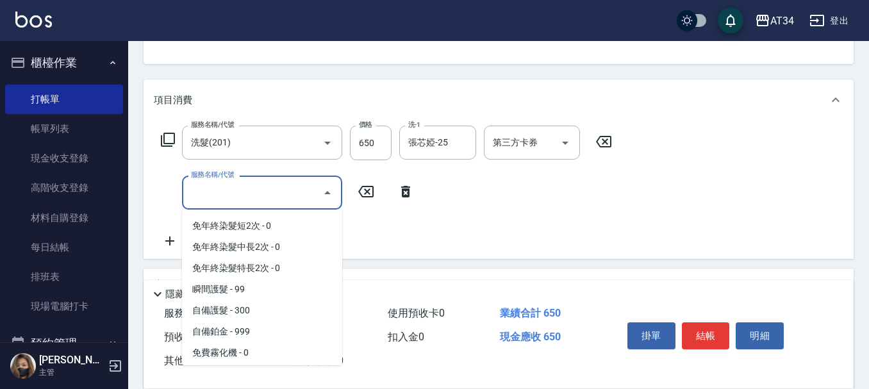
scroll to position [512, 0]
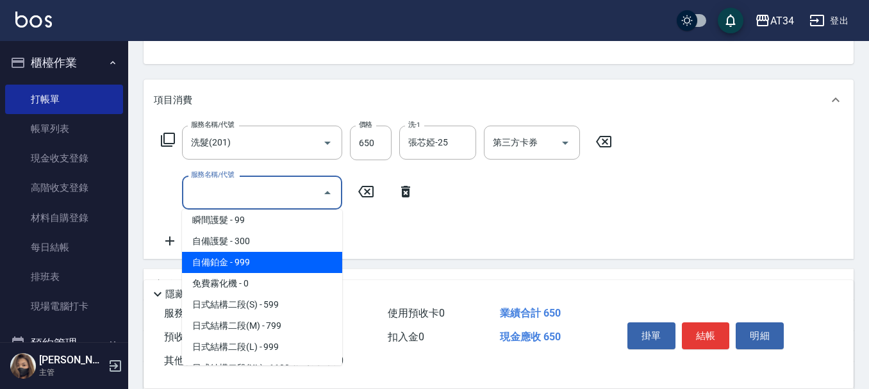
click at [250, 260] on span "自備鉑金 - 999" at bounding box center [262, 262] width 160 height 21
type input "160"
type input "自備鉑金(602)"
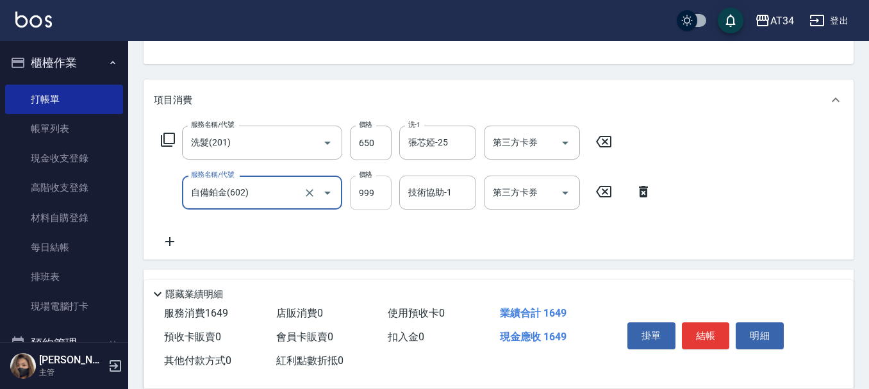
click at [371, 196] on input "999" at bounding box center [371, 193] width 42 height 35
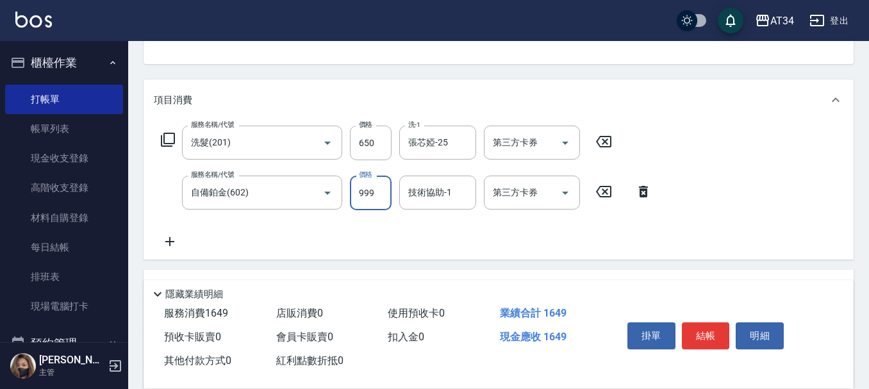
type input "3"
type input "60"
type input "320"
type input "90"
type input "3200"
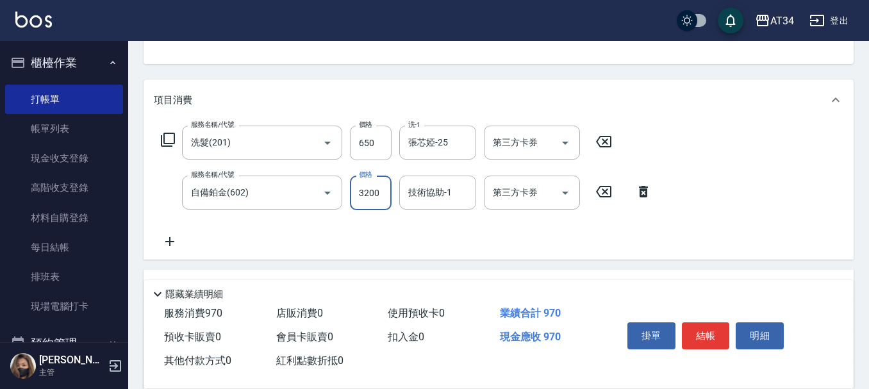
type input "380"
type input "3200"
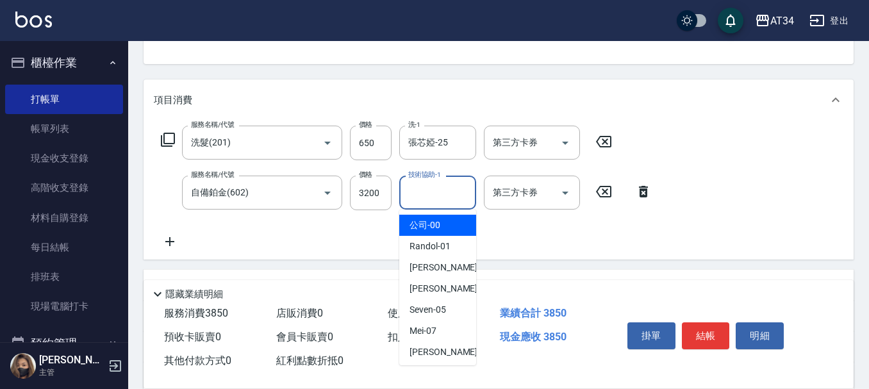
click at [431, 191] on input "技術協助-1" at bounding box center [437, 192] width 65 height 22
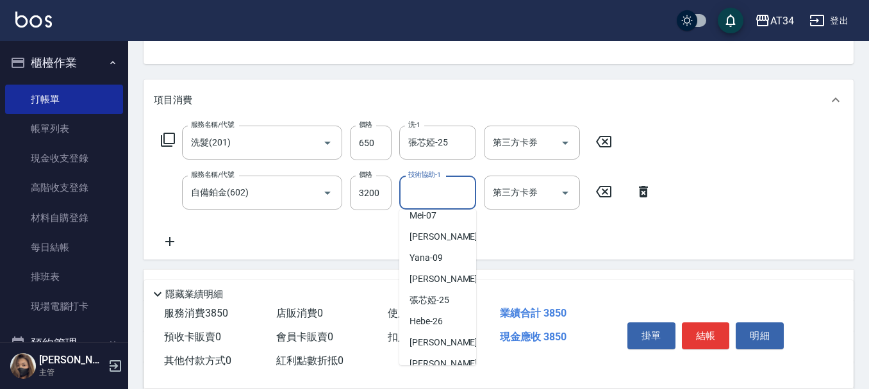
scroll to position [128, 0]
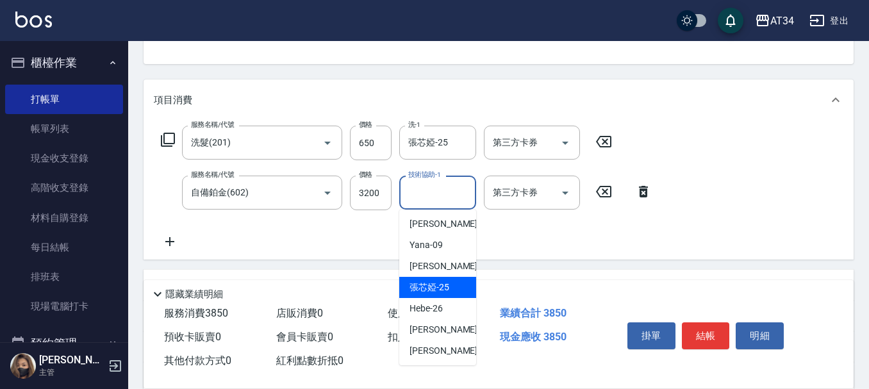
click at [435, 282] on span "張芯婭 -25" at bounding box center [429, 287] width 40 height 13
type input "張芯婭-25"
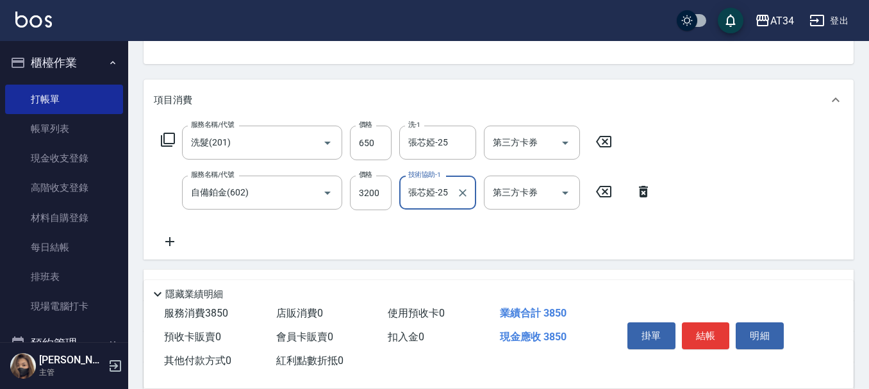
click at [274, 230] on div "服務名稱/代號 洗髮(201) 服務名稱/代號 價格 650 價格 洗-1 張芯婭-25 洗-1 第三方卡券 第三方卡券 服務名稱/代號 自備鉑金(602) …" at bounding box center [406, 188] width 505 height 124
click at [167, 240] on icon at bounding box center [170, 241] width 32 height 15
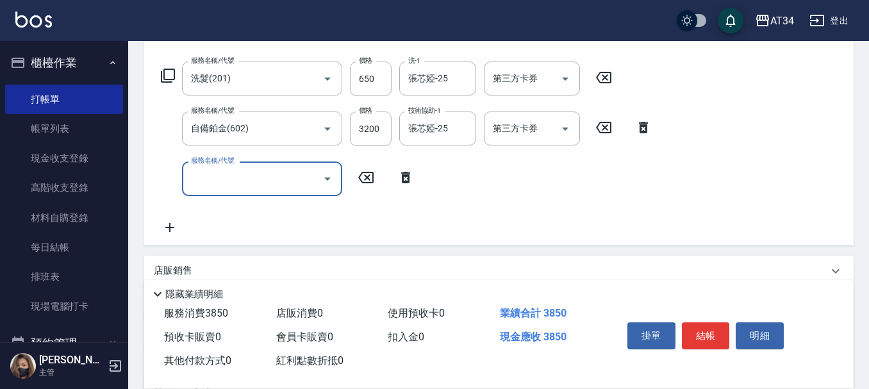
scroll to position [256, 0]
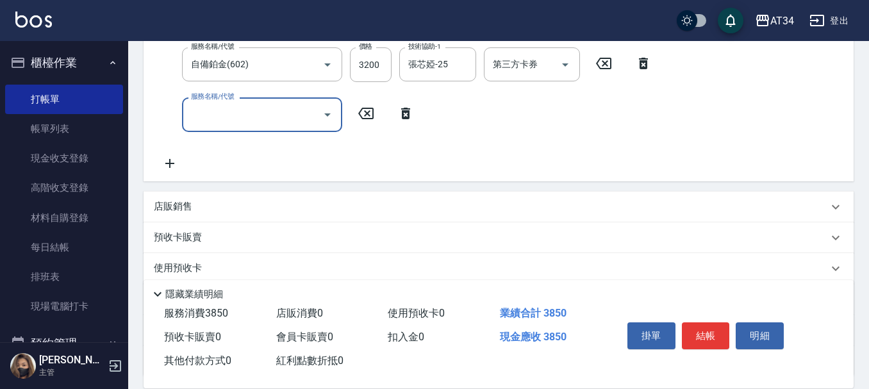
click at [207, 204] on div "店販銷售" at bounding box center [491, 206] width 674 height 13
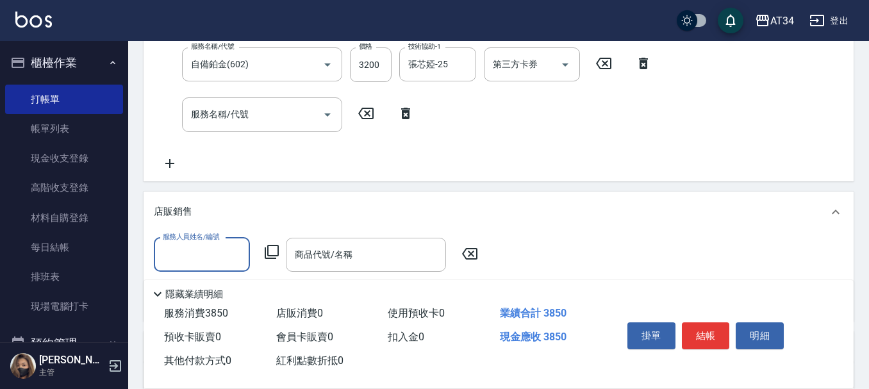
scroll to position [0, 0]
click at [204, 248] on input "服務人員姓名/編號" at bounding box center [202, 254] width 85 height 22
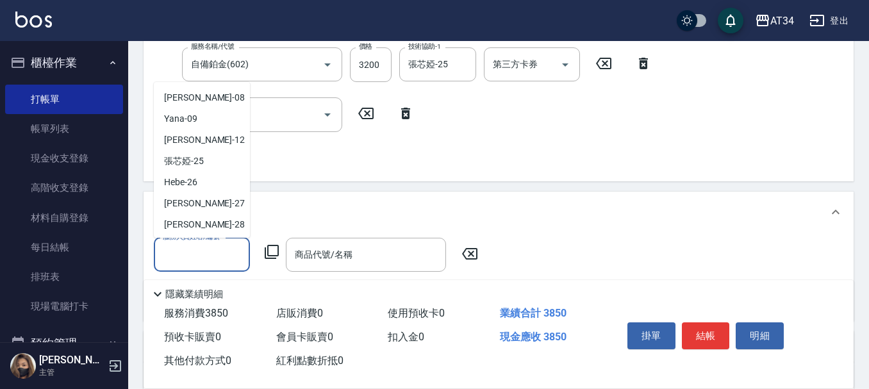
scroll to position [128, 0]
click at [193, 197] on span "annie -27" at bounding box center [204, 201] width 81 height 13
type input "annie-27"
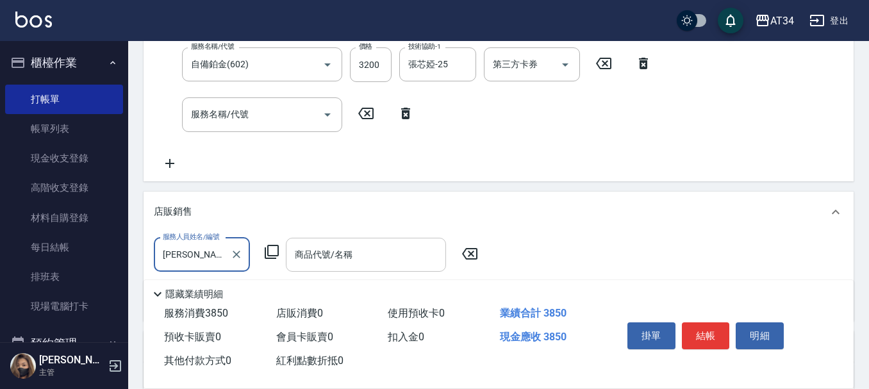
click at [393, 270] on div "商品代號/名稱" at bounding box center [366, 255] width 160 height 34
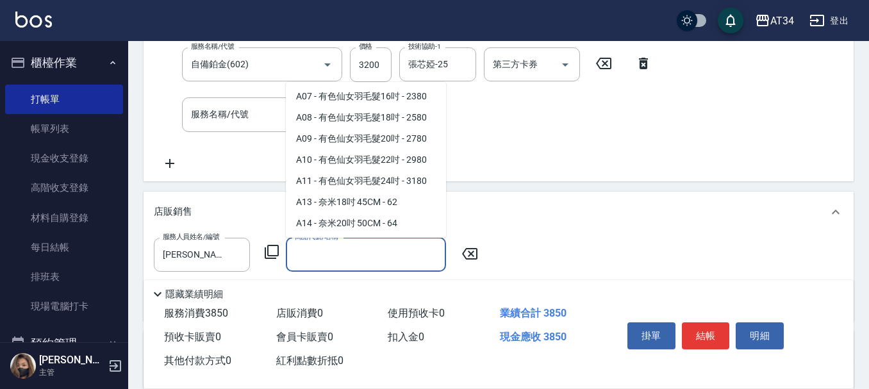
type input "ㄘ"
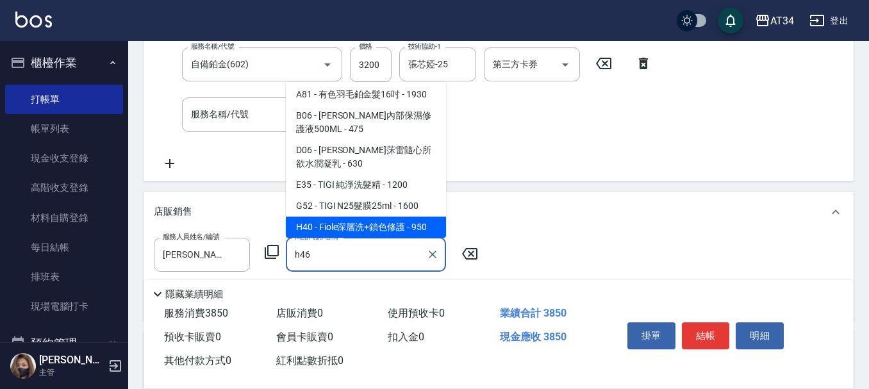
scroll to position [17, 0]
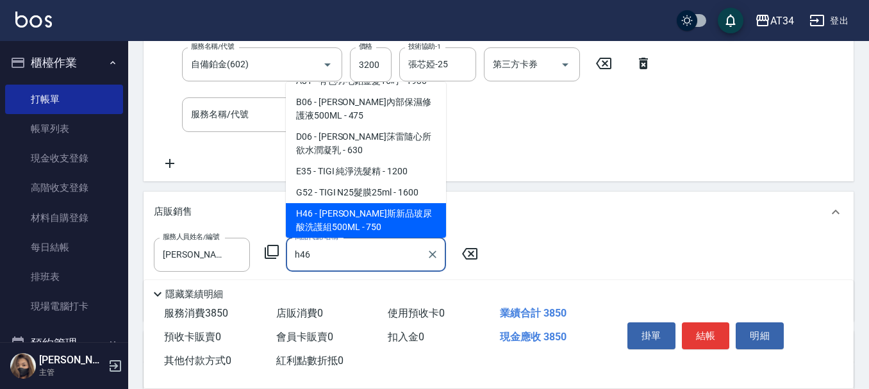
click at [389, 225] on span "H46 - 喬娜斯新品玻尿酸洗護組500ML - 750" at bounding box center [366, 220] width 160 height 35
type input "喬娜斯新品玻尿酸洗護組500ML"
type input "460"
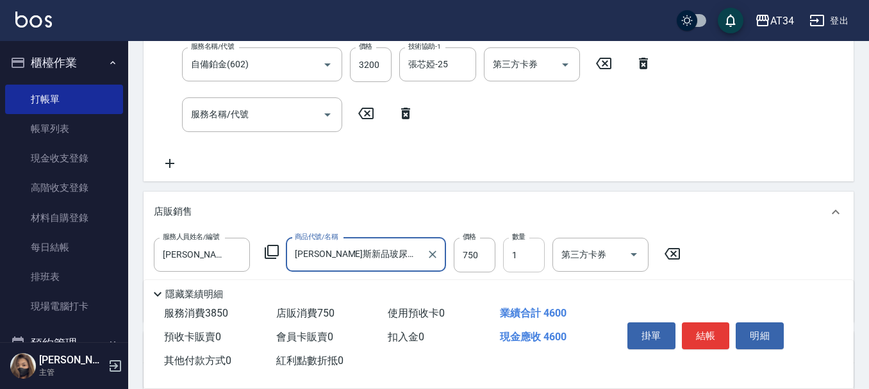
type input "[PERSON_NAME]斯新品玻尿酸洗護組500ML"
click at [527, 263] on input "1" at bounding box center [524, 255] width 42 height 35
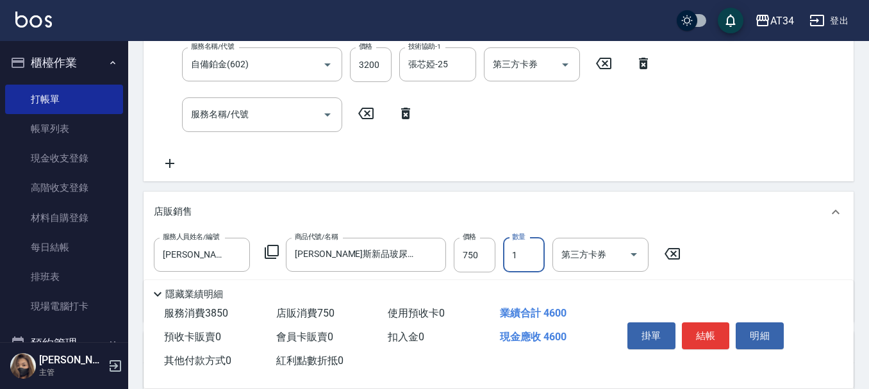
type input "530"
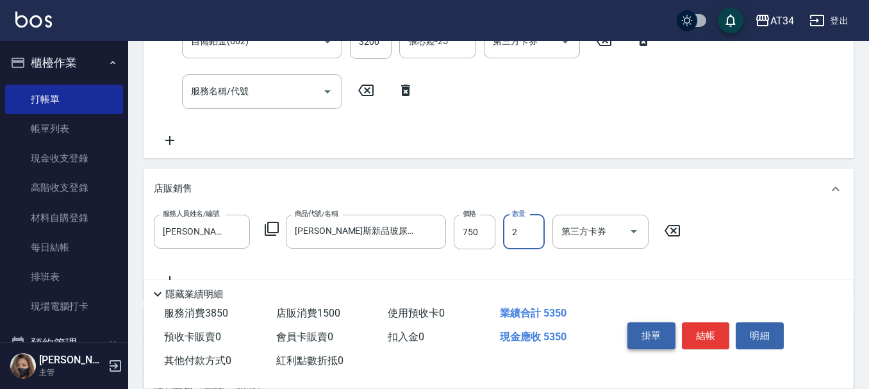
scroll to position [320, 0]
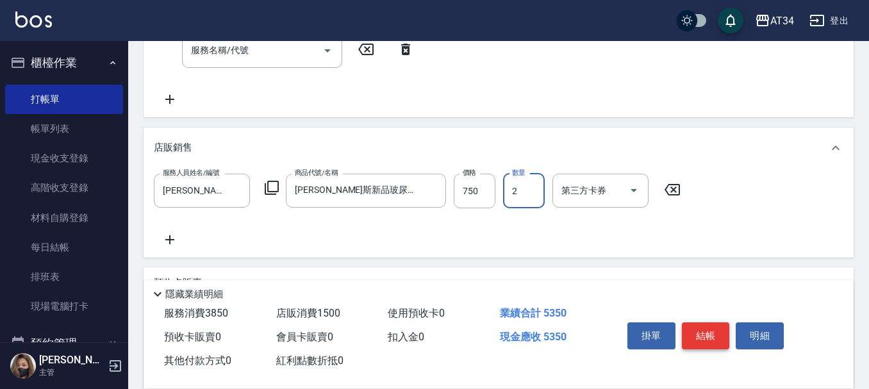
type input "2"
click at [711, 327] on button "結帳" at bounding box center [706, 335] width 48 height 27
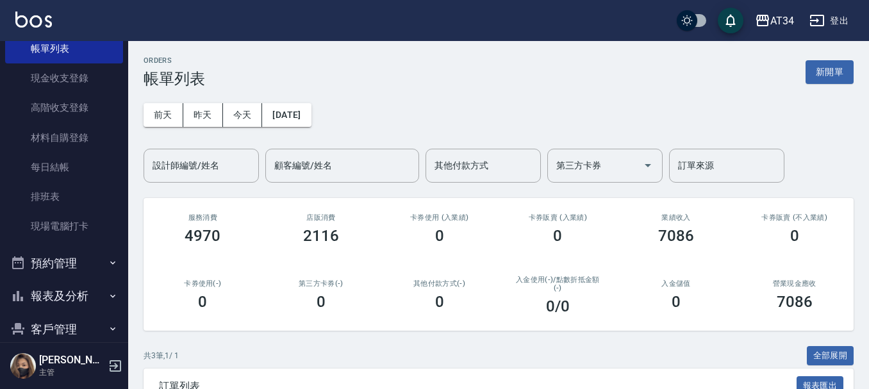
scroll to position [192, 0]
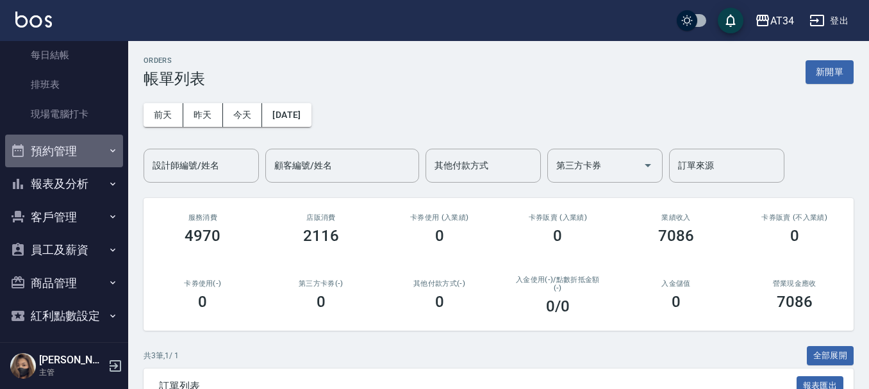
click at [73, 150] on button "預約管理" at bounding box center [64, 151] width 118 height 33
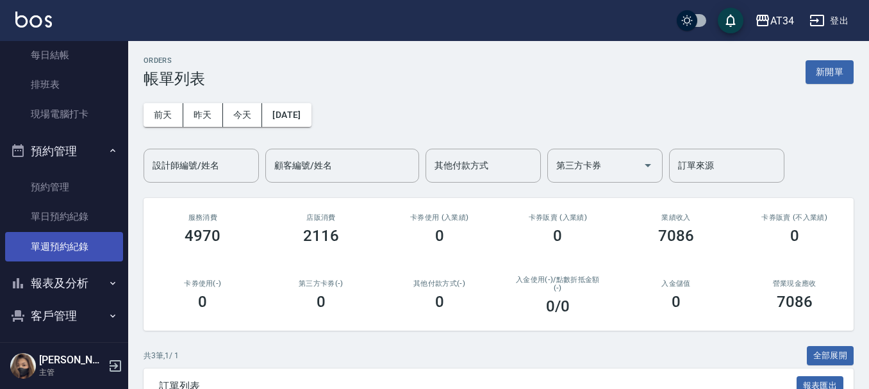
scroll to position [320, 0]
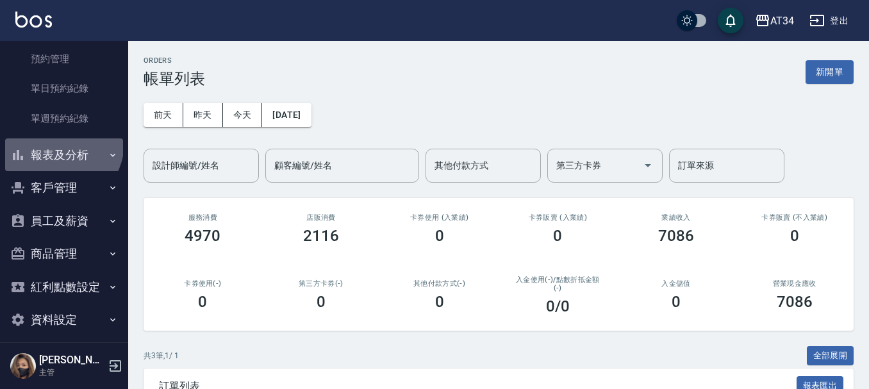
click at [58, 143] on button "報表及分析" at bounding box center [64, 154] width 118 height 33
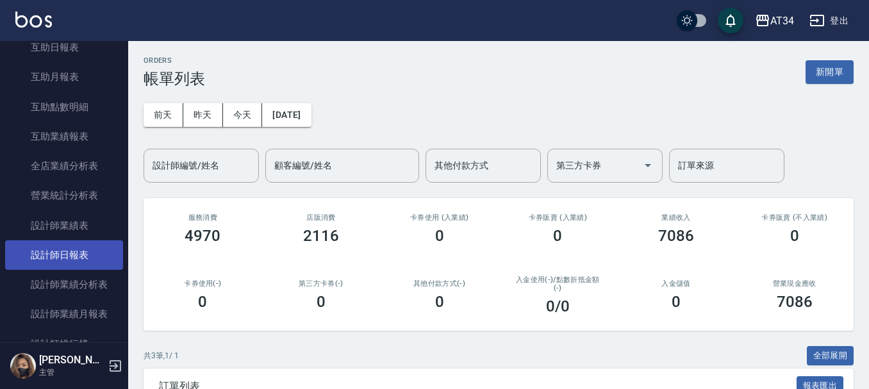
scroll to position [577, 0]
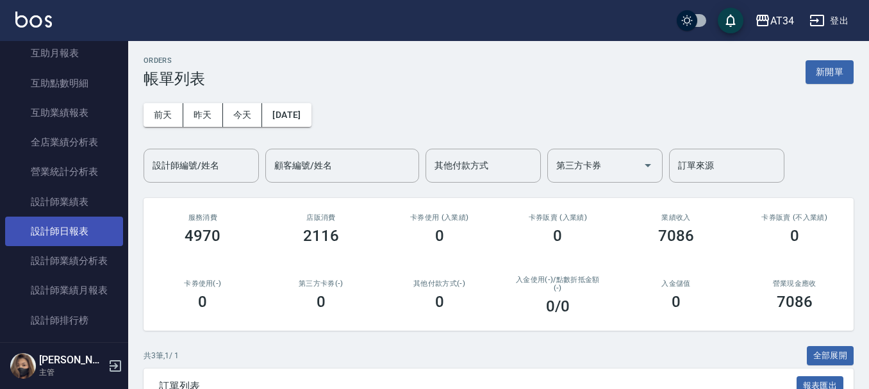
click at [56, 236] on link "設計師日報表" at bounding box center [64, 231] width 118 height 29
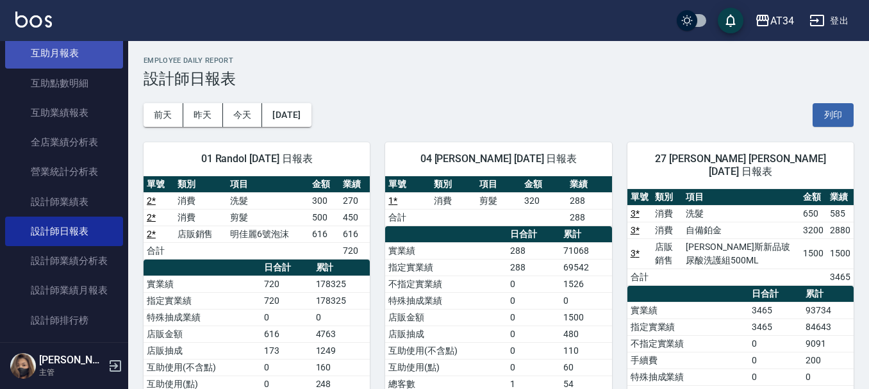
click at [31, 54] on link "互助月報表" at bounding box center [64, 52] width 118 height 29
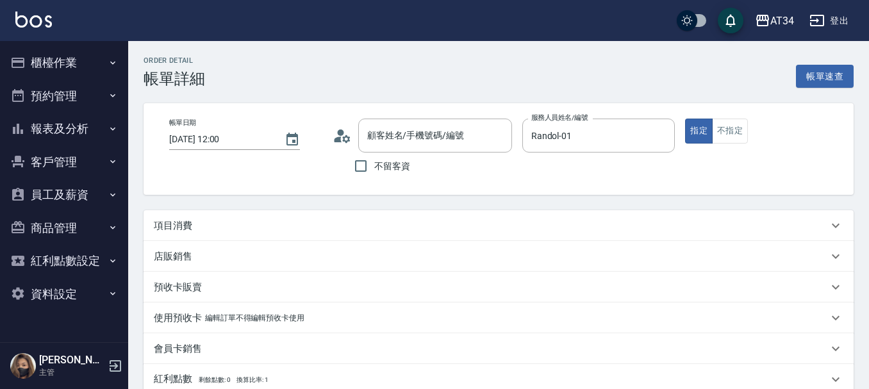
type input "[PERSON_NAME]/0968929903/null"
click at [336, 138] on icon at bounding box center [338, 139] width 8 height 6
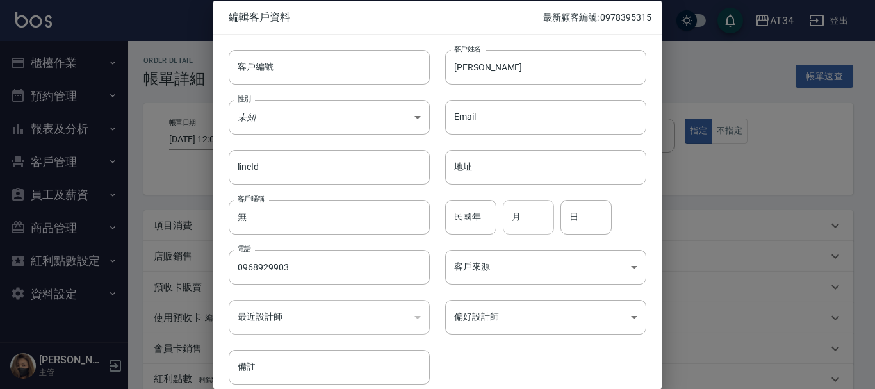
click at [528, 213] on input "月" at bounding box center [528, 216] width 51 height 35
click at [479, 213] on input "民國年" at bounding box center [470, 216] width 51 height 35
type input "89"
click at [512, 215] on input "月" at bounding box center [528, 216] width 51 height 35
type input "9"
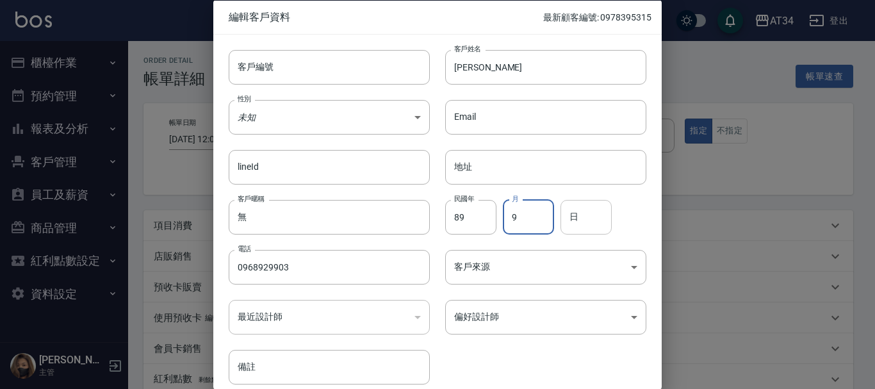
click at [575, 223] on input "日" at bounding box center [586, 216] width 51 height 35
type input "3"
click at [284, 275] on input "0968929903" at bounding box center [329, 267] width 201 height 35
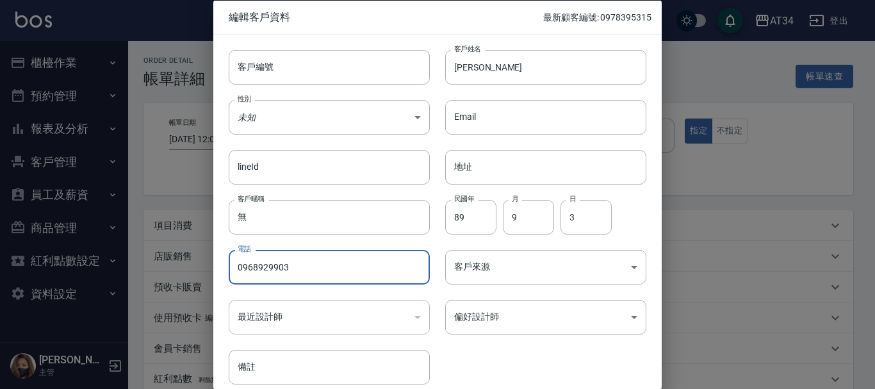
click at [284, 275] on input "0968929903" at bounding box center [329, 267] width 201 height 35
click at [299, 78] on input "客戶編號" at bounding box center [329, 66] width 201 height 35
paste input "0968929903"
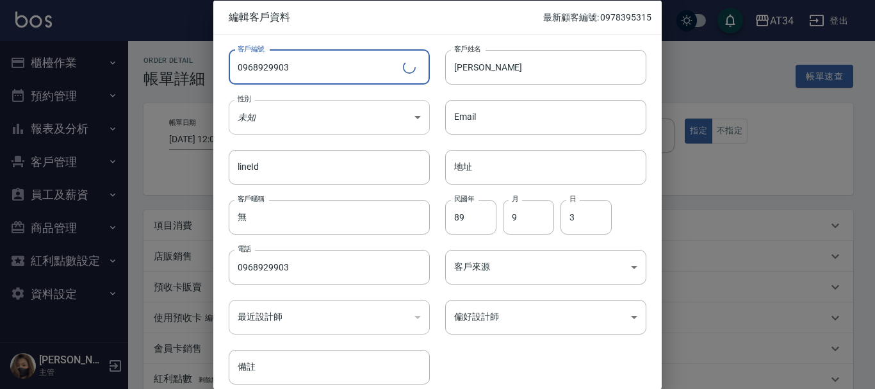
type input "0968929903"
click at [254, 120] on body "AT34 登出 櫃檯作業 打帳單 帳單列表 現金收支登錄 高階收支登錄 材料自購登錄 每日結帳 排班表 現場電腦打卡 預約管理 預約管理 單日預約紀錄 單週預…" at bounding box center [437, 322] width 875 height 644
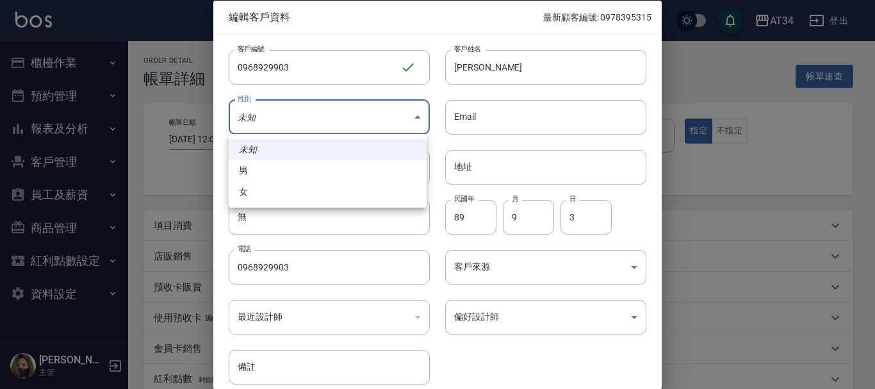
click at [261, 168] on li "男" at bounding box center [328, 170] width 198 height 21
type input "[DEMOGRAPHIC_DATA]"
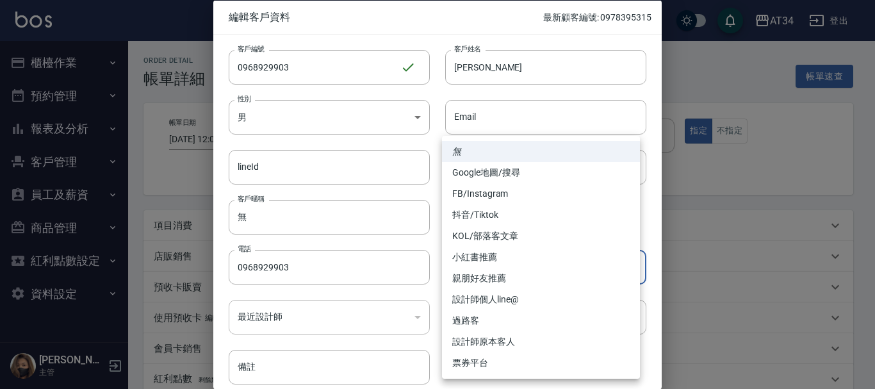
click at [527, 279] on body "AT34 登出 櫃檯作業 打帳單 帳單列表 現金收支登錄 高階收支登錄 材料自購登錄 每日結帳 排班表 現場電腦打卡 預約管理 預約管理 單日預約紀錄 單週預…" at bounding box center [437, 322] width 875 height 644
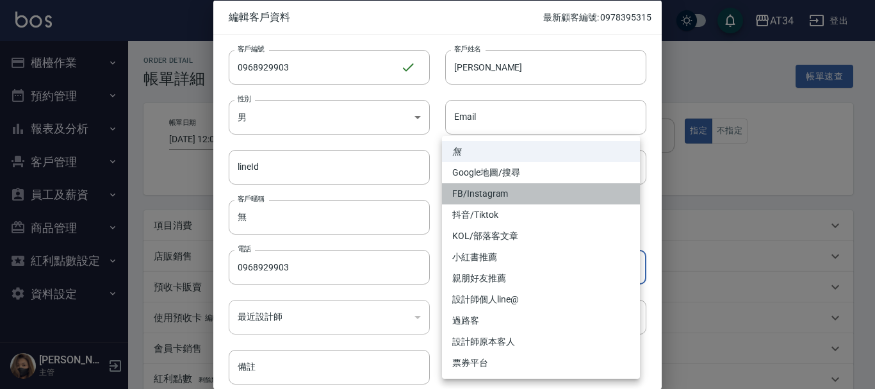
click at [488, 196] on li "FB/Instagram" at bounding box center [541, 193] width 198 height 21
type input "FB/Instagram"
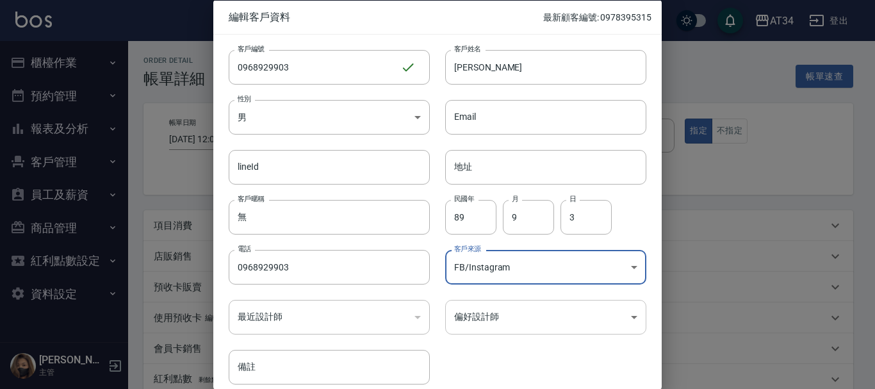
click at [510, 305] on body "AT34 登出 櫃檯作業 打帳單 帳單列表 現金收支登錄 高階收支登錄 材料自購登錄 每日結帳 排班表 現場電腦打卡 預約管理 預約管理 單日預約紀錄 單週預…" at bounding box center [437, 322] width 875 height 644
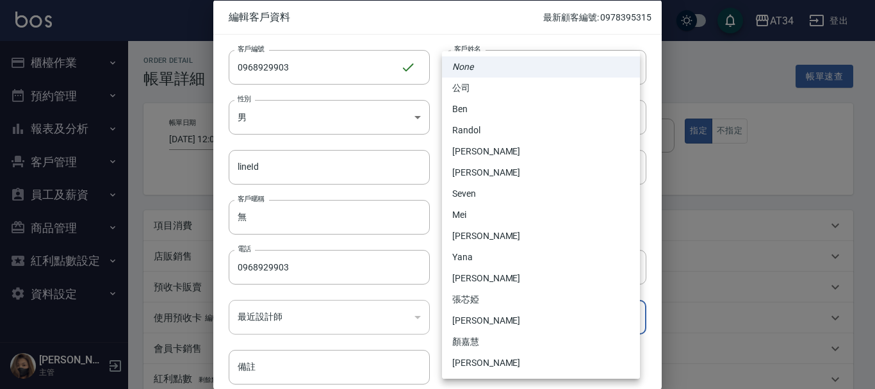
click at [486, 133] on li "Randol" at bounding box center [541, 130] width 198 height 21
type input "d5b9eb47-41c9-48ce-9c60-4287899162ba"
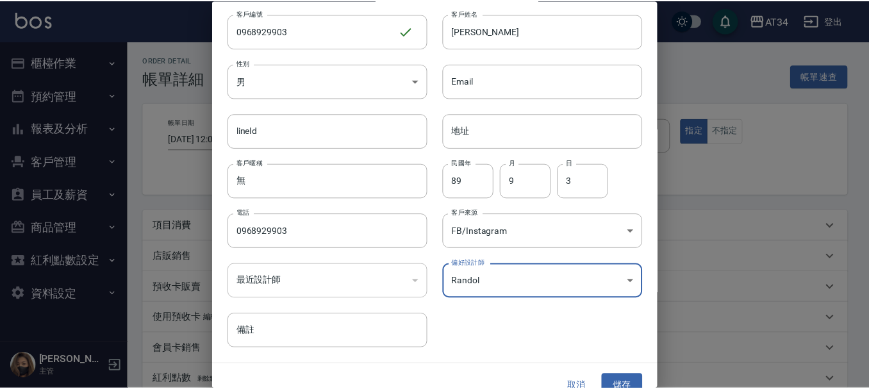
scroll to position [55, 0]
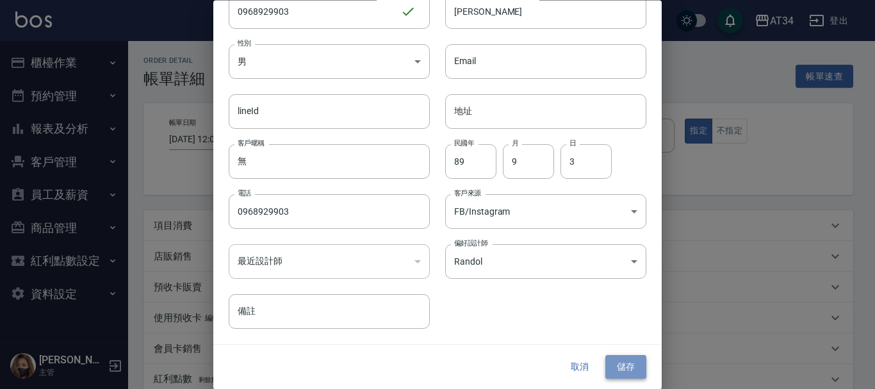
click at [623, 357] on button "儲存" at bounding box center [625, 368] width 41 height 24
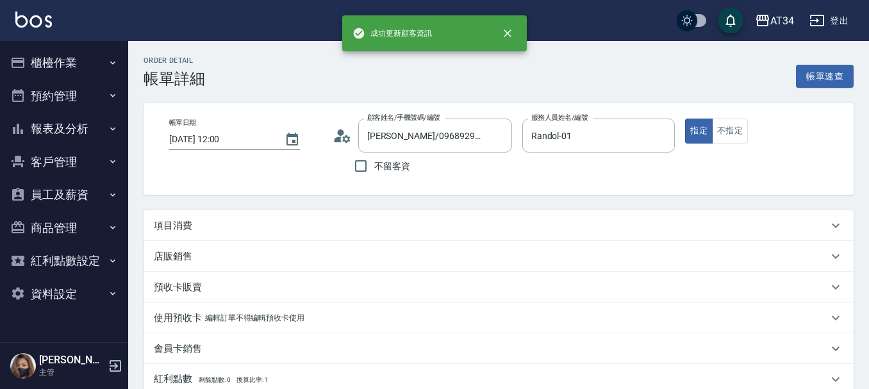
type input "[PERSON_NAME]/0968929903/0968929903"
click at [289, 217] on div "項目消費" at bounding box center [498, 225] width 710 height 31
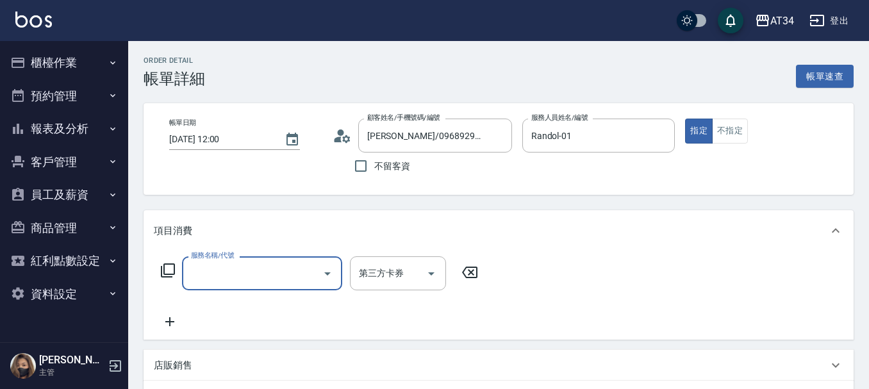
scroll to position [0, 0]
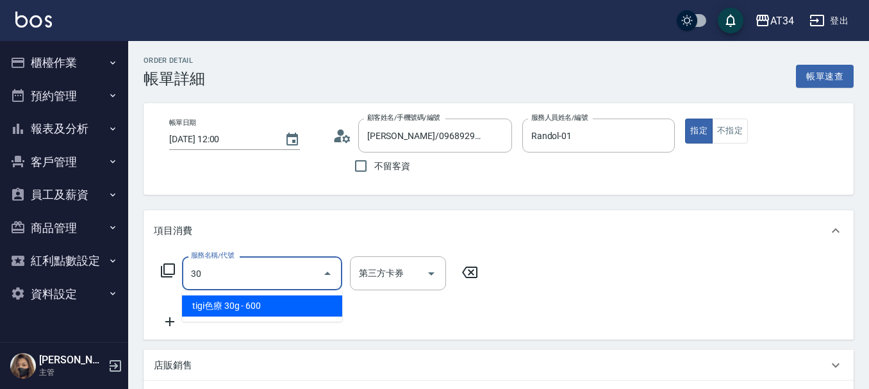
type input "300"
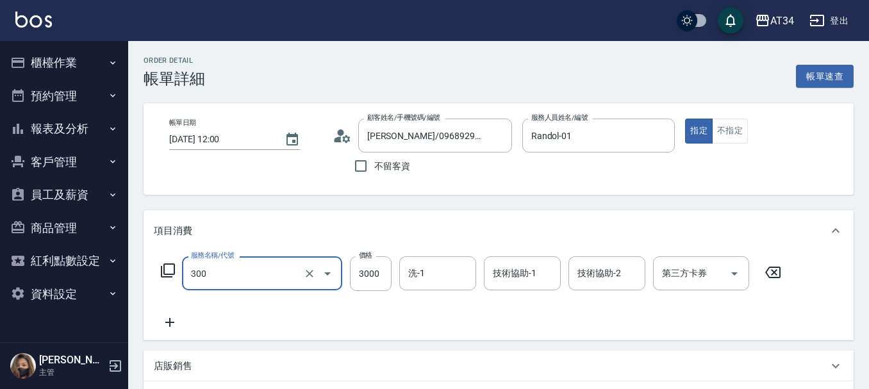
type input "2"
type input "0"
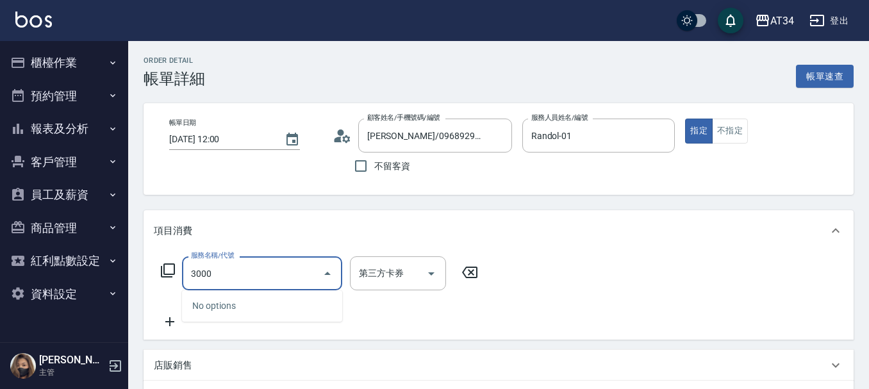
type input "300"
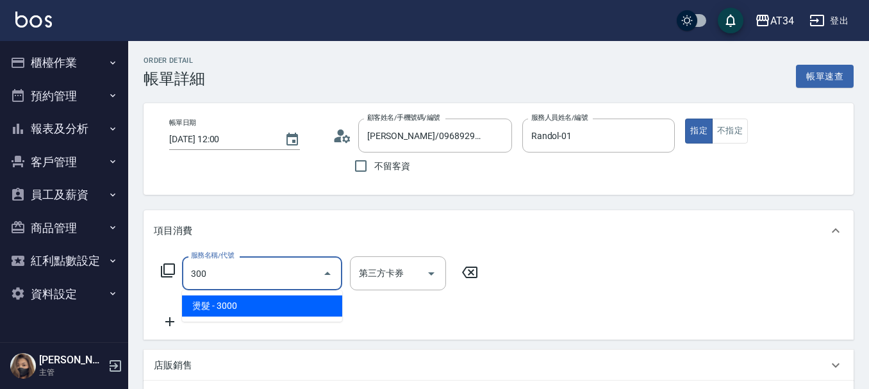
type input "300"
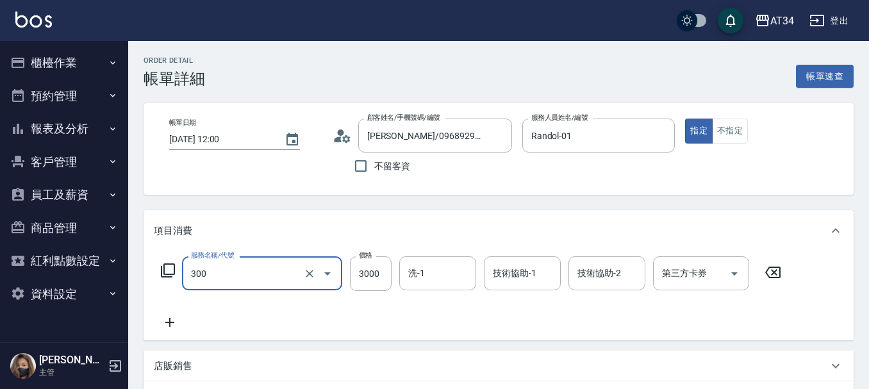
type input "燙髮(300)"
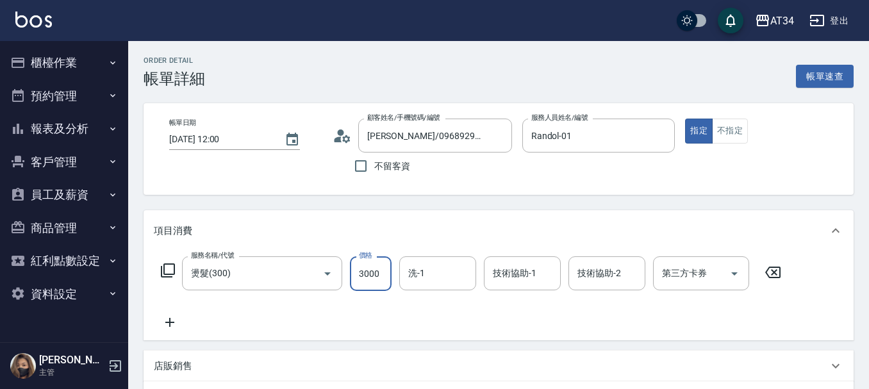
type input "0"
type input "23"
type input "20"
type input "230"
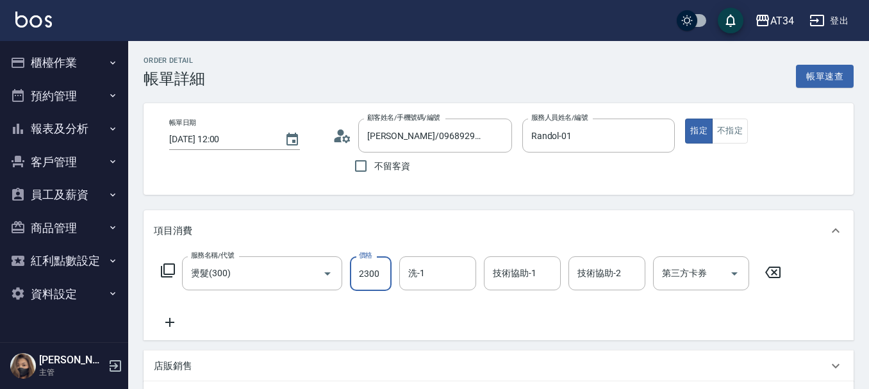
type input "2300"
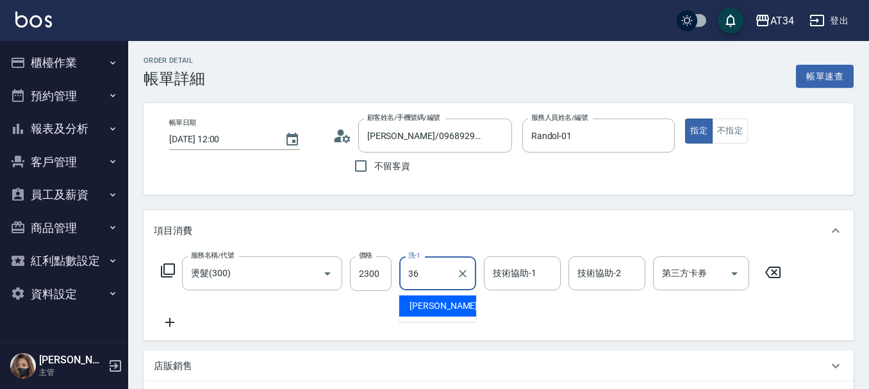
type input "[PERSON_NAME]-36"
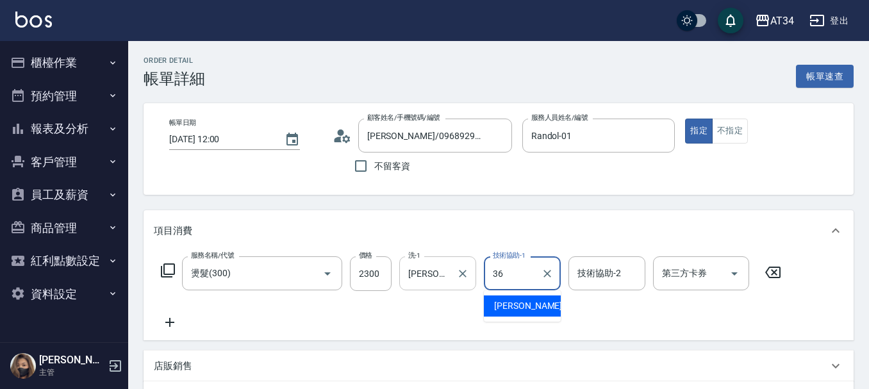
type input "[PERSON_NAME]-36"
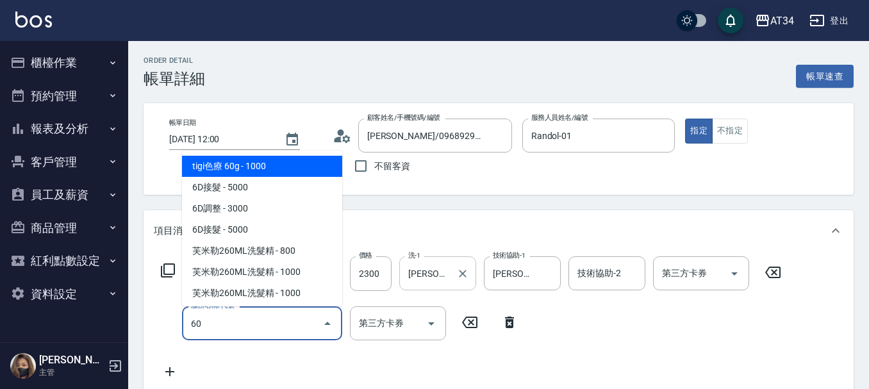
type input "602"
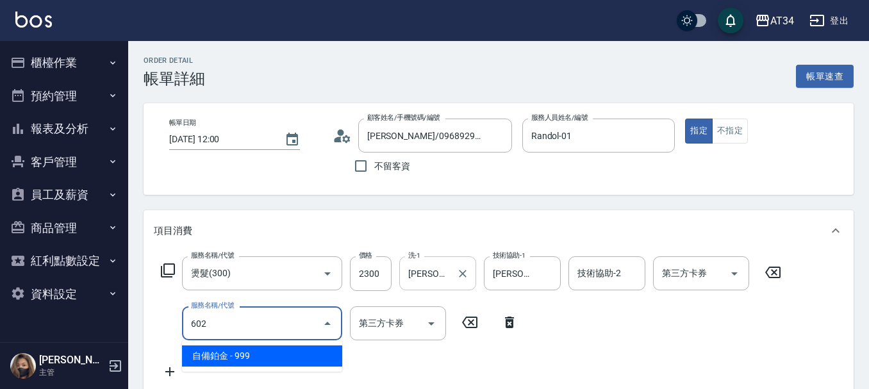
type input "320"
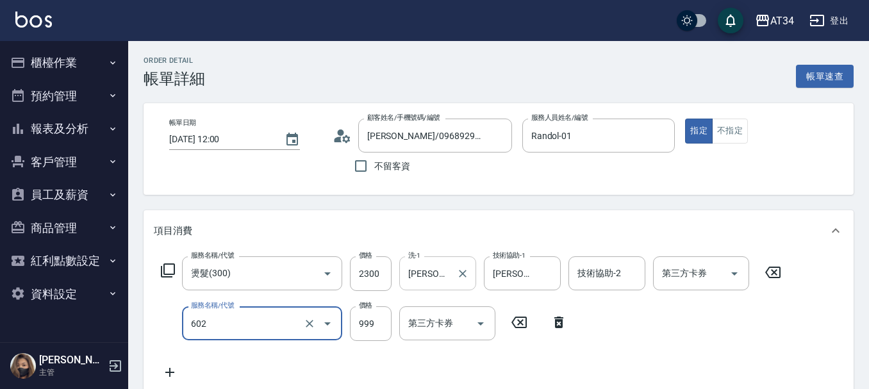
type input "自備鉑金(602)"
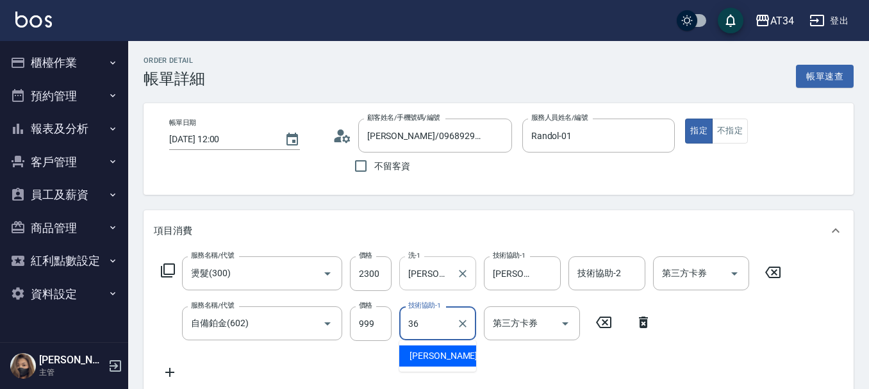
type input "[PERSON_NAME]-36"
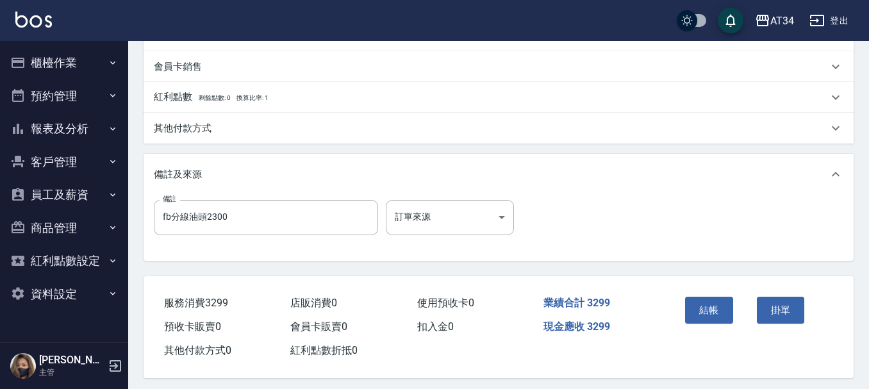
scroll to position [452, 0]
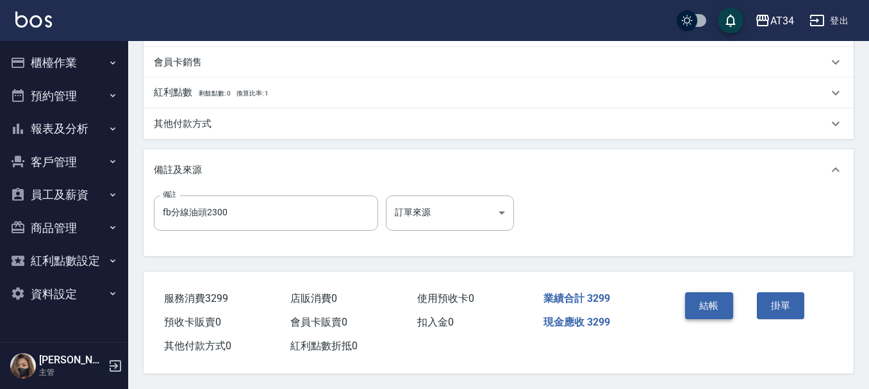
click at [707, 300] on button "結帳" at bounding box center [709, 305] width 48 height 27
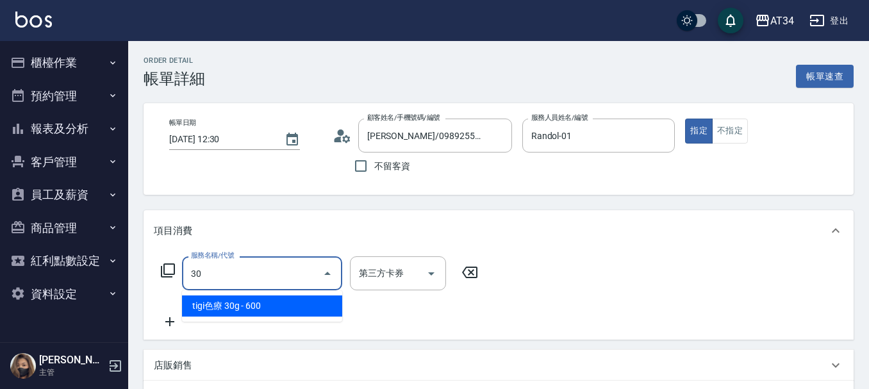
type input "300"
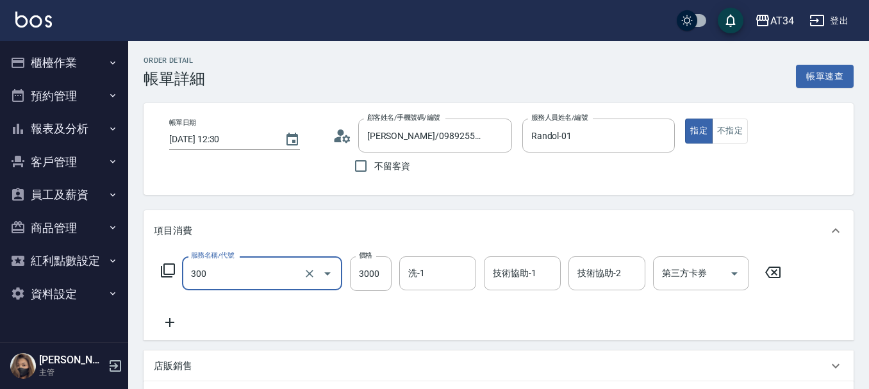
type input "燙髮(300)"
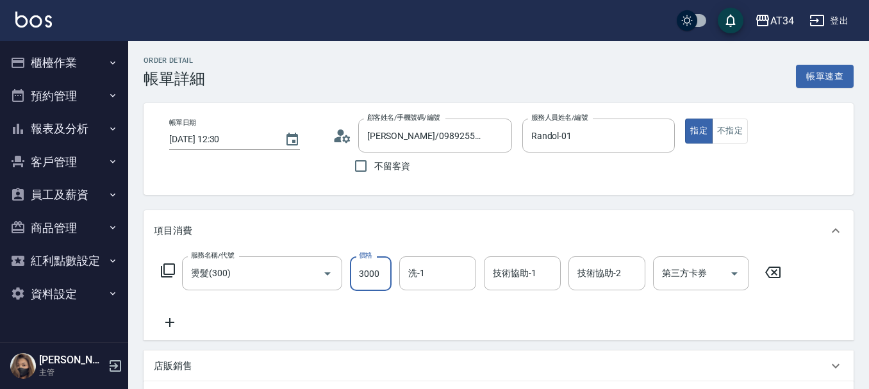
click at [366, 268] on input "3000" at bounding box center [371, 273] width 42 height 35
type input "2"
type input "0"
type input "28"
type input "20"
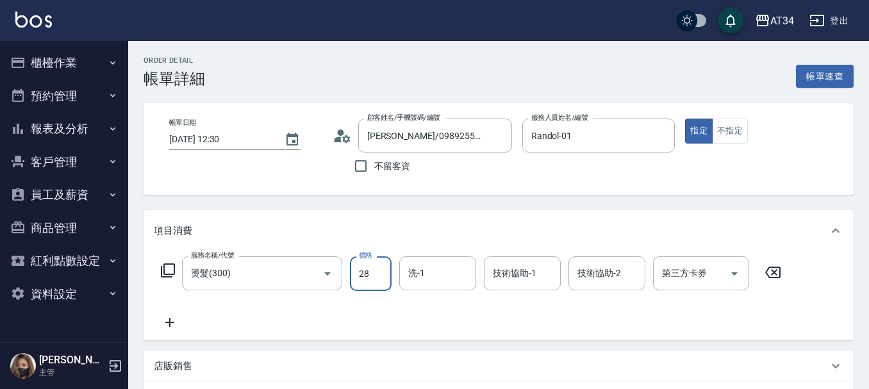
type input "280"
type input "2800"
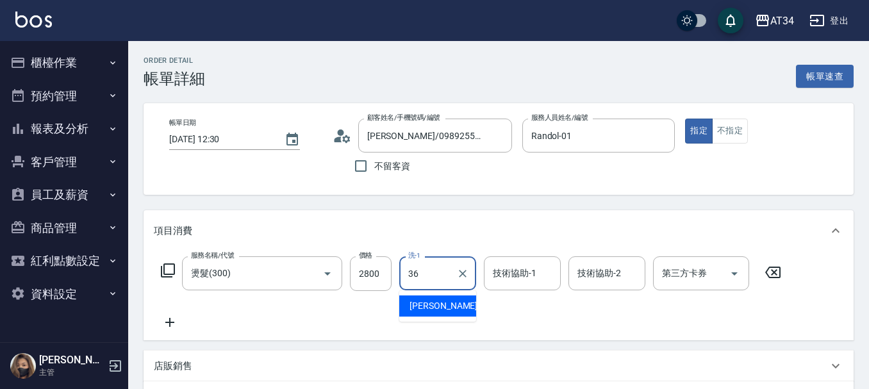
type input "[PERSON_NAME]-36"
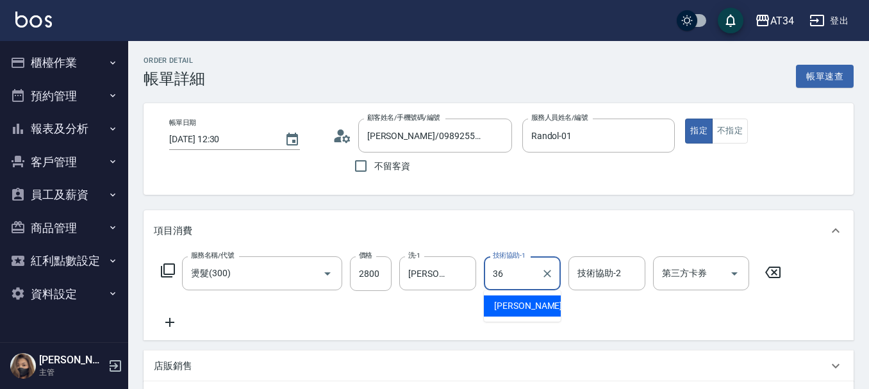
type input "[PERSON_NAME]-36"
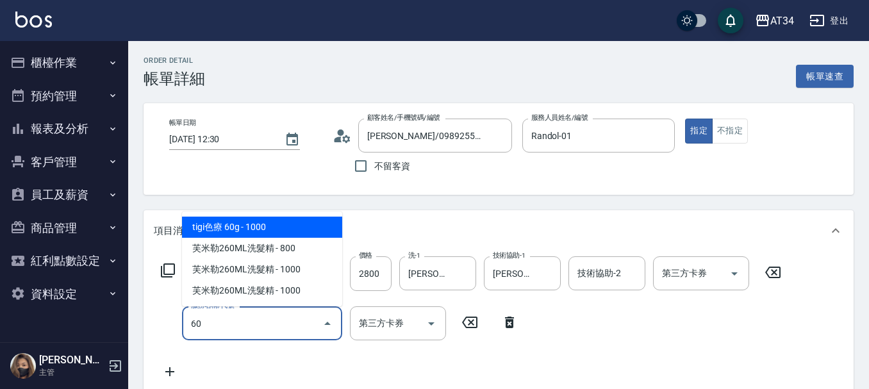
type input "602"
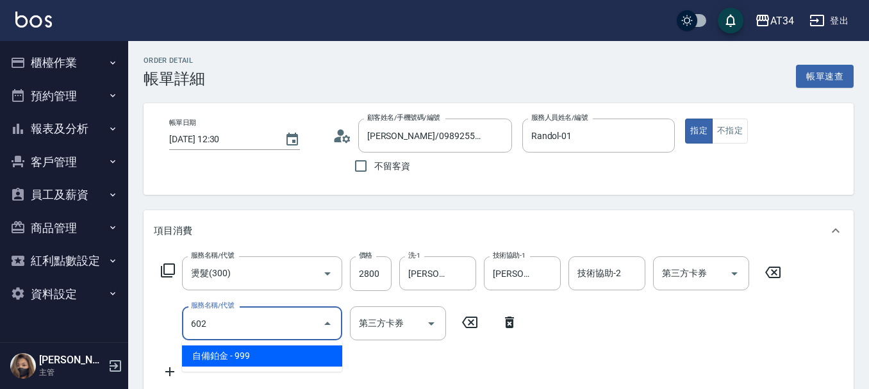
type input "370"
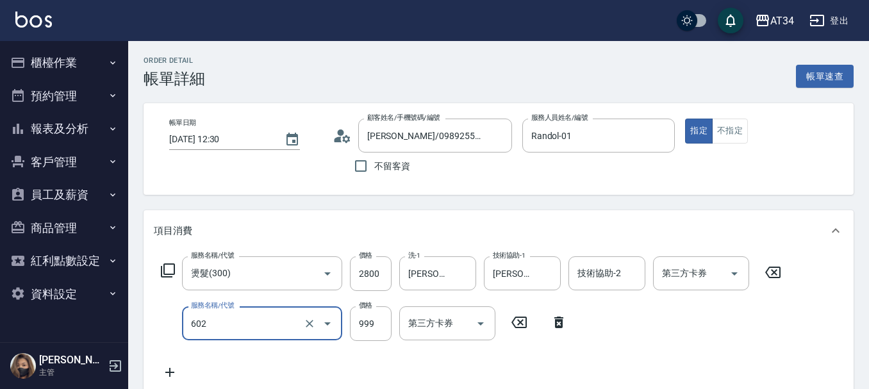
type input "自備鉑金(602)"
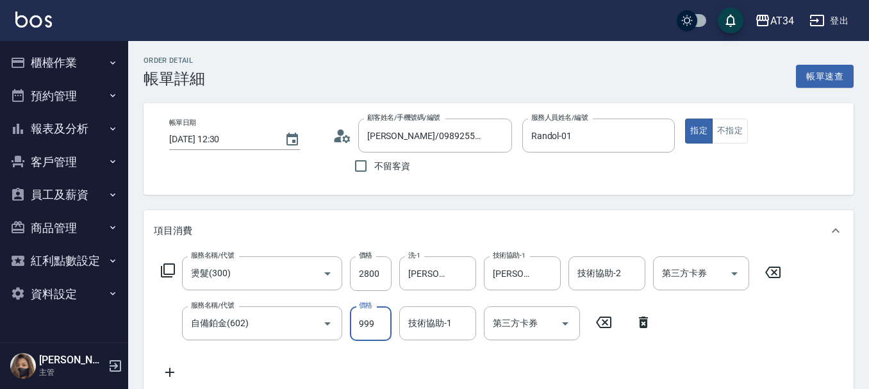
type input "280"
type input "59"
type input "330"
type input "599"
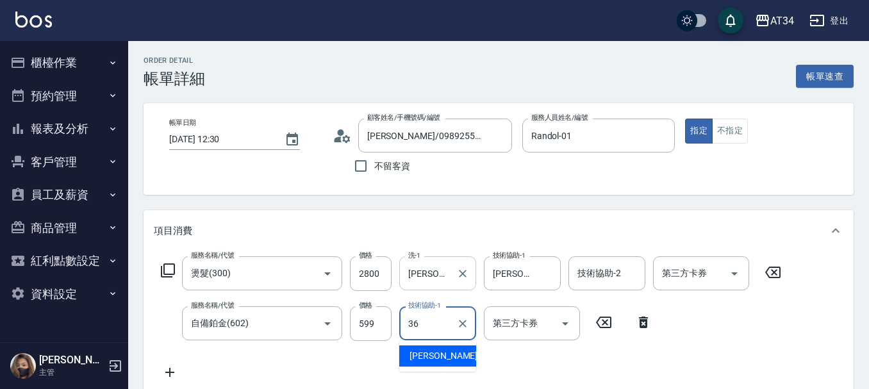
type input "[PERSON_NAME]-36"
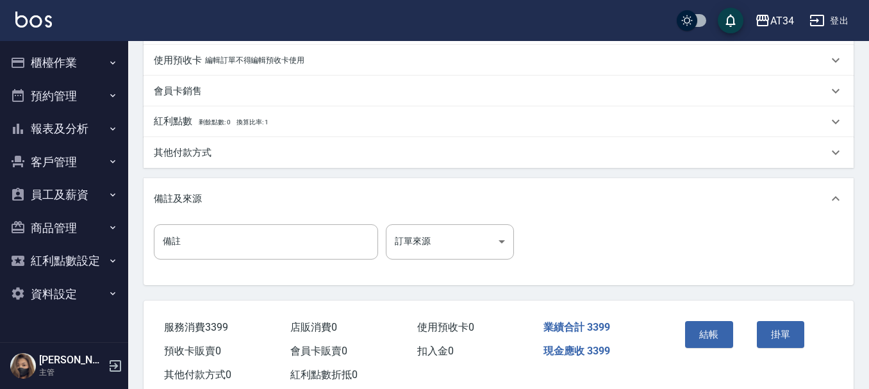
scroll to position [452, 0]
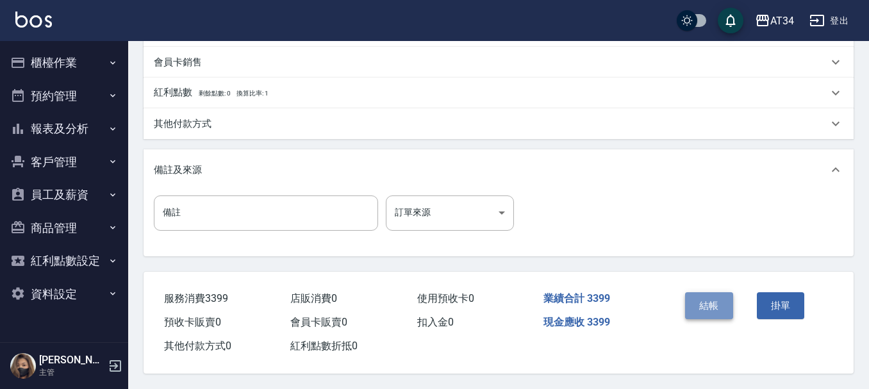
click at [708, 304] on button "結帳" at bounding box center [709, 305] width 48 height 27
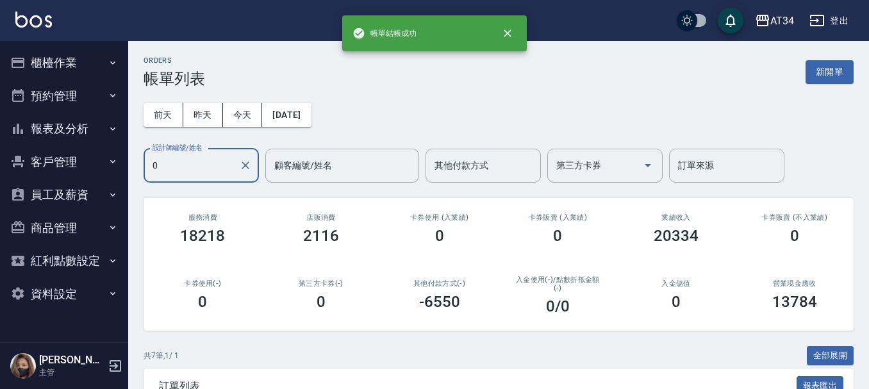
click at [242, 169] on div "0 設計師編號/姓名" at bounding box center [200, 166] width 115 height 34
type input "Randol-01"
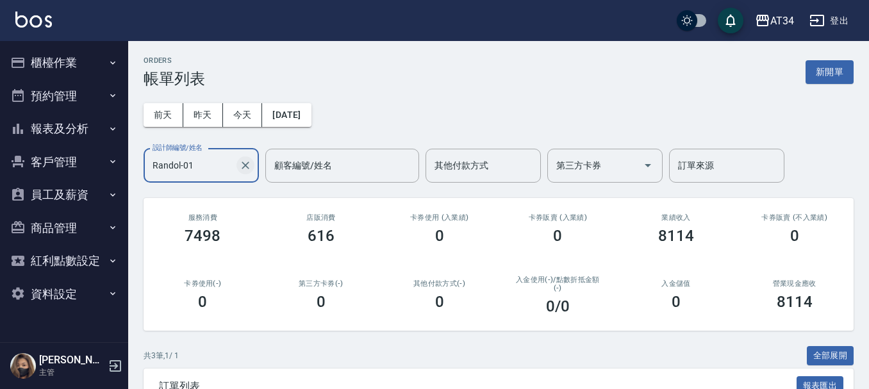
click at [249, 163] on icon "Clear" at bounding box center [245, 165] width 13 height 13
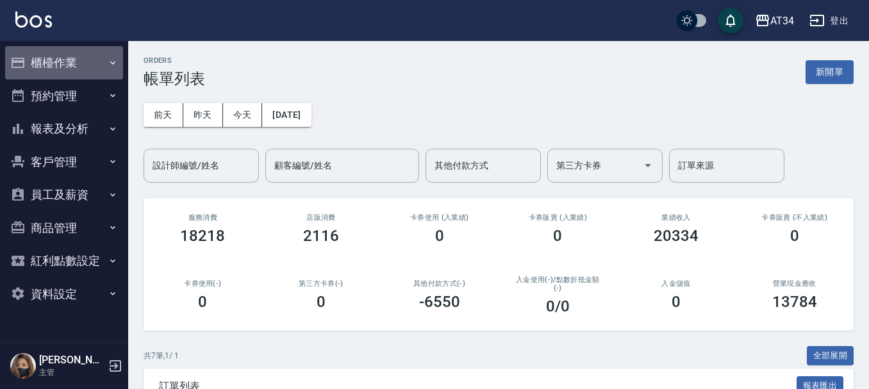
click at [86, 74] on button "櫃檯作業" at bounding box center [64, 62] width 118 height 33
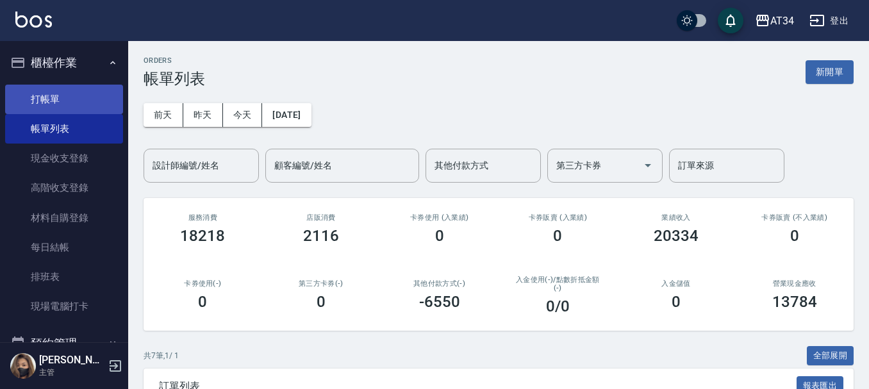
click at [76, 108] on link "打帳單" at bounding box center [64, 99] width 118 height 29
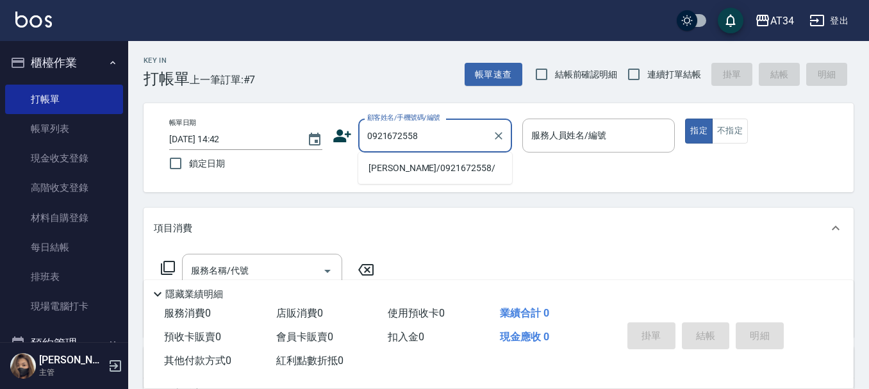
click at [384, 172] on li "[PERSON_NAME]/0921672558/" at bounding box center [435, 168] width 154 height 21
type input "[PERSON_NAME]/0921672558/"
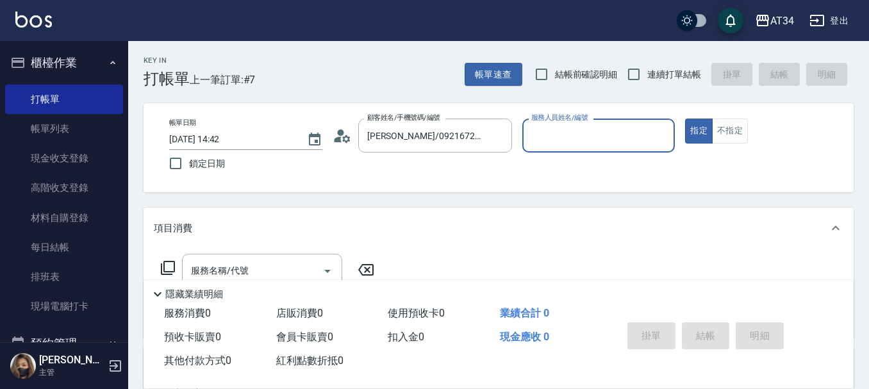
click at [348, 143] on icon at bounding box center [341, 135] width 19 height 19
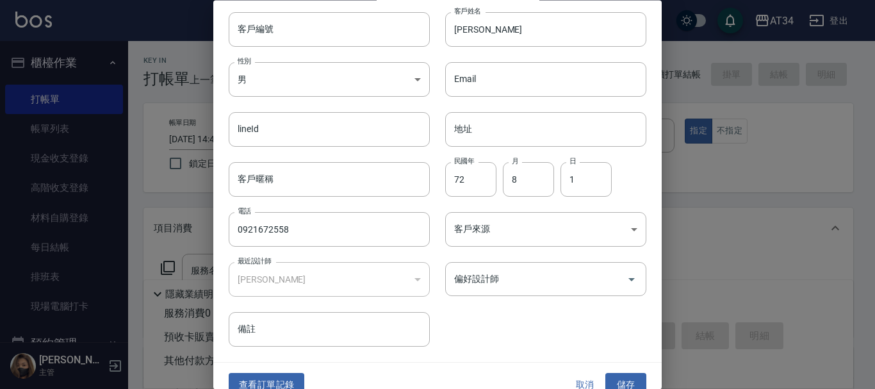
scroll to position [55, 0]
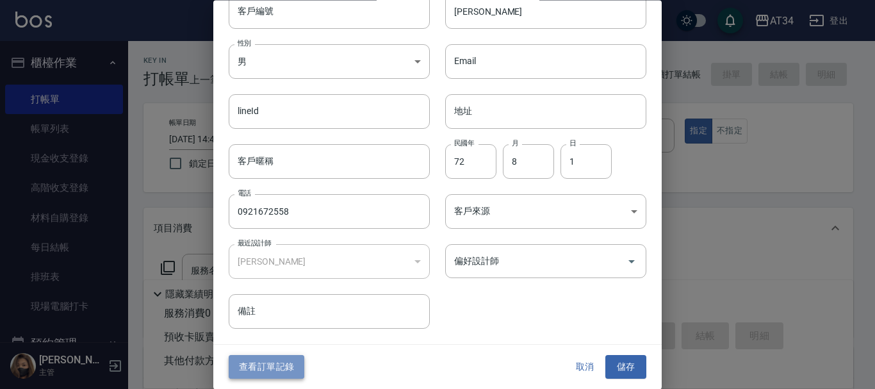
click at [272, 368] on button "查看訂單記錄" at bounding box center [267, 368] width 76 height 24
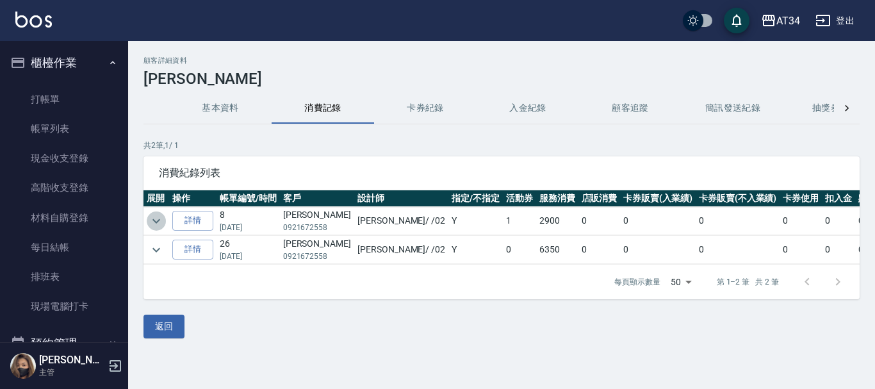
click at [154, 212] on button "expand row" at bounding box center [156, 220] width 19 height 19
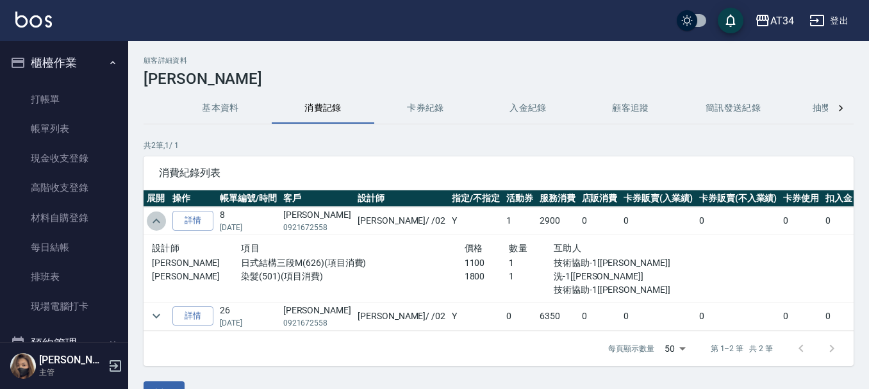
click at [154, 212] on button "expand row" at bounding box center [156, 220] width 19 height 19
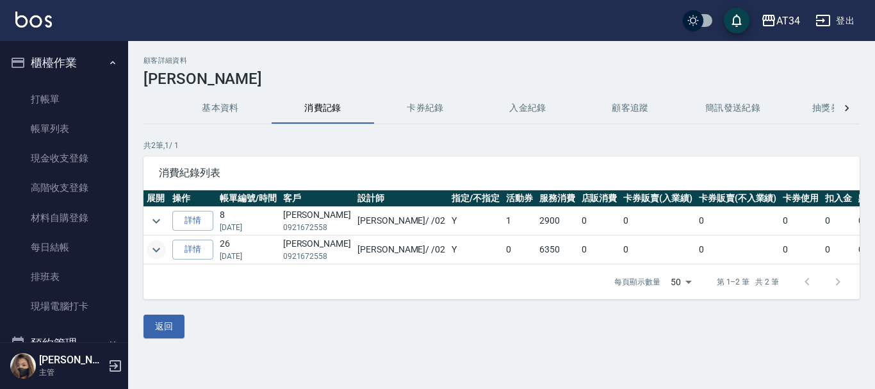
click at [156, 256] on icon "expand row" at bounding box center [156, 249] width 15 height 15
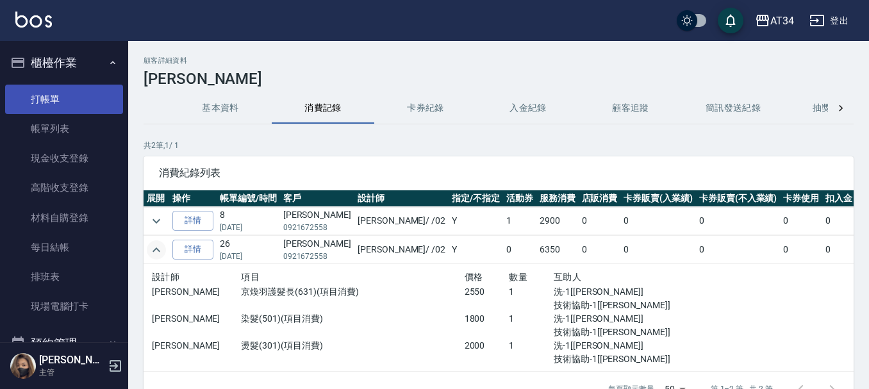
click at [45, 97] on link "打帳單" at bounding box center [64, 99] width 118 height 29
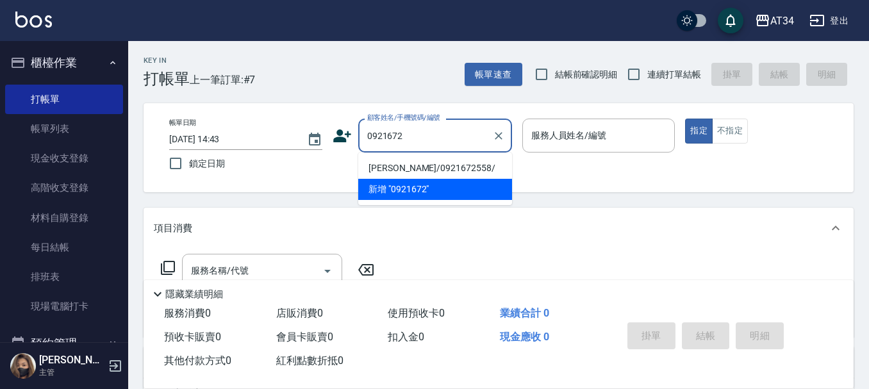
click at [418, 159] on li "[PERSON_NAME]/0921672558/" at bounding box center [435, 168] width 154 height 21
type input "[PERSON_NAME]/0921672558/"
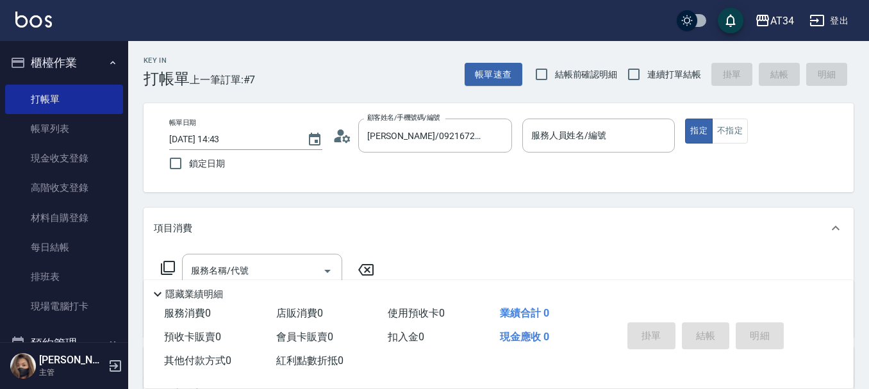
click at [348, 137] on icon at bounding box center [346, 139] width 8 height 8
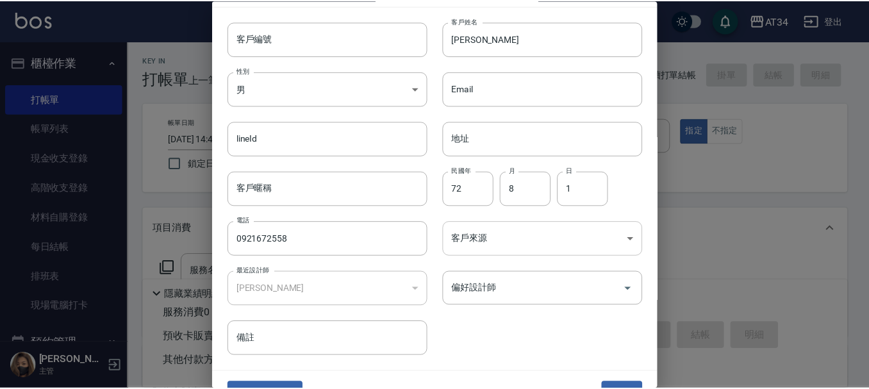
scroll to position [55, 0]
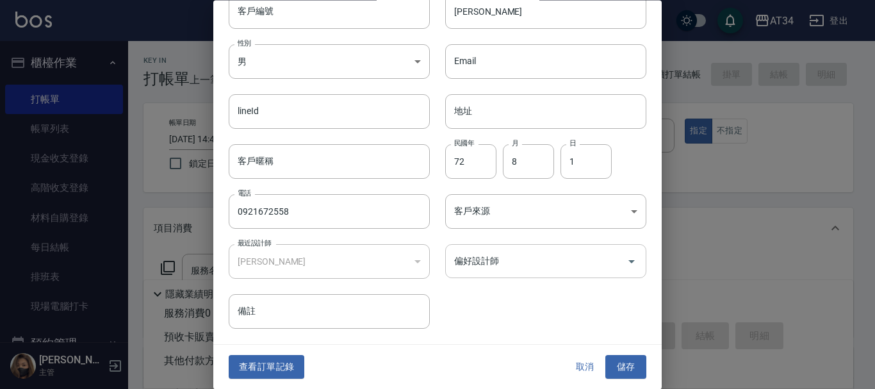
click at [493, 251] on input "偏好設計師" at bounding box center [536, 261] width 170 height 22
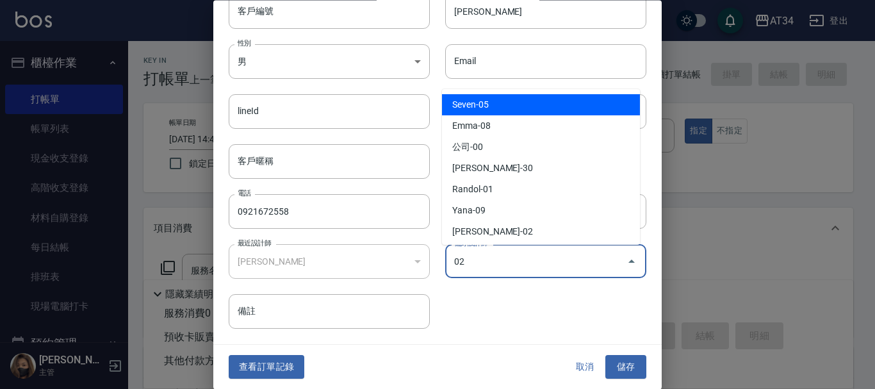
type input "[PERSON_NAME]"
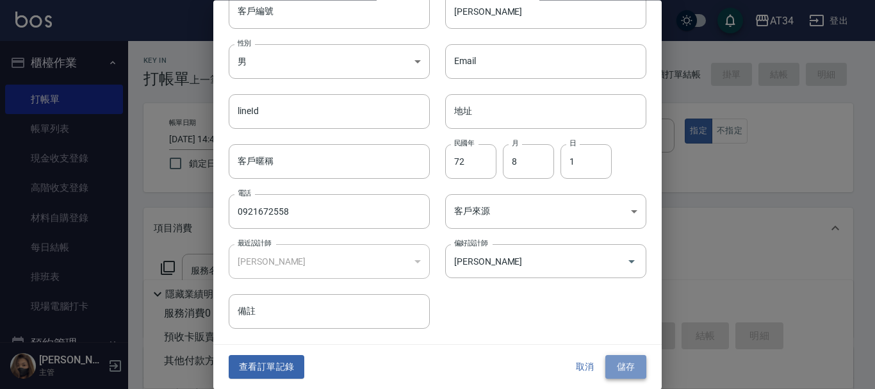
click at [621, 363] on button "儲存" at bounding box center [625, 368] width 41 height 24
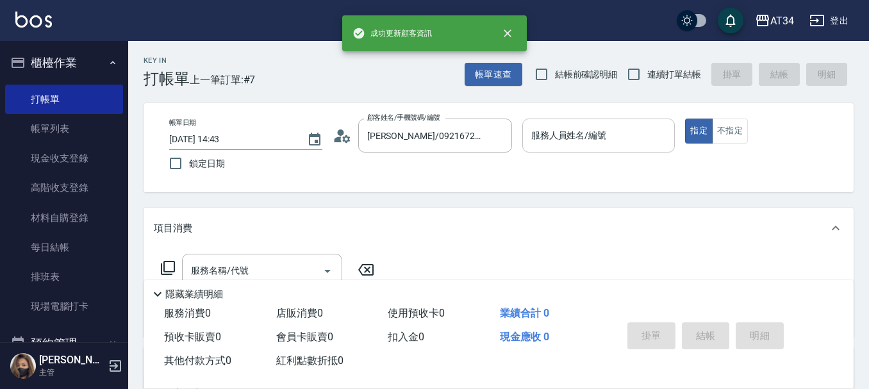
click at [604, 141] on input "服務人員姓名/編號" at bounding box center [599, 135] width 142 height 22
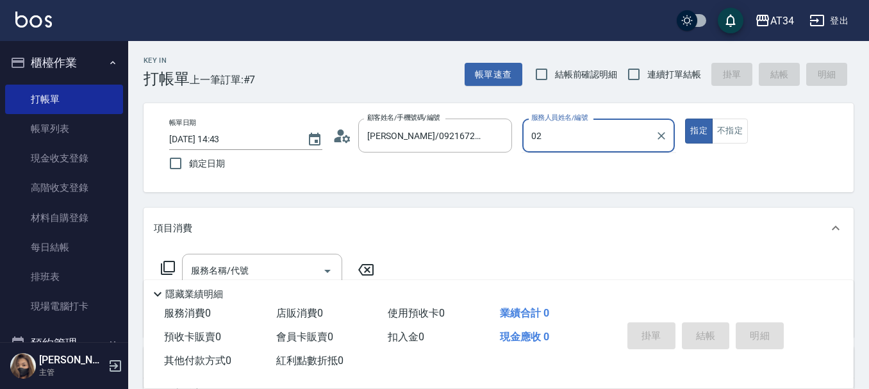
type input "02"
type button "true"
type input "[PERSON_NAME]-02"
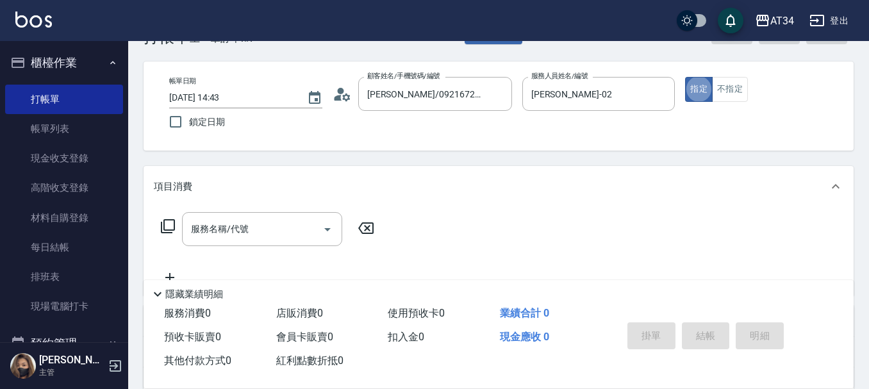
scroll to position [64, 0]
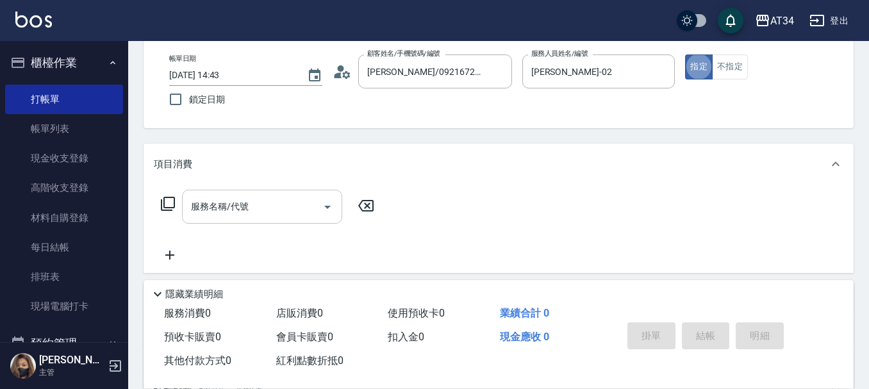
click at [226, 196] on input "服務名稱/代號" at bounding box center [252, 206] width 129 height 22
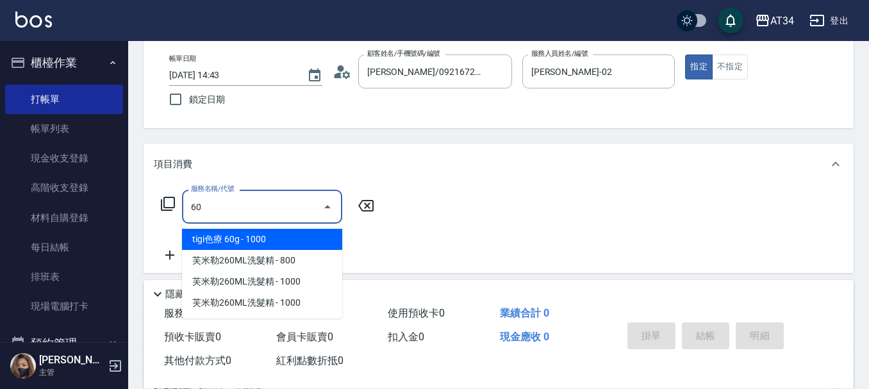
type input "602"
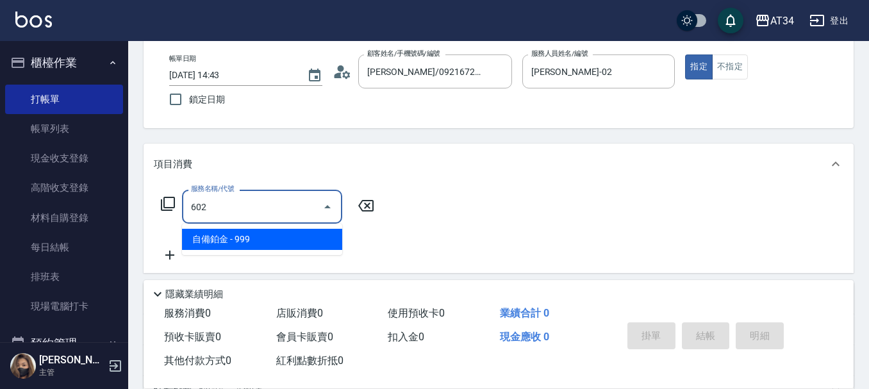
type input "90"
type input "自備鉑金(602)"
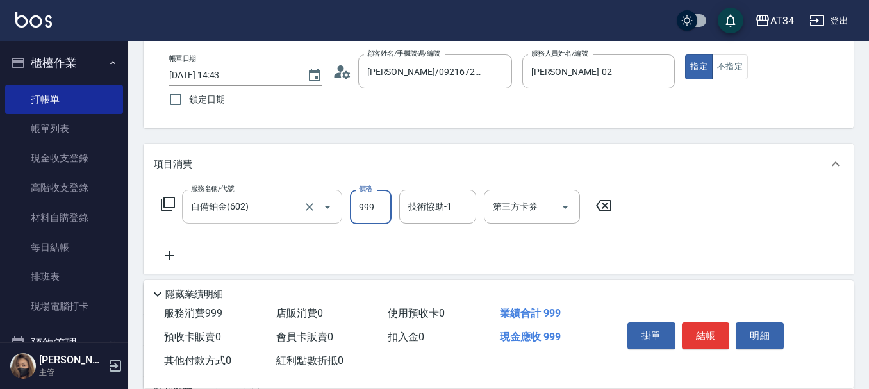
type input "1"
type input "0"
type input "180"
type input "1800"
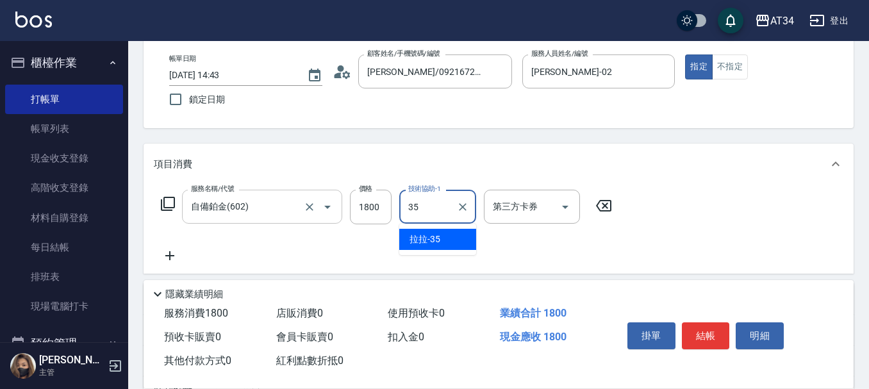
type input "拉拉-35"
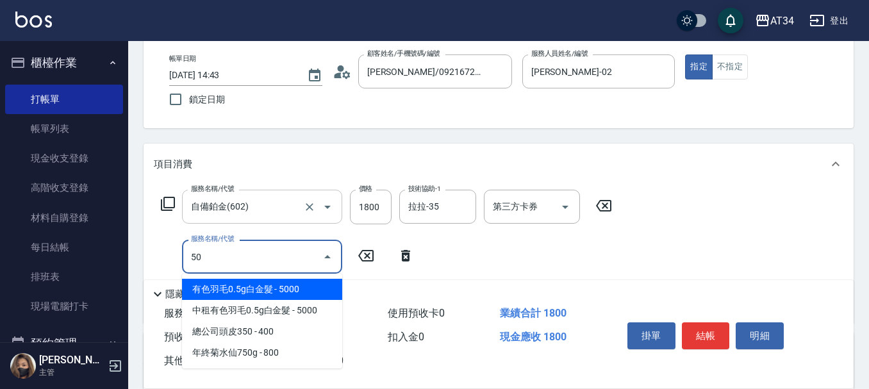
type input "501"
type input "280"
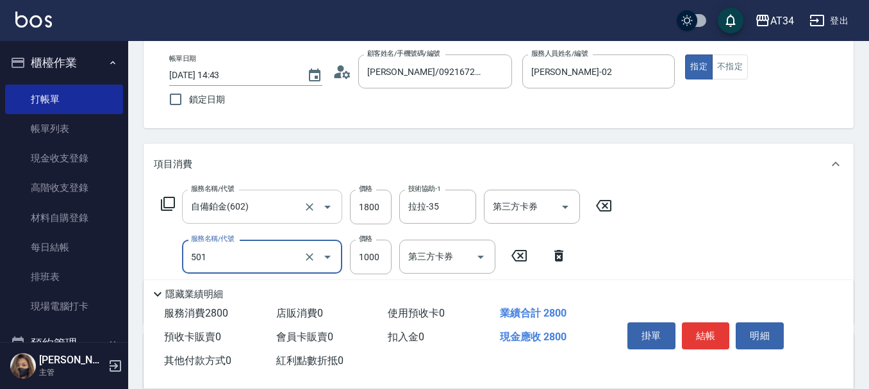
type input "染髮(501)"
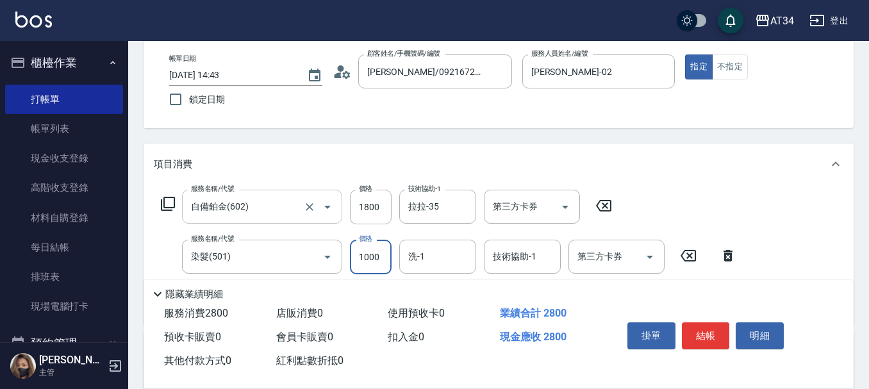
type input "1"
type input "180"
type input "252"
type input "200"
type input "2520"
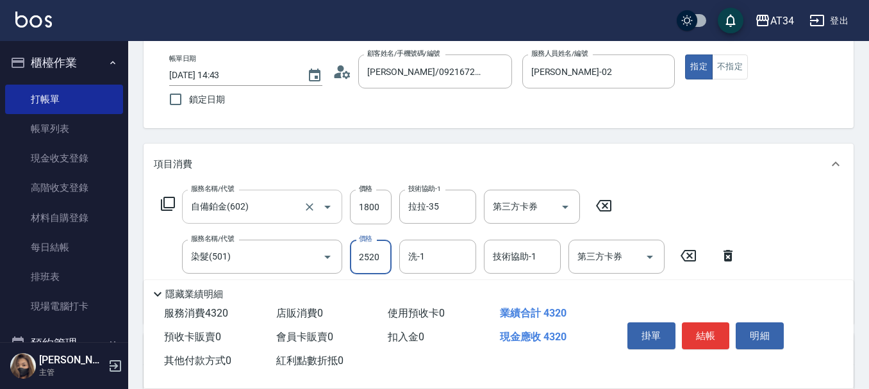
type input "430"
type input "2520"
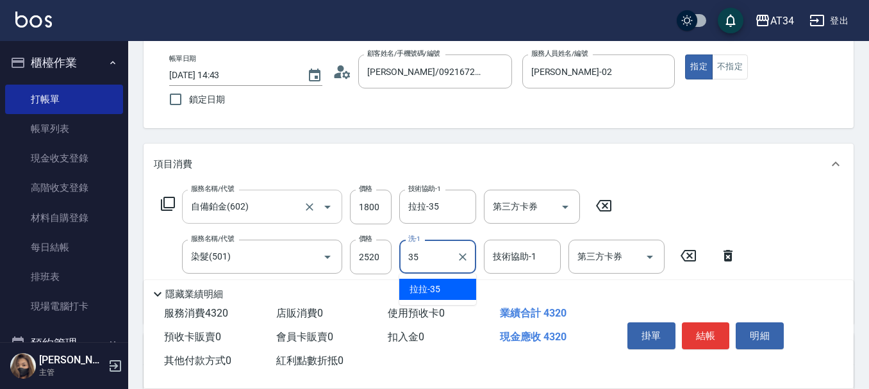
type input "拉拉-35"
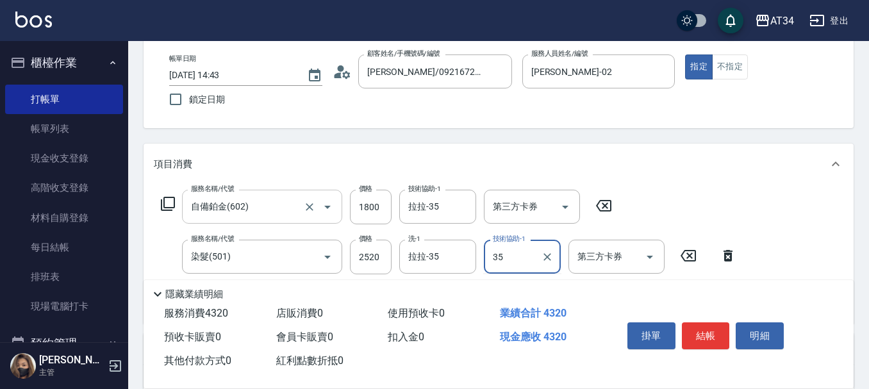
type input "拉拉-35"
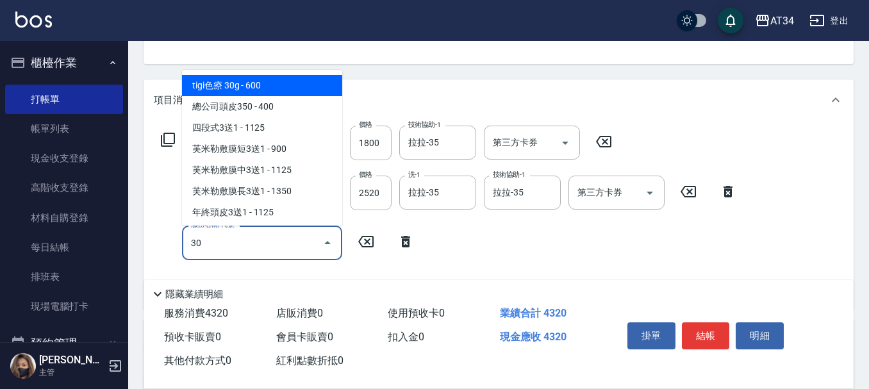
type input "301"
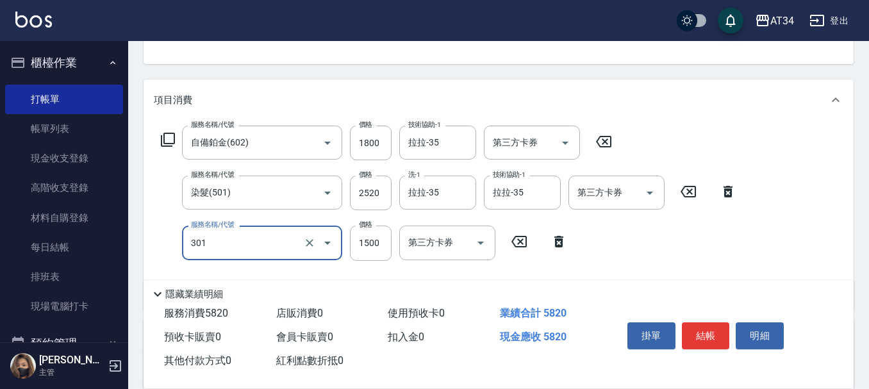
type input "580"
type input "燙髮(301)"
type input "2"
type input "430"
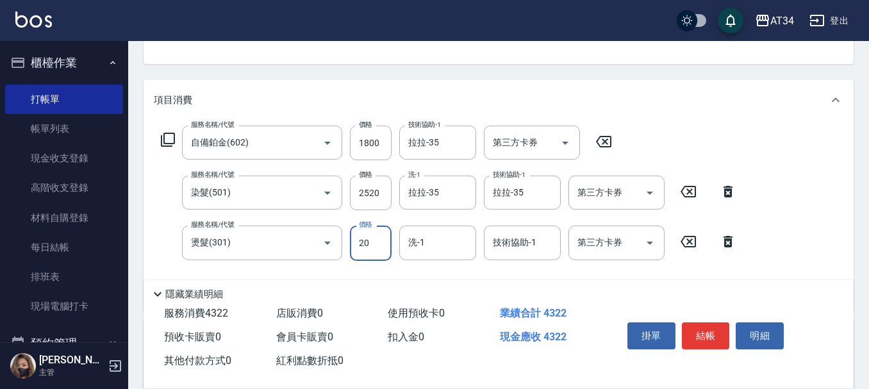
type input "200"
type input "450"
type input "2000"
type input "630"
type input "2000"
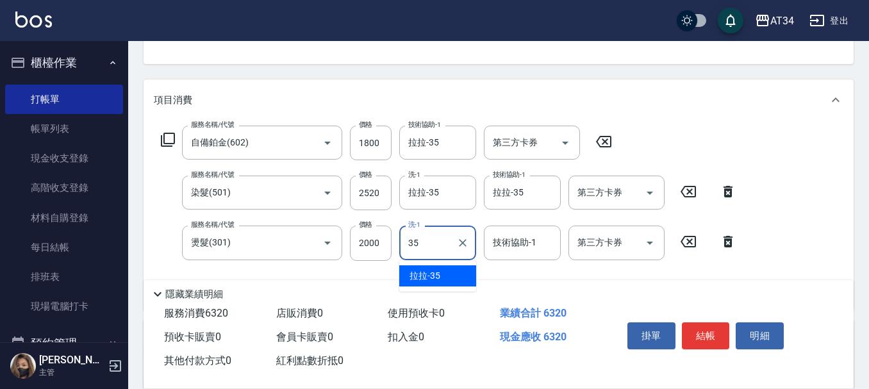
type input "拉拉-35"
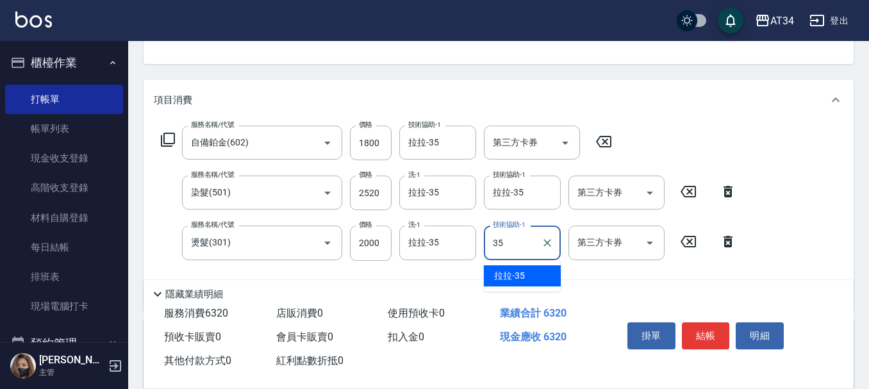
type input "拉拉-35"
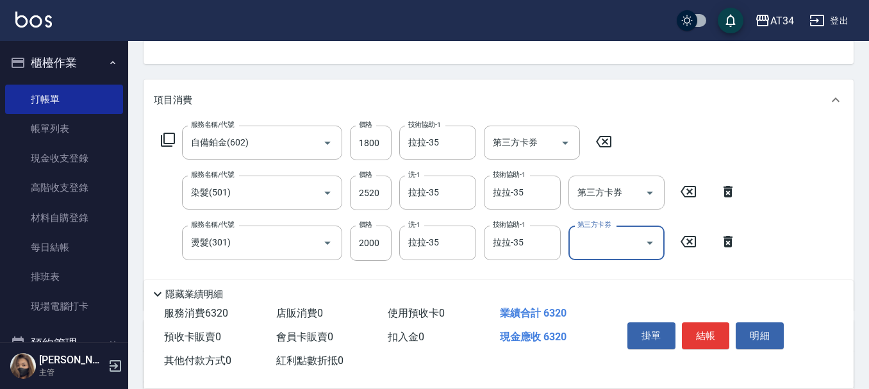
click at [701, 322] on button "結帳" at bounding box center [706, 335] width 48 height 27
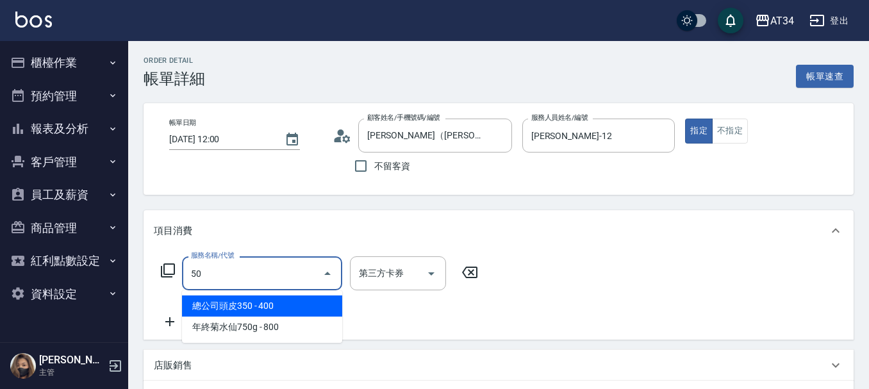
type input "501"
type input "100"
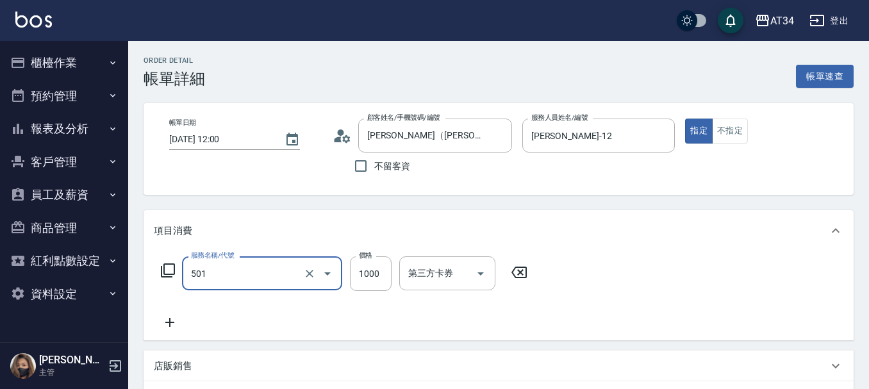
type input "染髮(501)"
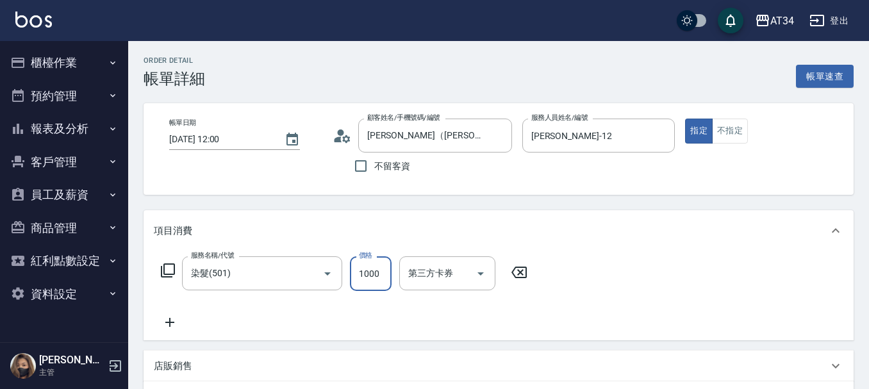
type input "0"
type input "20"
type input "200"
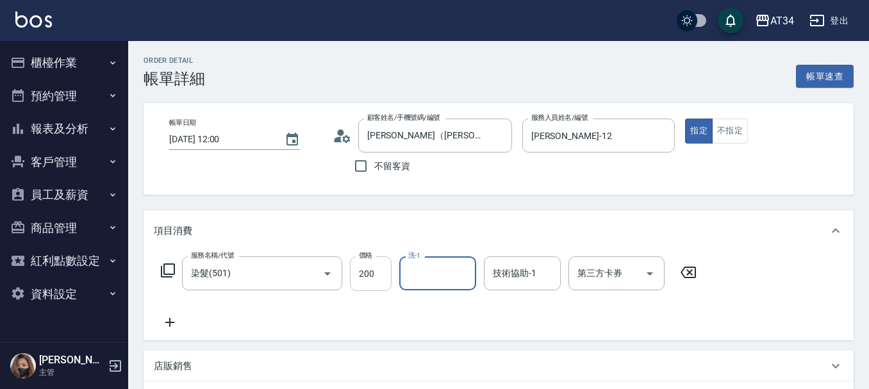
click at [361, 276] on input "200" at bounding box center [371, 273] width 42 height 35
type input "0"
type input "20"
type input "2000"
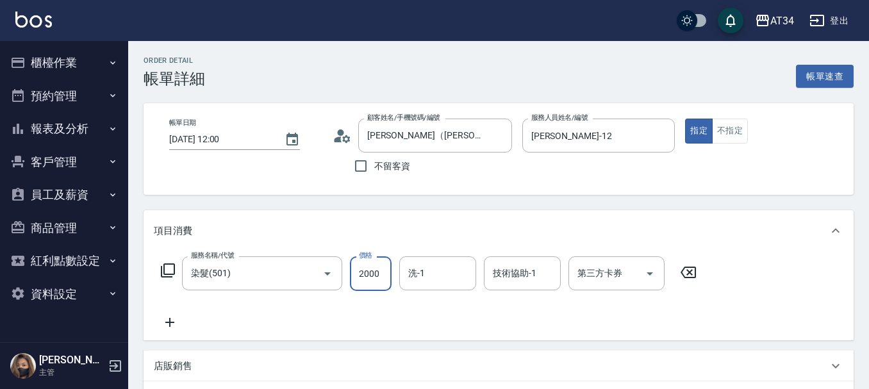
type input "200"
type input "2000"
click at [158, 331] on div "服務名稱/代號 染髮(501) 服務名稱/代號 價格 2000 價格 洗-1 洗-1 技術協助-1 技術協助-1 第三方卡券 第三方卡券" at bounding box center [498, 295] width 710 height 89
click at [236, 322] on div "服務名稱/代號 染髮(501) 服務名稱/代號 價格 2000 價格 洗-1 洗-1 技術協助-1 技術協助-1 第三方卡券 第三方卡券" at bounding box center [429, 293] width 550 height 74
click at [167, 320] on icon at bounding box center [170, 322] width 32 height 15
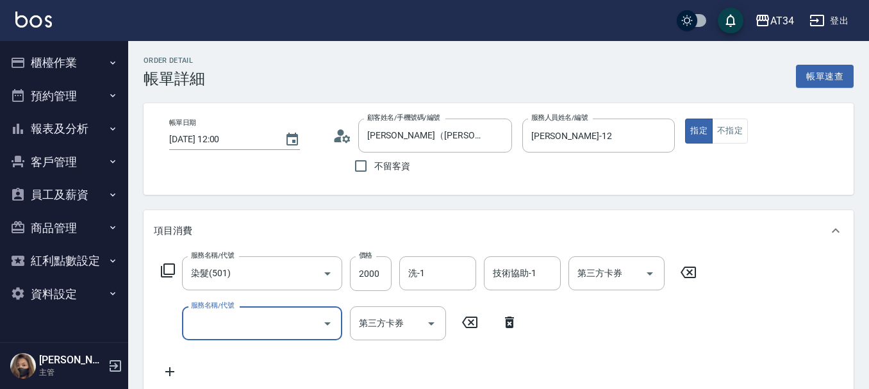
click at [243, 312] on input "服務名稱/代號" at bounding box center [252, 323] width 129 height 22
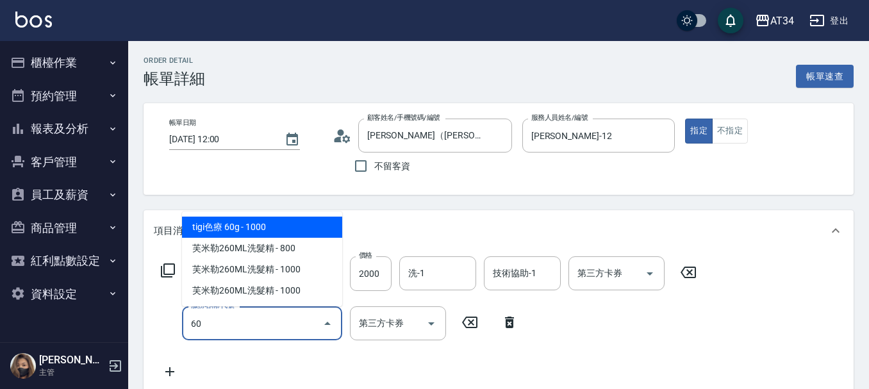
type input "601"
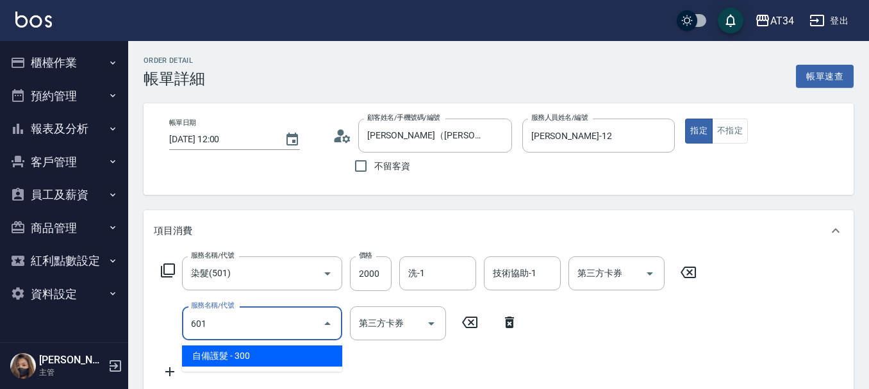
type input "230"
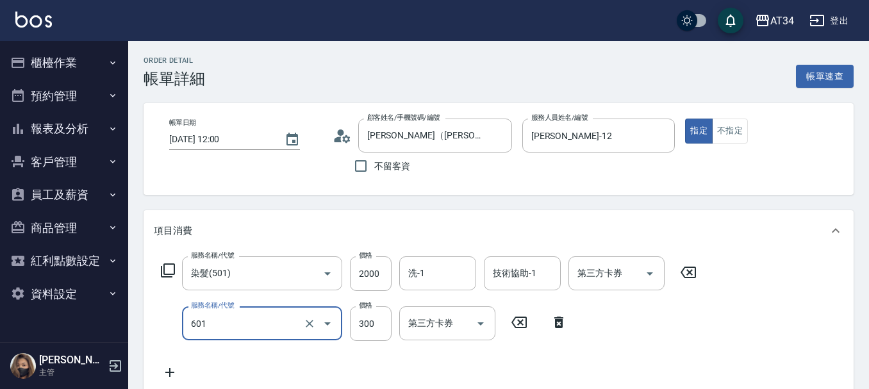
type input "自備護髮(601)"
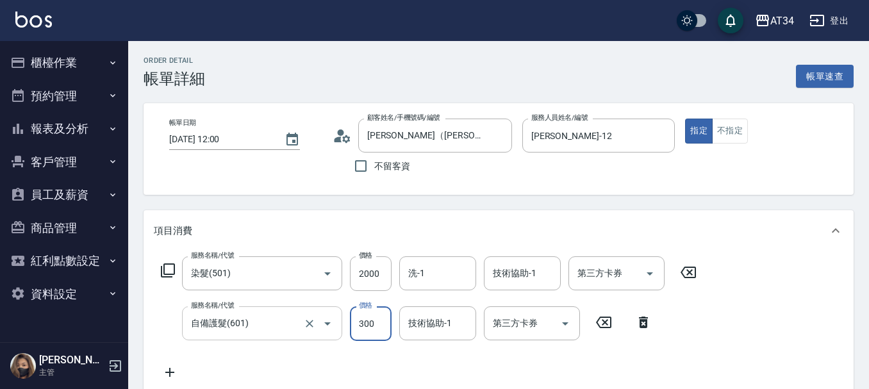
type input "1"
type input "200"
type input "12"
type input "210"
type input "125"
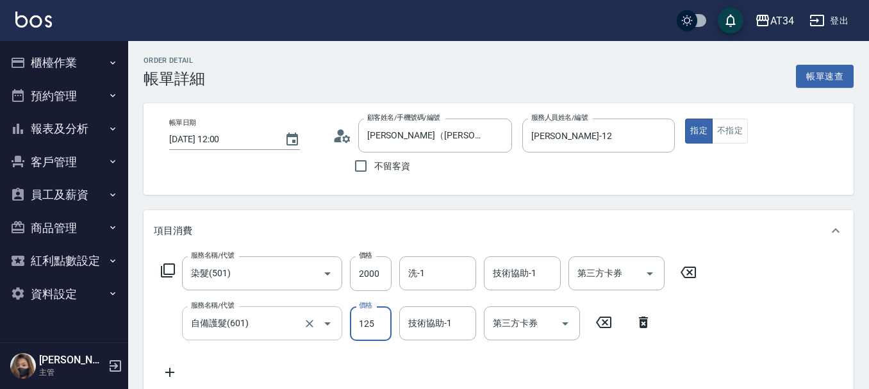
type input "320"
type input "1250"
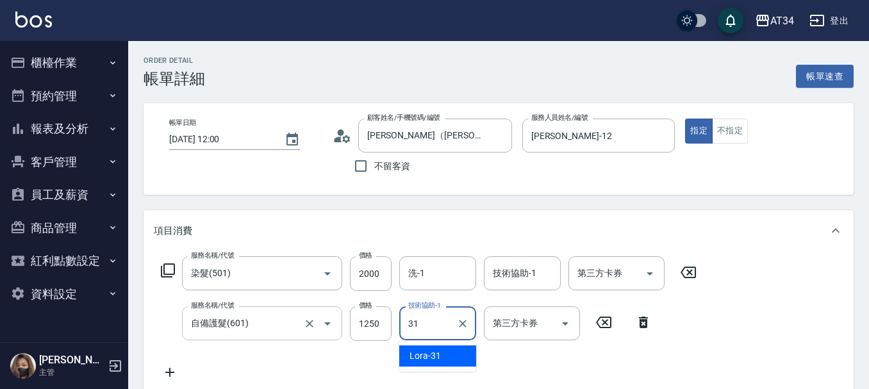
type input "Lora-31"
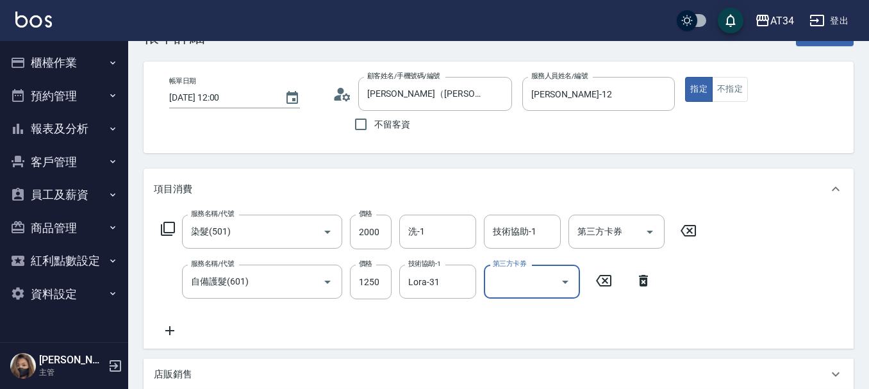
scroll to position [64, 0]
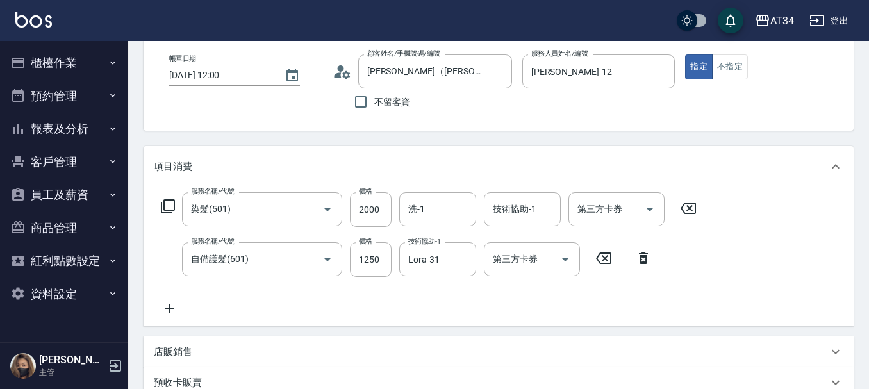
click at [169, 296] on div "服務名稱/代號 染髮(501) 服務名稱/代號 價格 2000 價格 洗-1 洗-1 技術協助-1 技術協助-1 第三方卡券 第三方卡券 服務名稱/代號 自備…" at bounding box center [429, 254] width 550 height 124
click at [207, 302] on div "服務名稱/代號 染髮(501) 服務名稱/代號 價格 2000 價格 洗-1 洗-1 技術協助-1 技術協助-1 第三方卡券 第三方卡券 服務名稱/代號 自備…" at bounding box center [429, 254] width 550 height 124
click at [174, 305] on icon at bounding box center [170, 307] width 32 height 15
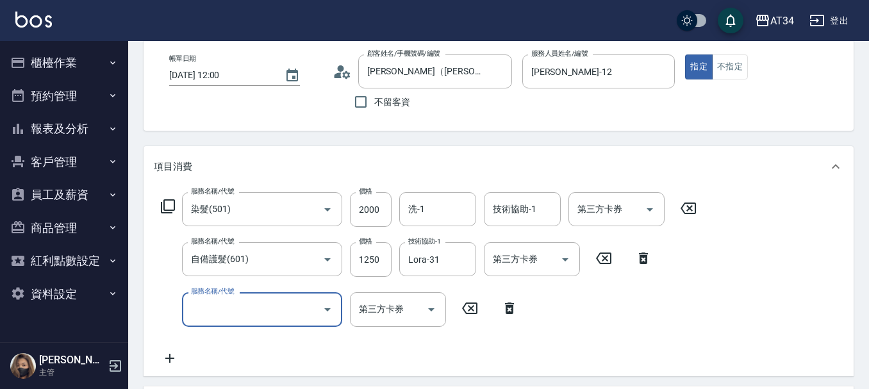
click at [231, 300] on input "服務名稱/代號" at bounding box center [252, 309] width 129 height 22
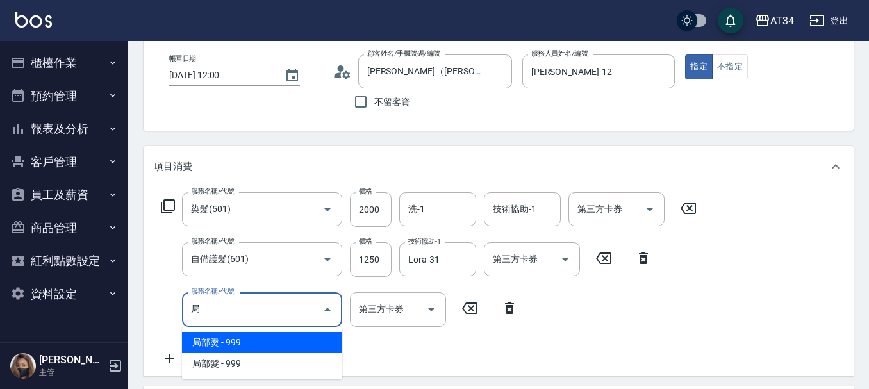
click at [218, 334] on span "局部燙 - 999" at bounding box center [262, 342] width 160 height 21
type input "局部燙(303)"
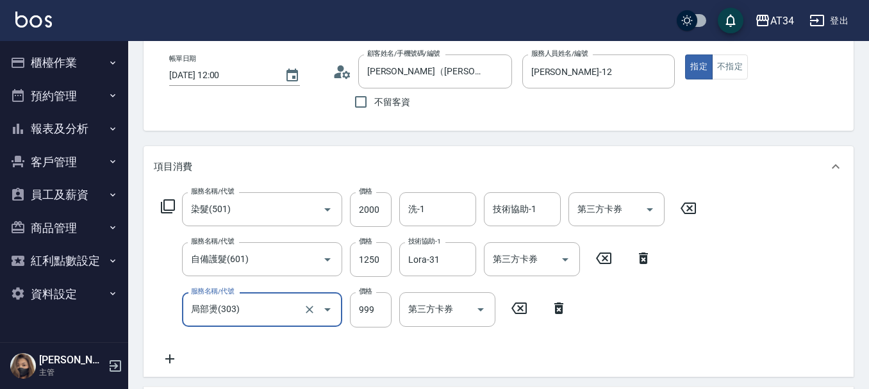
type input "420"
type input "局部燙(303)"
click at [359, 323] on input "999" at bounding box center [371, 309] width 42 height 35
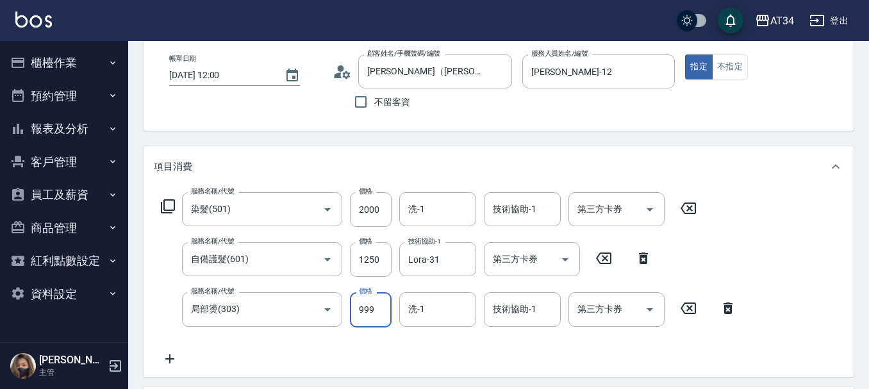
type input "320"
type input "0"
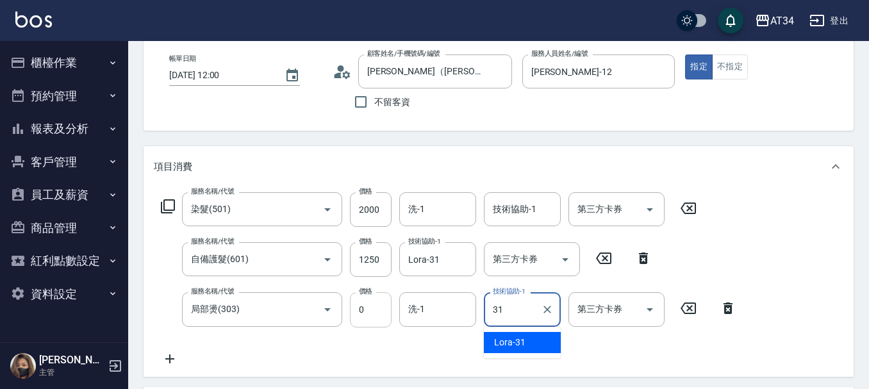
type input "Lora-31"
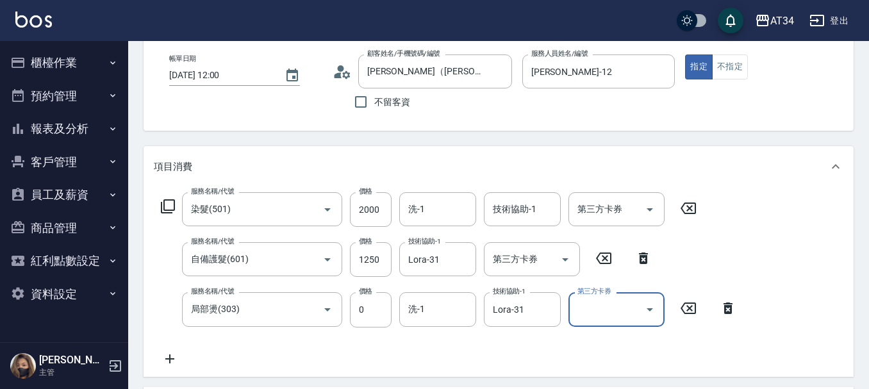
scroll to position [320, 0]
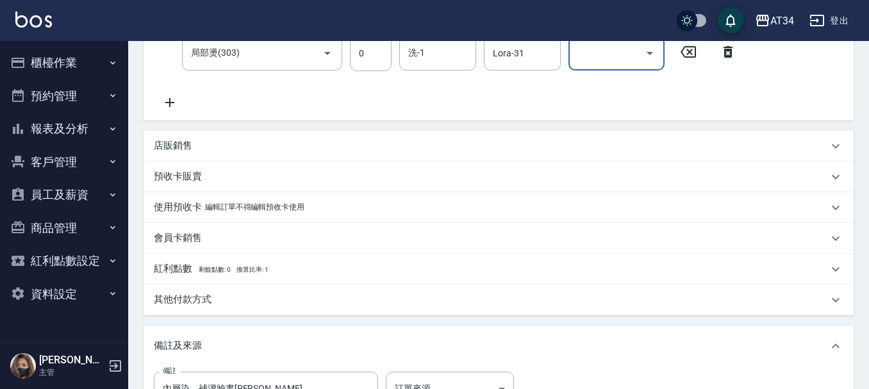
click at [192, 135] on div "店販銷售" at bounding box center [498, 146] width 710 height 31
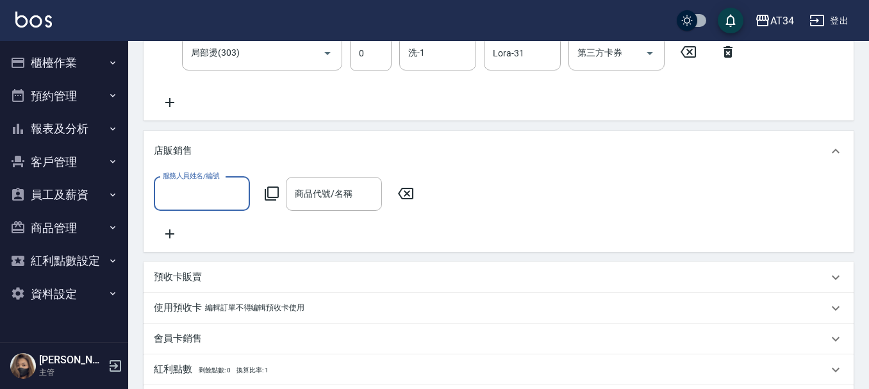
scroll to position [0, 0]
click at [209, 187] on input "服務人員姓名/編號" at bounding box center [202, 194] width 85 height 22
type input "Emily-12"
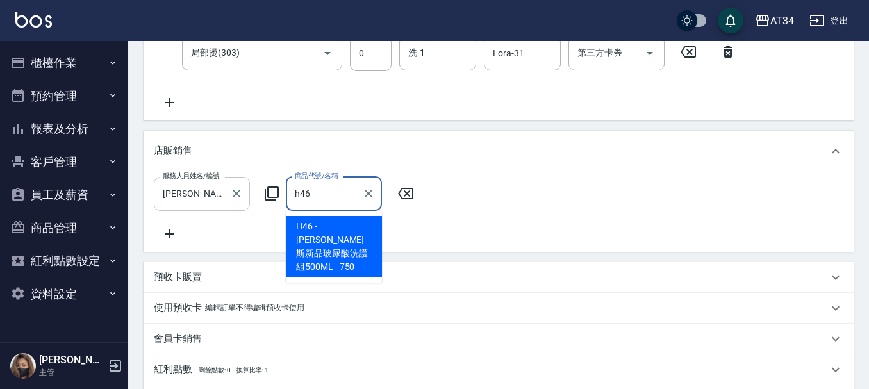
type input "[PERSON_NAME]斯新品玻尿酸洗護組500ML"
type input "400"
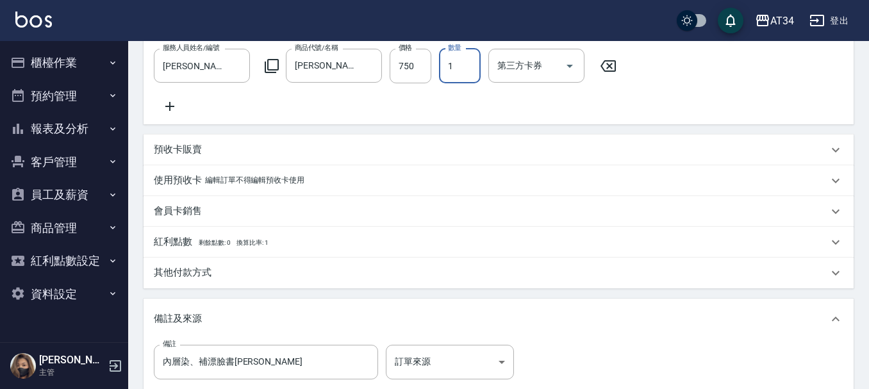
click at [182, 279] on p "其他付款方式" at bounding box center [183, 272] width 58 height 13
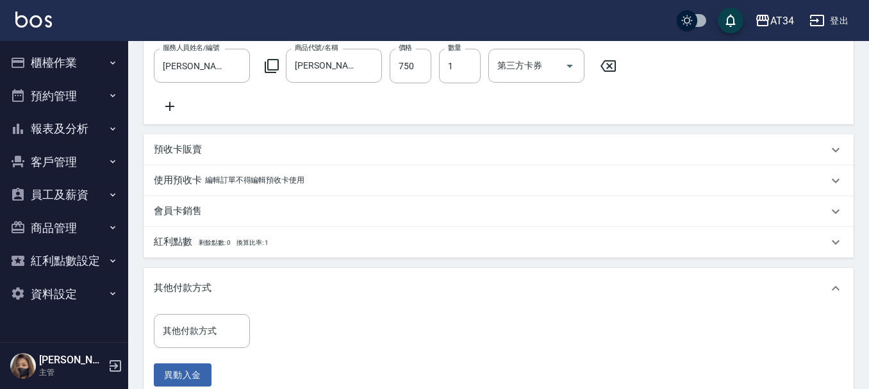
scroll to position [577, 0]
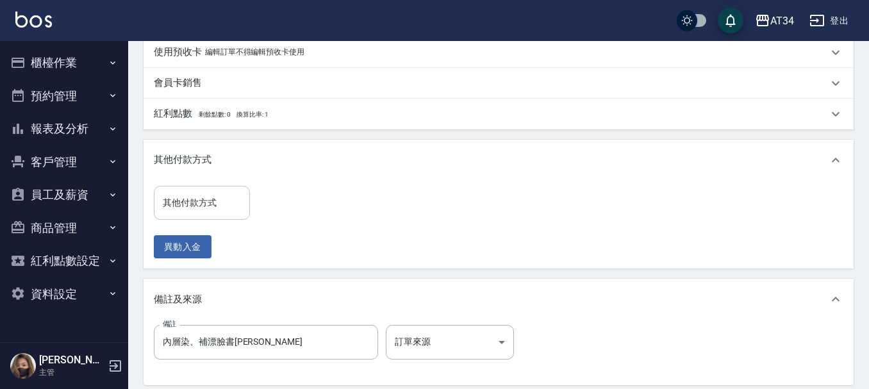
click at [217, 214] on input "其他付款方式" at bounding box center [202, 203] width 85 height 22
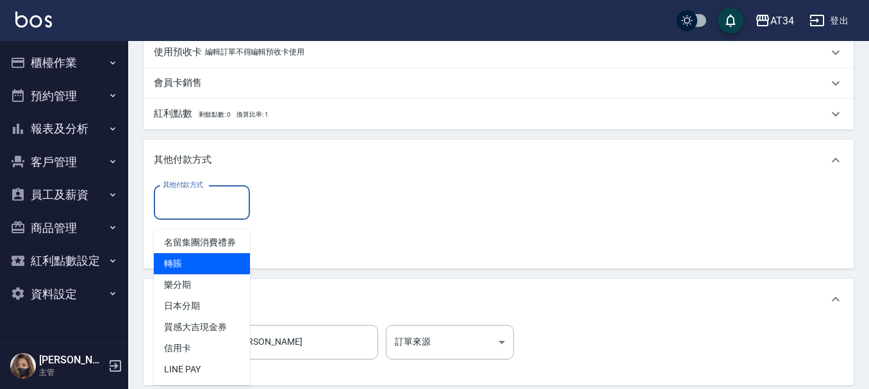
scroll to position [16, 0]
click at [200, 259] on span "轉賬" at bounding box center [202, 263] width 96 height 21
type input "轉賬"
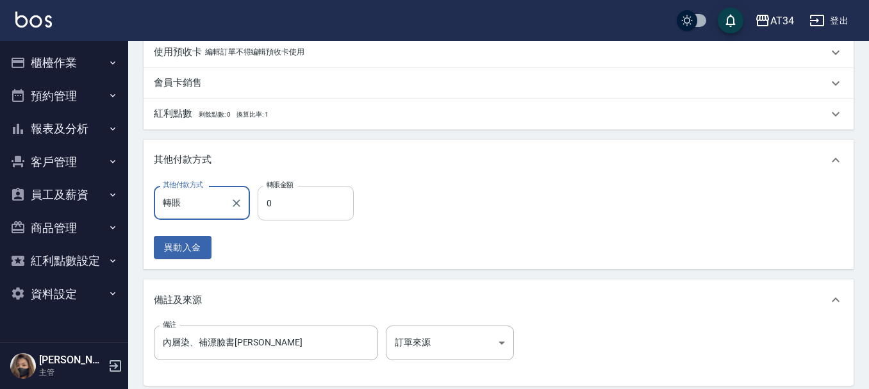
click at [272, 213] on input "0" at bounding box center [306, 203] width 96 height 35
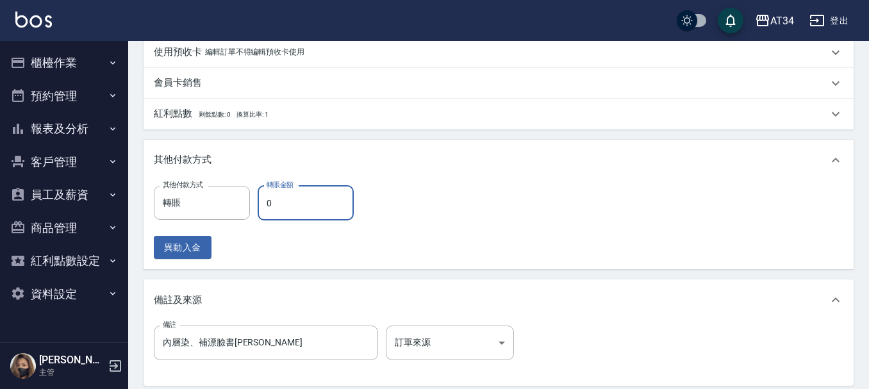
type input "390"
type input "400"
type input "360"
type input "4000"
type input "0"
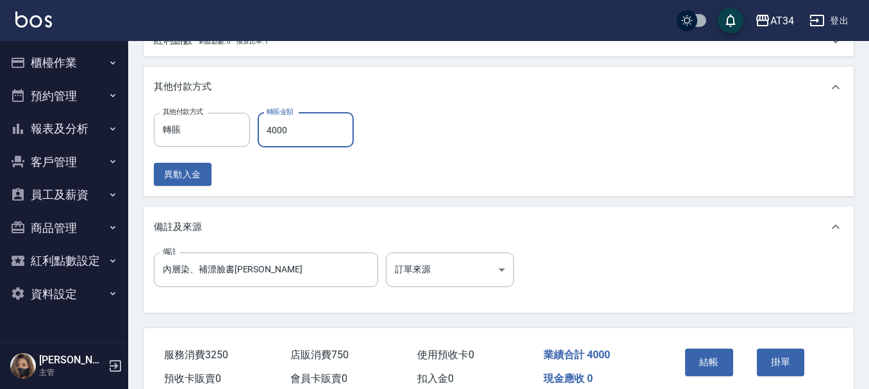
scroll to position [721, 0]
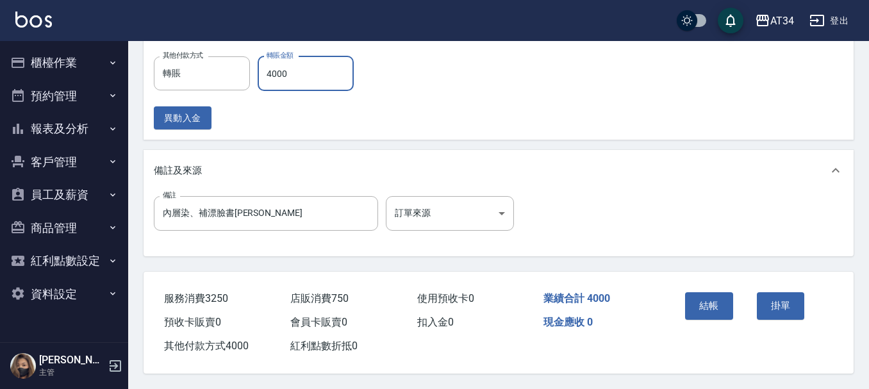
type input "4000"
click at [673, 324] on div "結帳 掛單" at bounding box center [751, 315] width 174 height 86
click at [696, 302] on button "結帳" at bounding box center [709, 305] width 48 height 27
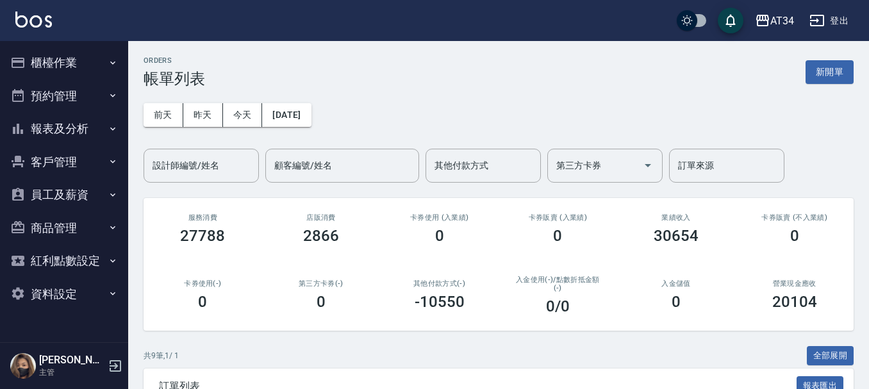
click at [51, 129] on button "報表及分析" at bounding box center [64, 128] width 118 height 33
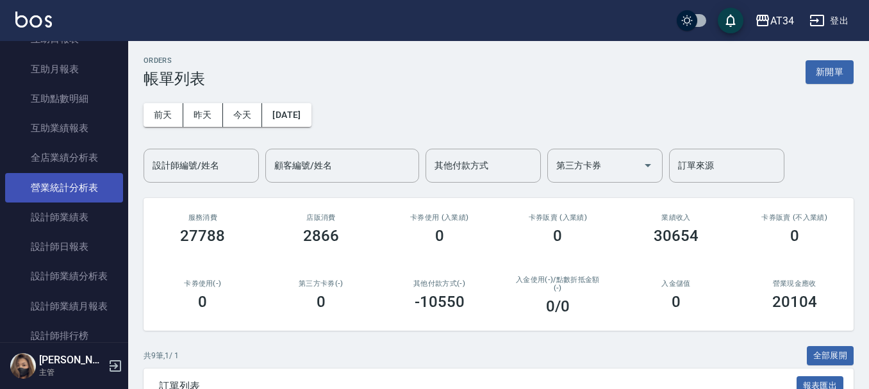
scroll to position [192, 0]
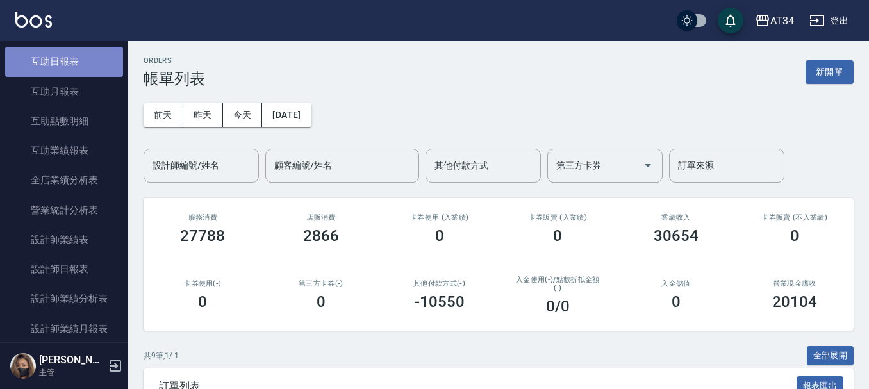
click at [84, 72] on link "互助日報表" at bounding box center [64, 61] width 118 height 29
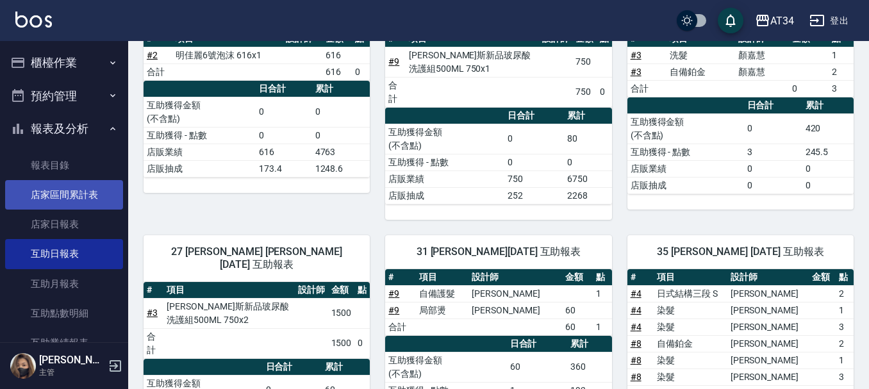
scroll to position [128, 0]
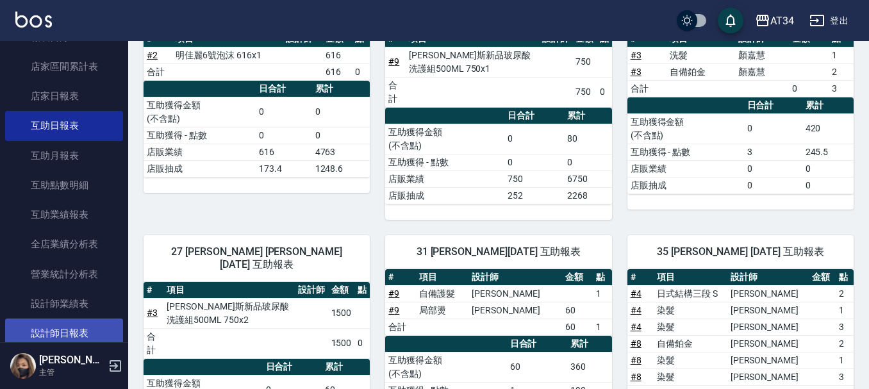
click at [76, 319] on link "設計師日報表" at bounding box center [64, 332] width 118 height 29
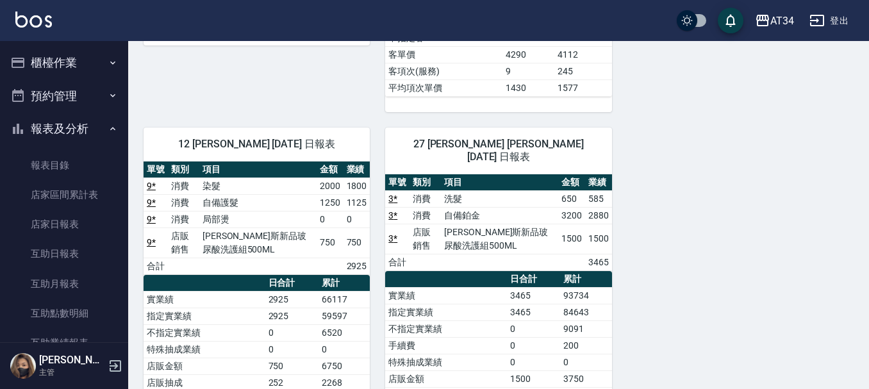
scroll to position [448, 0]
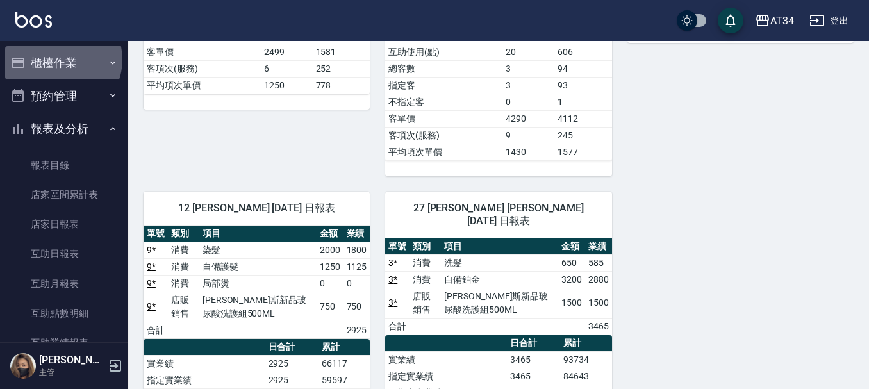
click at [61, 60] on button "櫃檯作業" at bounding box center [64, 62] width 118 height 33
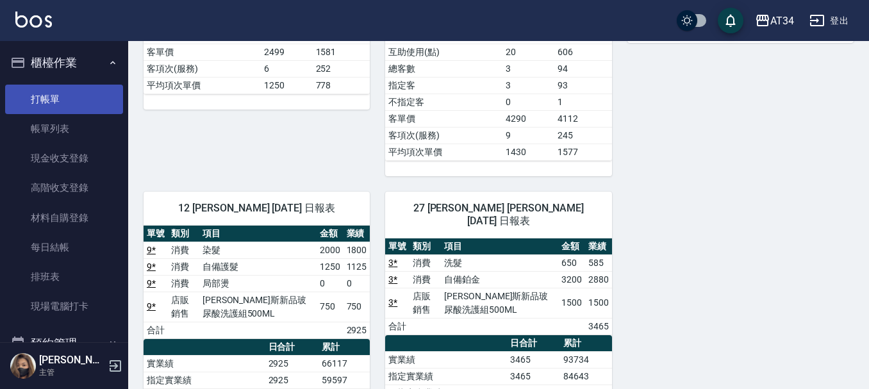
click at [62, 100] on link "打帳單" at bounding box center [64, 99] width 118 height 29
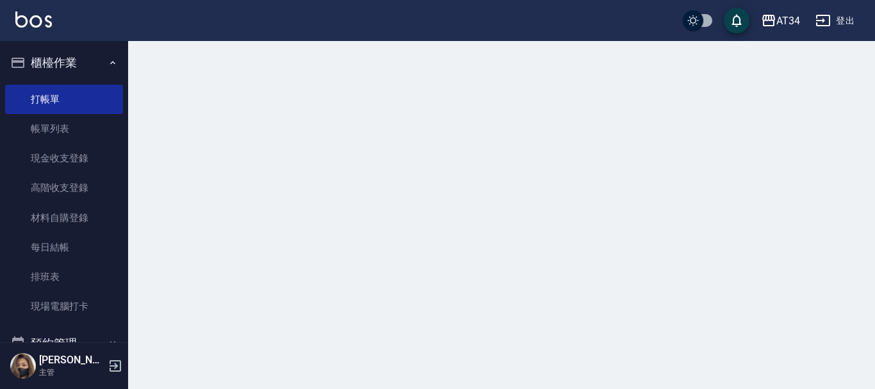
click at [86, 47] on button "櫃檯作業" at bounding box center [64, 62] width 118 height 33
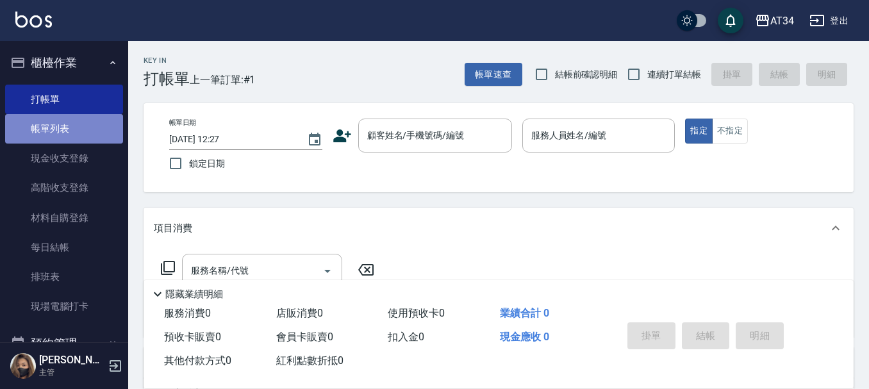
click at [64, 133] on link "帳單列表" at bounding box center [64, 128] width 118 height 29
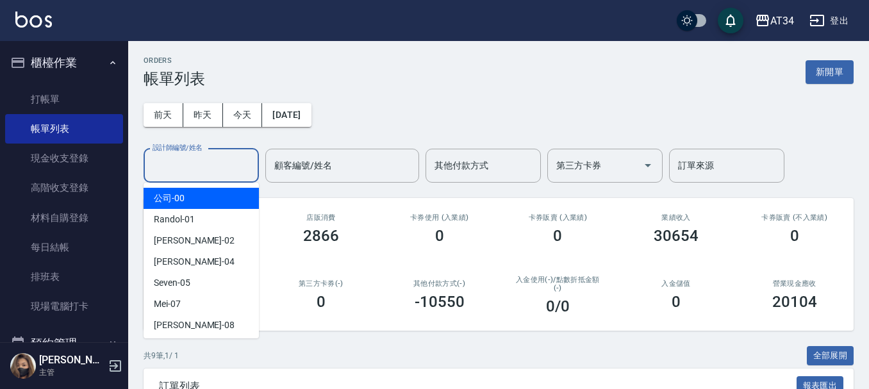
click at [191, 171] on input "設計師編號/姓名" at bounding box center [201, 165] width 104 height 22
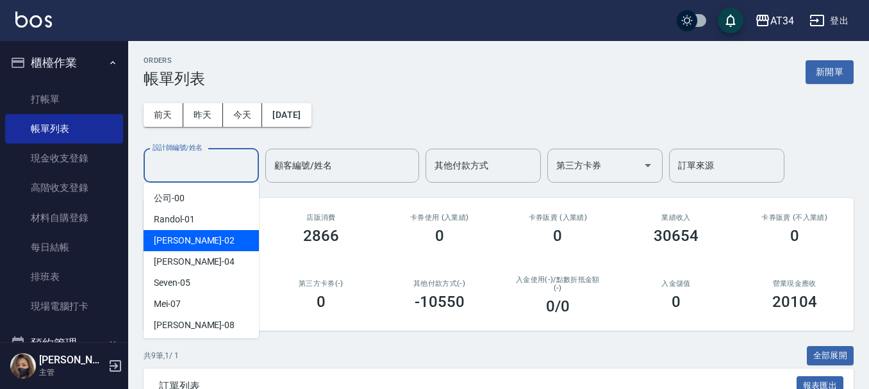
click at [182, 244] on span "[PERSON_NAME] -02" at bounding box center [194, 240] width 81 height 13
type input "[PERSON_NAME]-02"
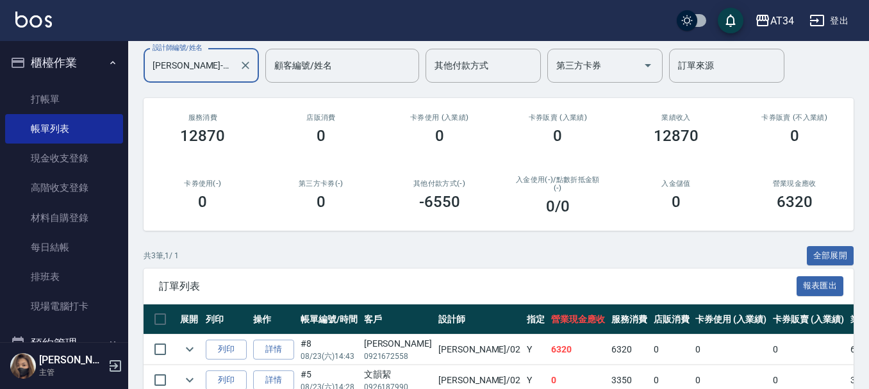
scroll to position [197, 0]
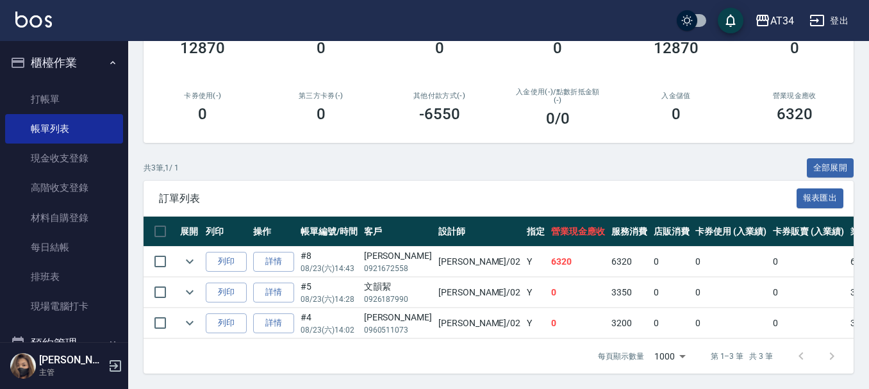
click at [41, 61] on button "櫃檯作業" at bounding box center [64, 62] width 118 height 33
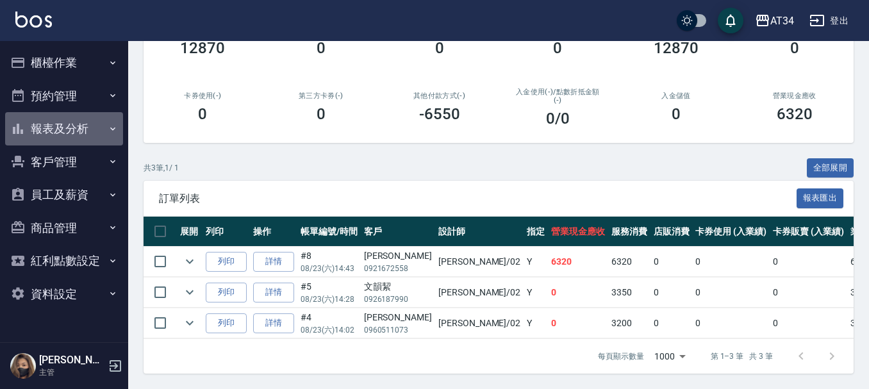
click at [51, 124] on button "報表及分析" at bounding box center [64, 128] width 118 height 33
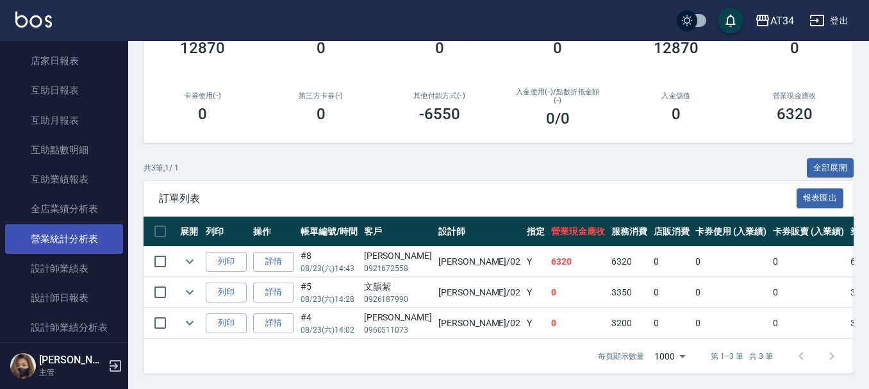
scroll to position [192, 0]
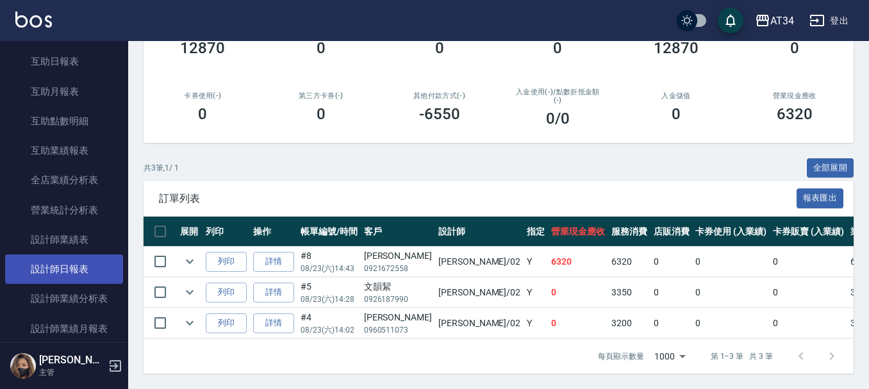
click at [58, 262] on link "設計師日報表" at bounding box center [64, 268] width 118 height 29
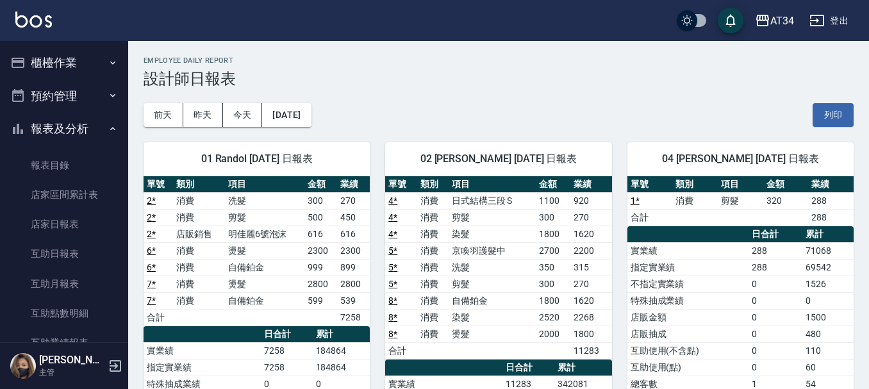
click at [88, 51] on button "櫃檯作業" at bounding box center [64, 62] width 118 height 33
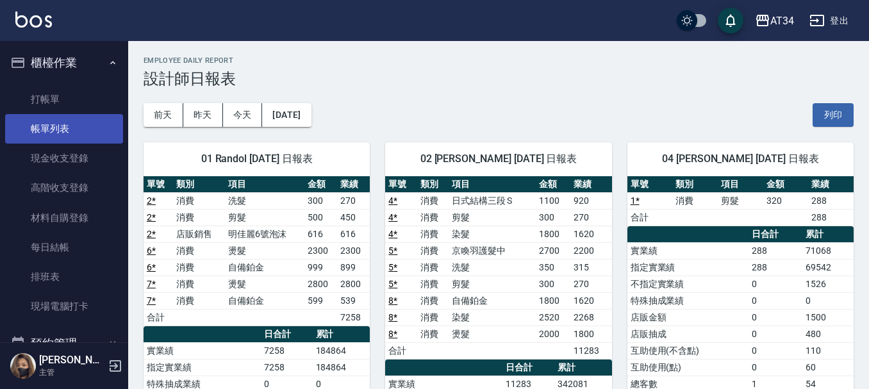
click at [89, 122] on link "帳單列表" at bounding box center [64, 128] width 118 height 29
